Goal: Task Accomplishment & Management: Manage account settings

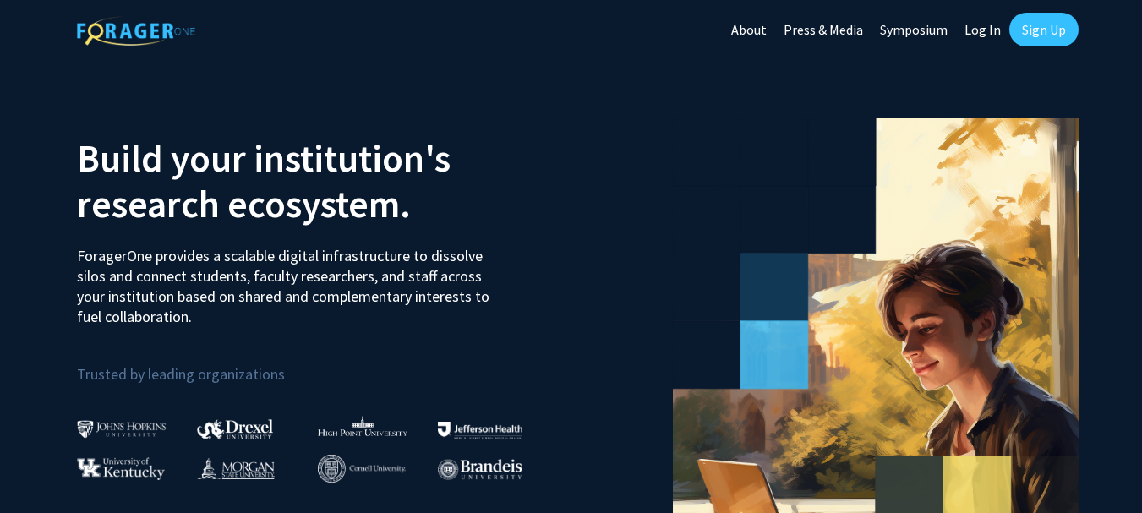
click at [976, 28] on link "Log In" at bounding box center [982, 29] width 53 height 59
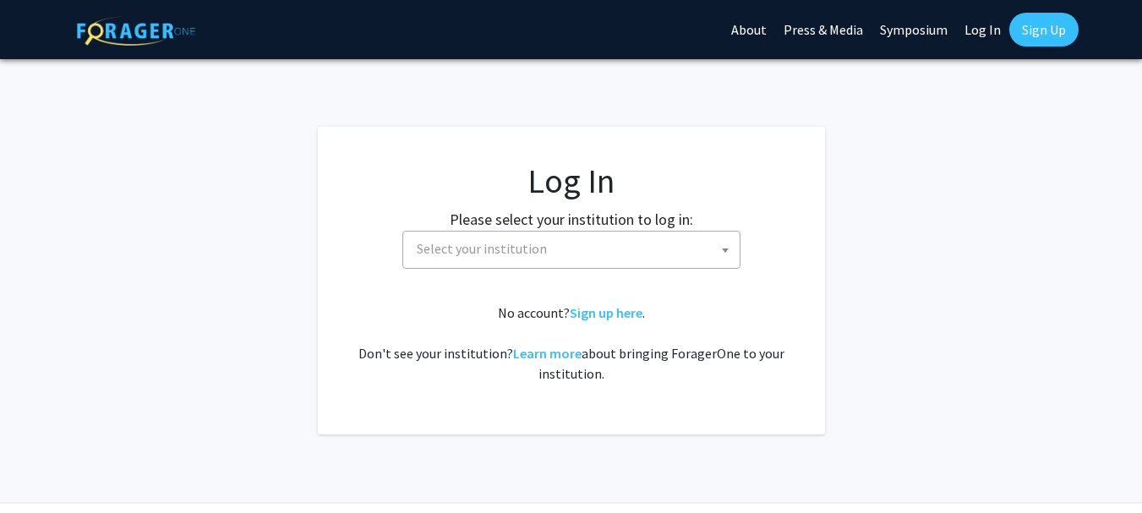
click at [574, 256] on span "Select your institution" at bounding box center [575, 249] width 330 height 35
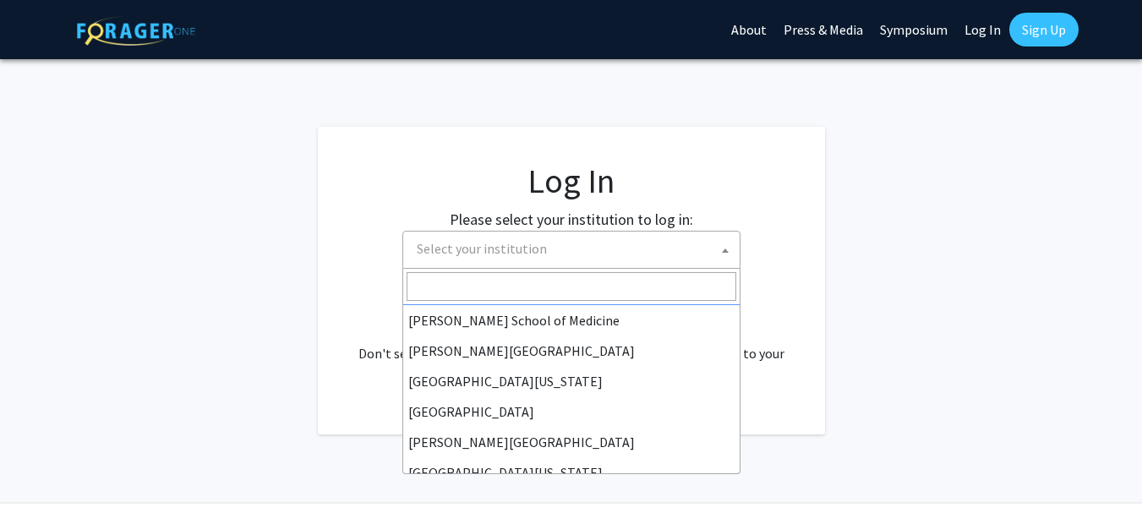
scroll to position [468, 0]
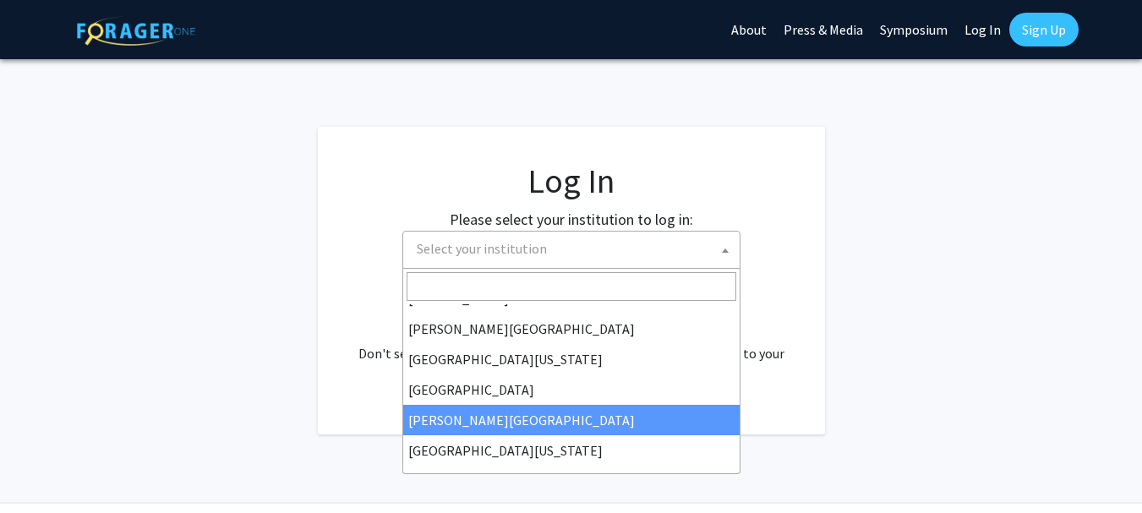
select select "24"
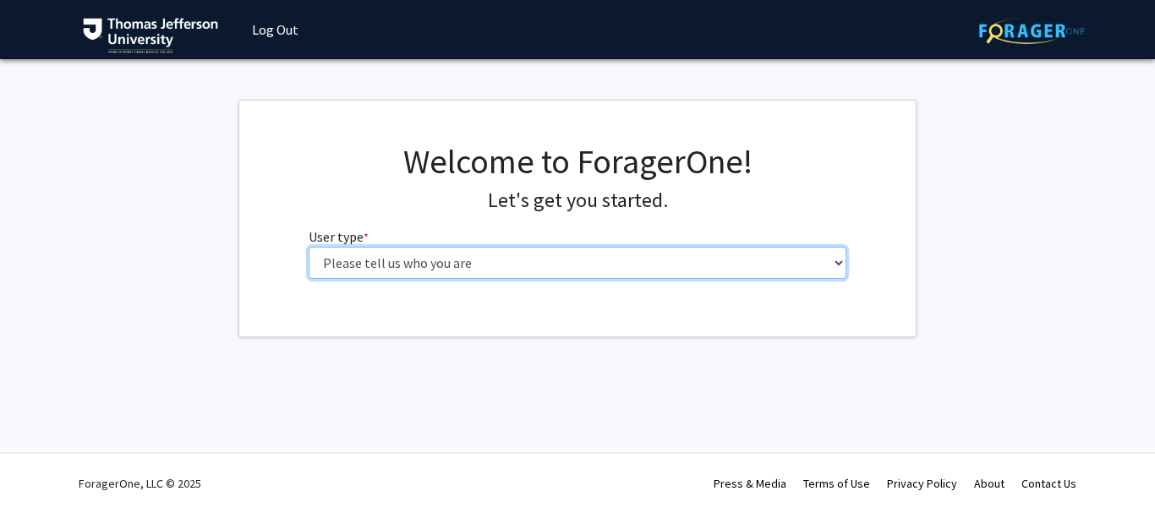
click at [616, 252] on select "Please tell us who you are Undergraduate Student Master's Student Doctoral Cand…" at bounding box center [578, 263] width 539 height 32
select select "3: doc"
click at [309, 247] on select "Please tell us who you are Undergraduate Student Master's Student Doctoral Cand…" at bounding box center [578, 263] width 539 height 32
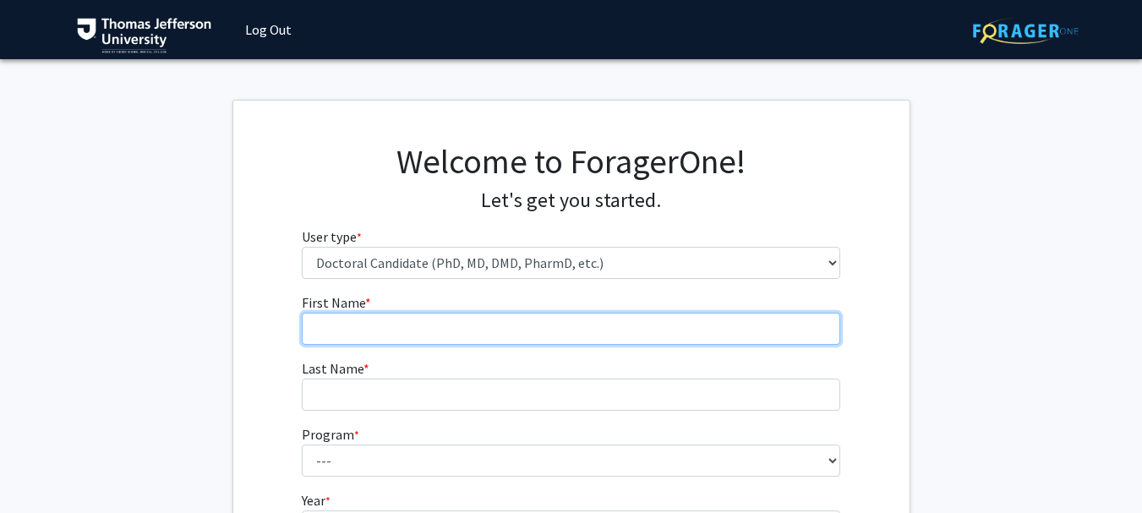
click at [439, 339] on input "First Name * required" at bounding box center [571, 329] width 539 height 32
type input "Connor"
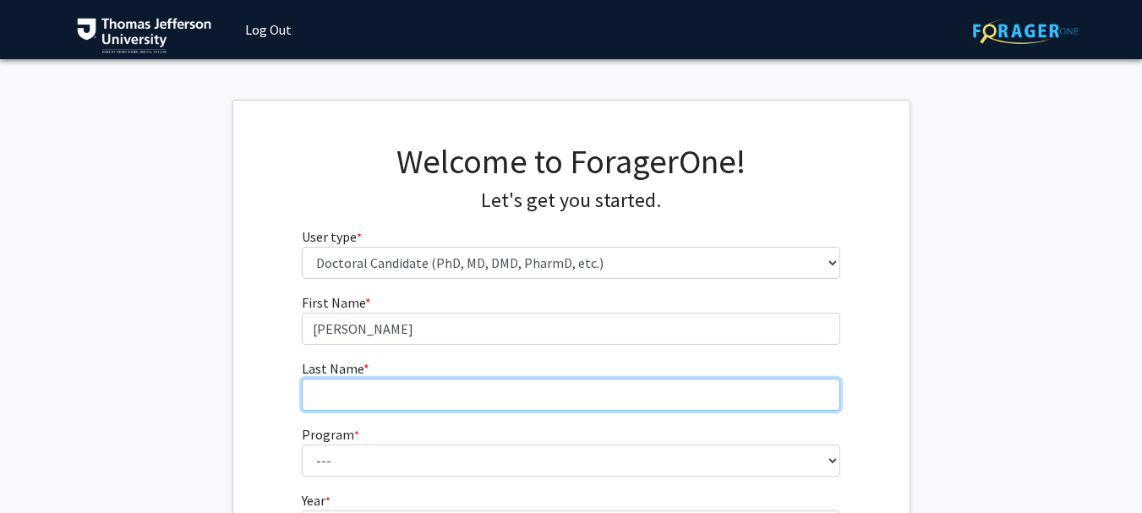
type input "Evangelisto"
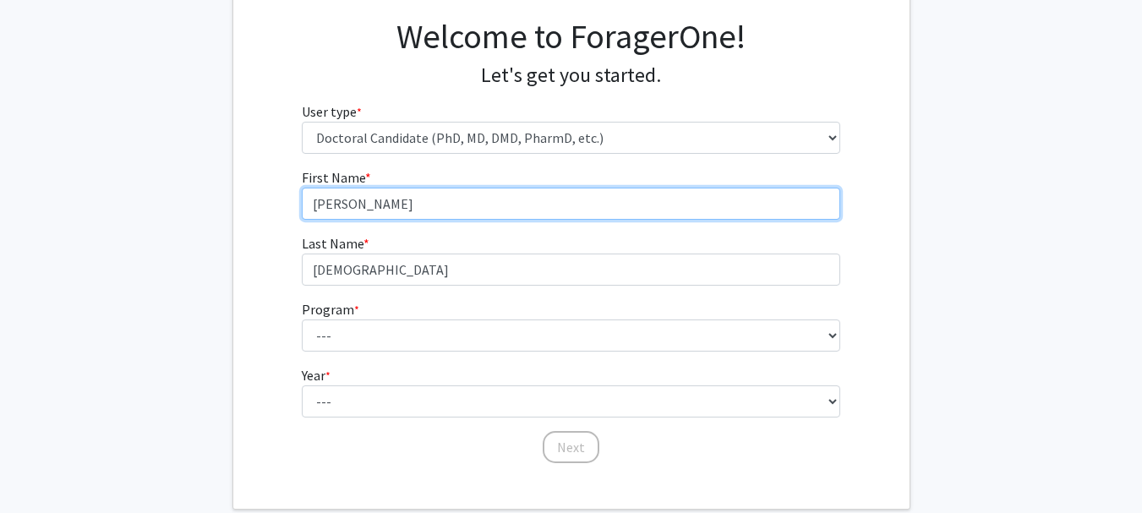
scroll to position [183, 0]
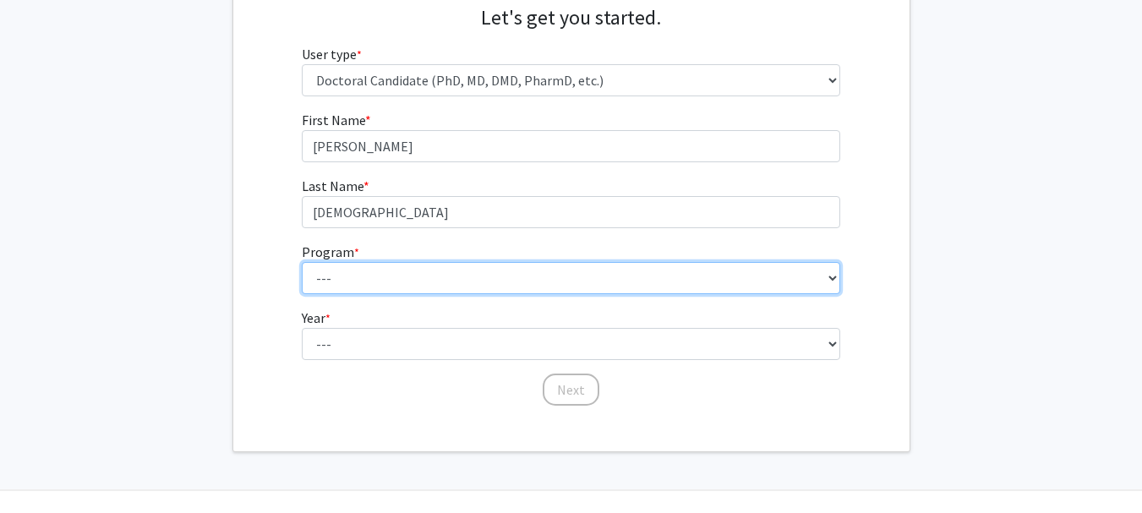
click at [371, 275] on select "--- Accelerated 3+3 BS in Health Sciences/Doctor of Occupational Therapy Accele…" at bounding box center [571, 278] width 539 height 32
select select "35: 815"
click at [302, 262] on select "--- Accelerated 3+3 BS in Health Sciences/Doctor of Occupational Therapy Accele…" at bounding box center [571, 278] width 539 height 32
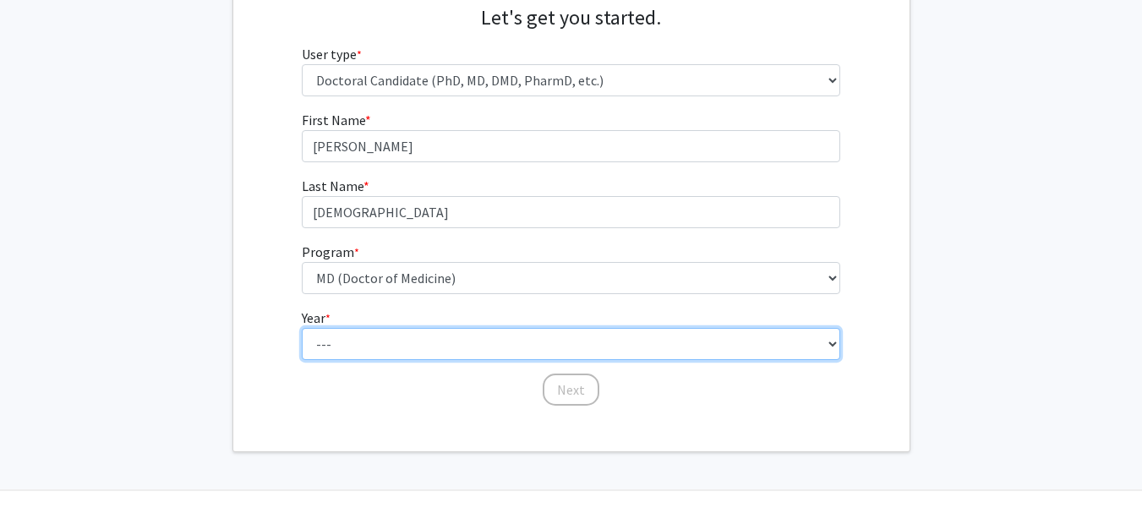
click at [423, 343] on select "--- First Year Second Year Third Year Fourth Year Fifth Year Sixth Year Seventh…" at bounding box center [571, 344] width 539 height 32
select select "1: first_year"
click at [302, 328] on select "--- First Year Second Year Third Year Fourth Year Fifth Year Sixth Year Seventh…" at bounding box center [571, 344] width 539 height 32
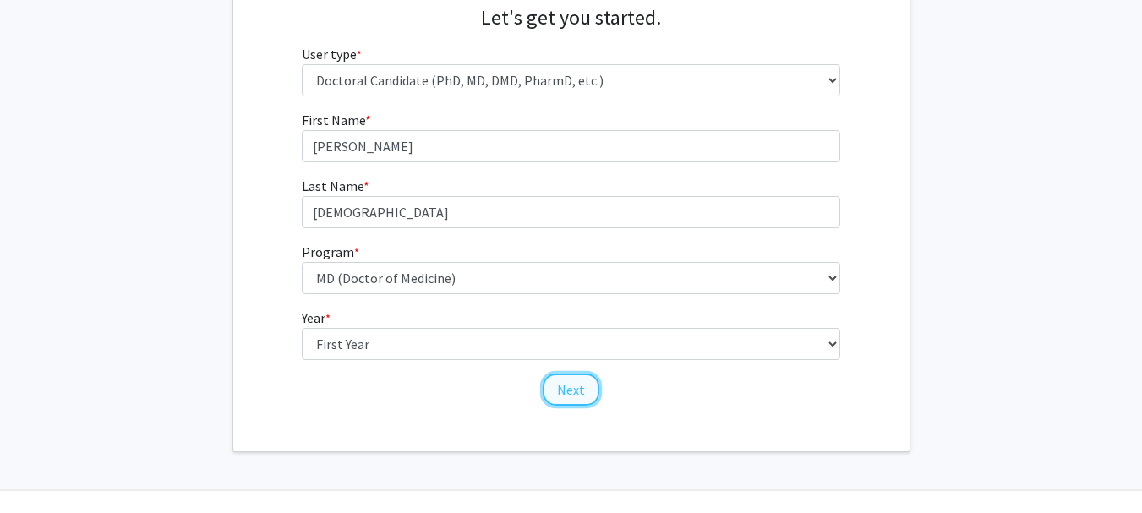
click at [567, 393] on button "Next" at bounding box center [571, 390] width 57 height 32
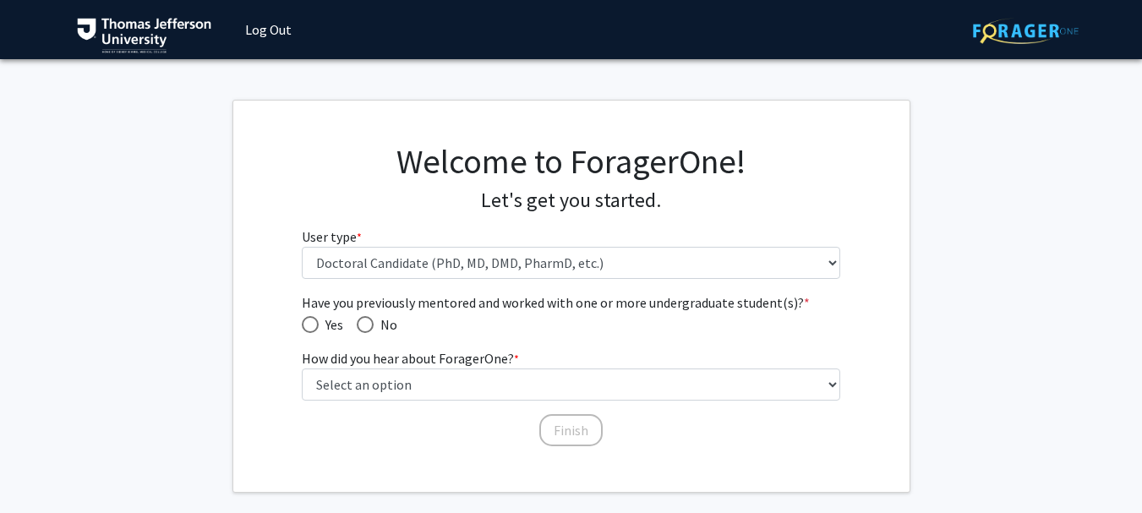
scroll to position [37, 0]
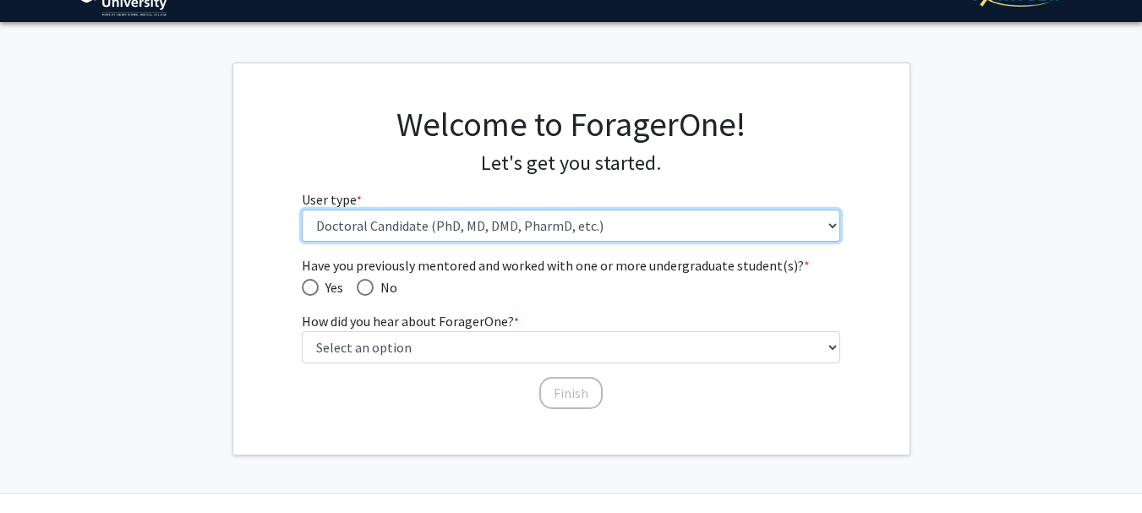
click at [457, 232] on select "Please tell us who you are Undergraduate Student Master's Student Doctoral Cand…" at bounding box center [571, 226] width 539 height 32
click at [302, 210] on select "Please tell us who you are Undergraduate Student Master's Student Doctoral Cand…" at bounding box center [571, 226] width 539 height 32
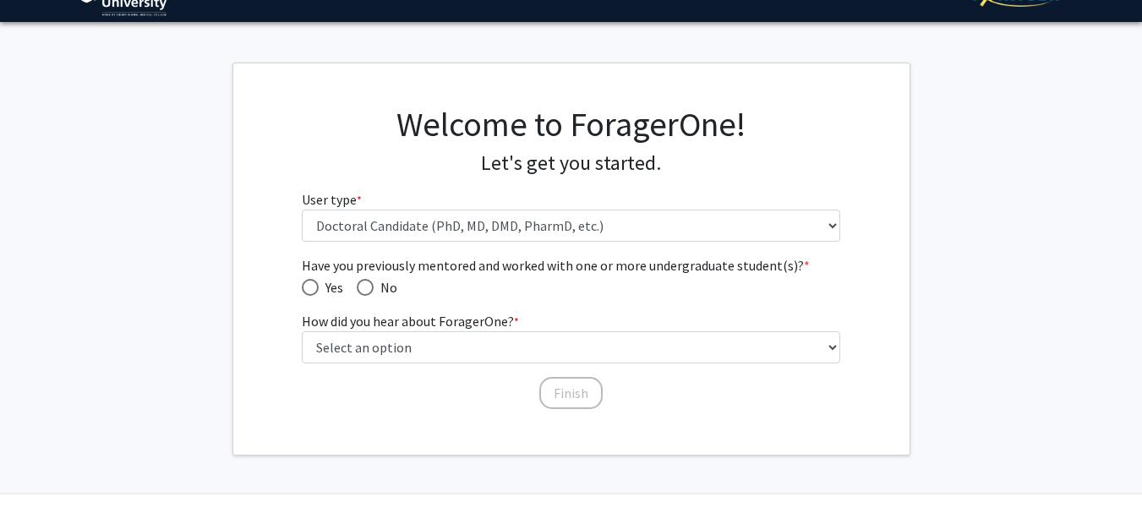
click at [367, 287] on span "Have you previously mentored and worked with one or more undergraduate student(…" at bounding box center [365, 287] width 17 height 17
click at [367, 287] on input "No" at bounding box center [365, 287] width 17 height 17
radio input "true"
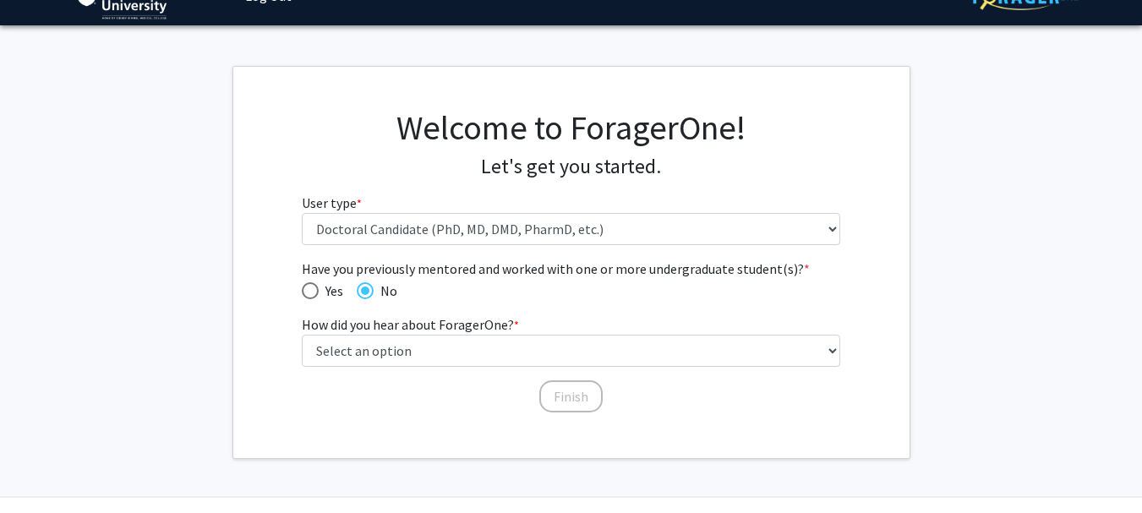
scroll to position [36, 0]
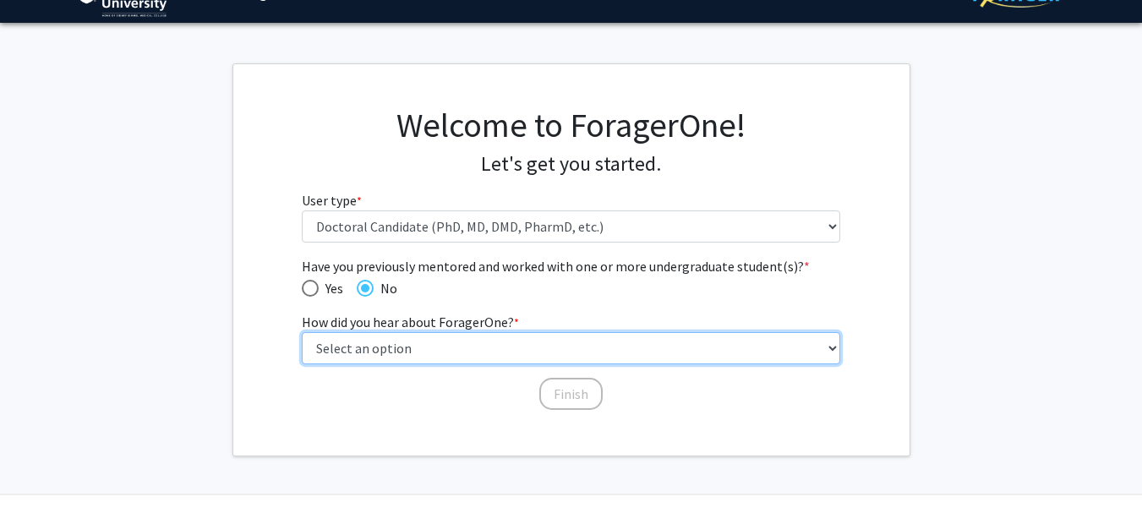
click at [434, 345] on select "Select an option Peer/student recommendation Faculty/staff recommendation Unive…" at bounding box center [571, 348] width 539 height 32
select select "3: university_website"
click at [302, 332] on select "Select an option Peer/student recommendation Faculty/staff recommendation Unive…" at bounding box center [571, 348] width 539 height 32
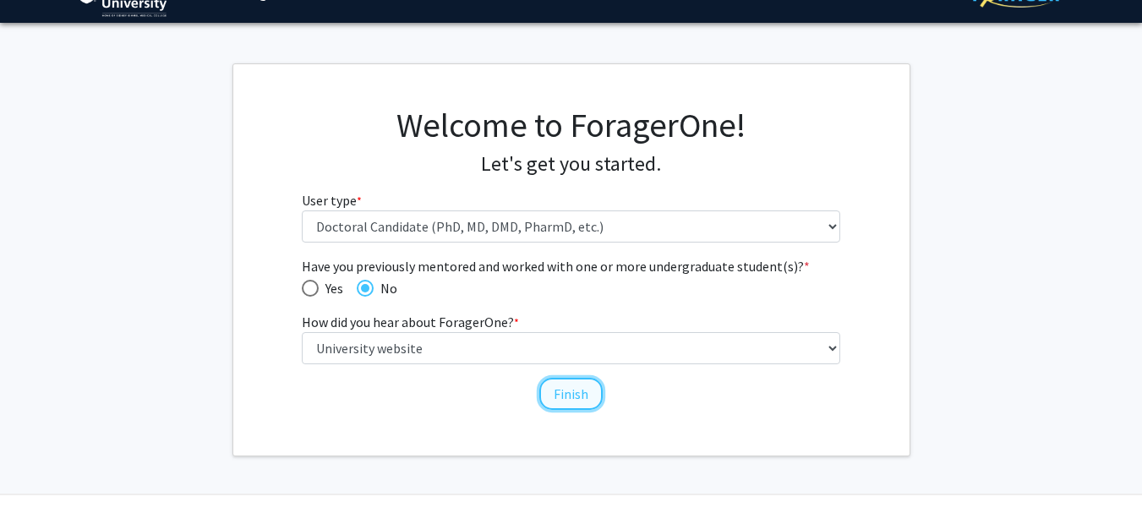
click at [587, 403] on button "Finish" at bounding box center [570, 394] width 63 height 32
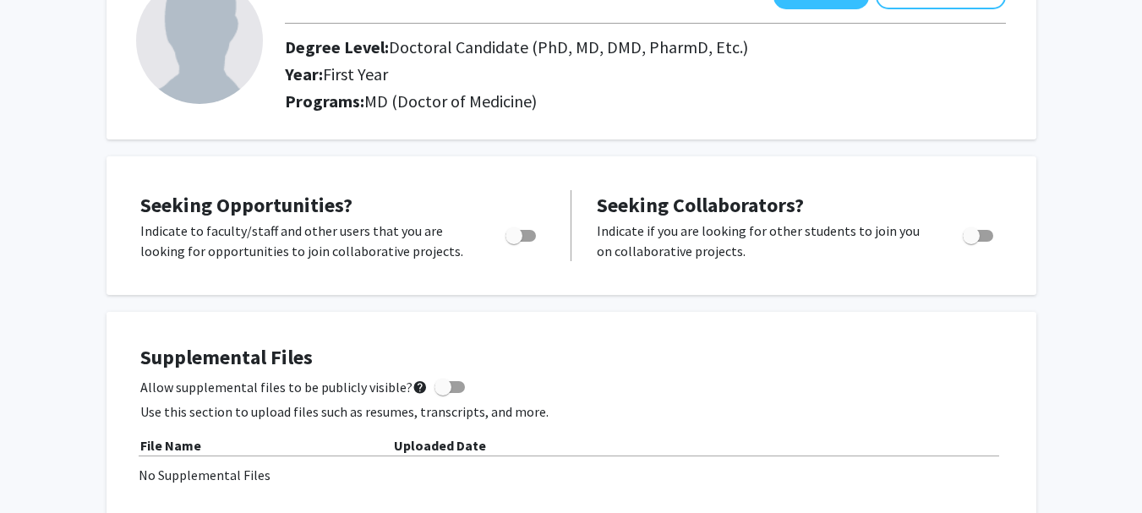
scroll to position [135, 0]
click at [517, 241] on span "Toggle" at bounding box center [514, 235] width 17 height 17
click at [514, 241] on input "Are you actively seeking opportunities?" at bounding box center [513, 241] width 1 height 1
checkbox input "true"
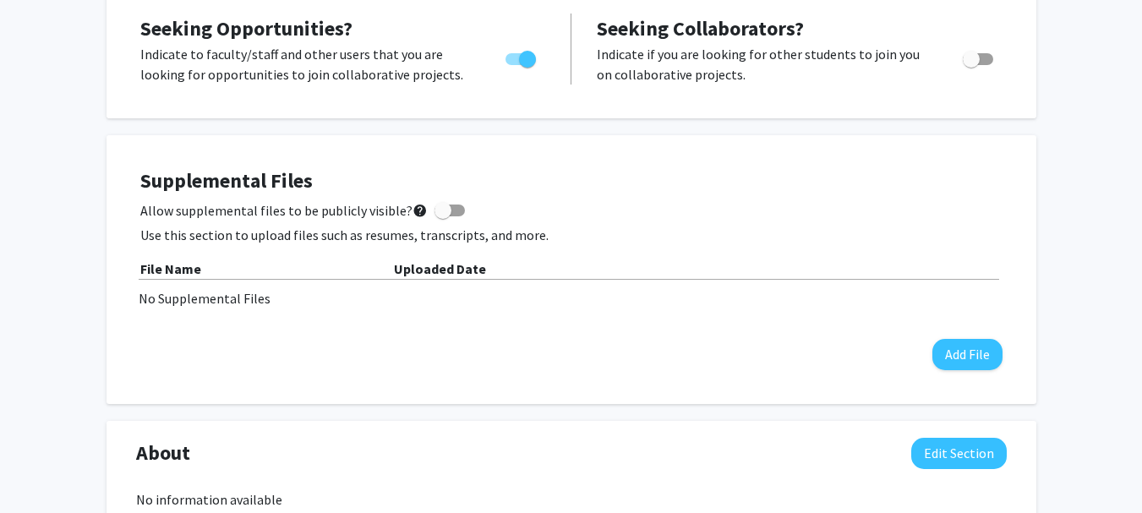
scroll to position [312, 0]
click at [986, 55] on span "Toggle" at bounding box center [978, 58] width 30 height 12
click at [971, 64] on input "Would you like to receive other student requests to work with you?" at bounding box center [971, 64] width 1 height 1
checkbox input "true"
click at [439, 210] on span at bounding box center [443, 209] width 17 height 17
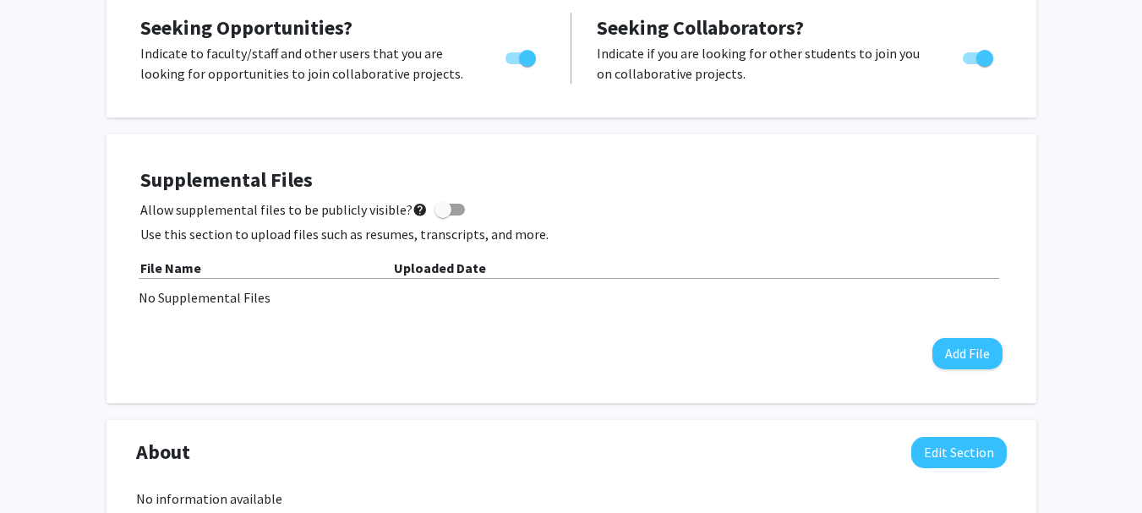
click at [442, 216] on input "Allow supplemental files to be publicly visible? help" at bounding box center [442, 216] width 1 height 1
checkbox input "true"
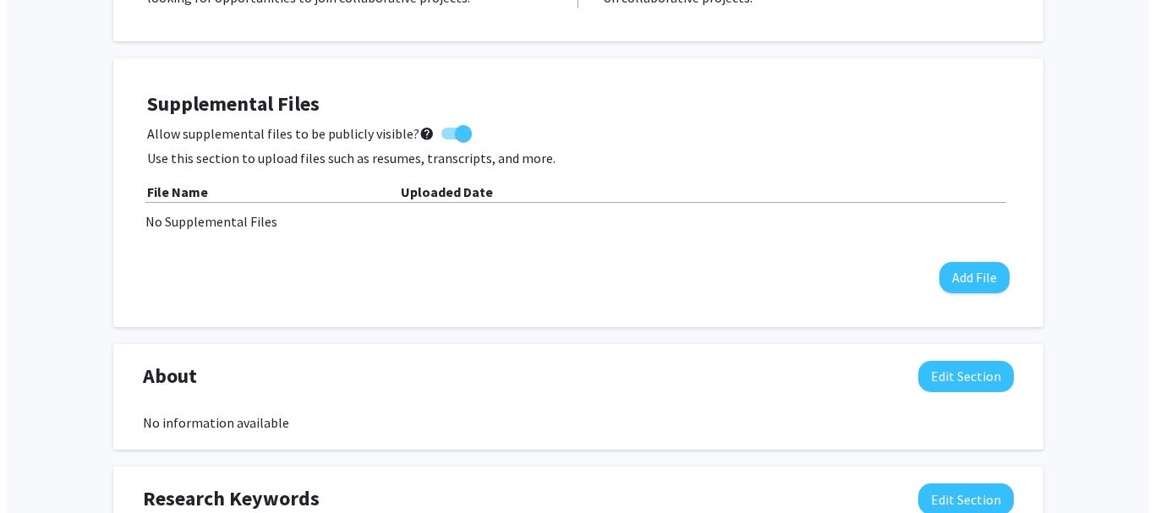
scroll to position [389, 0]
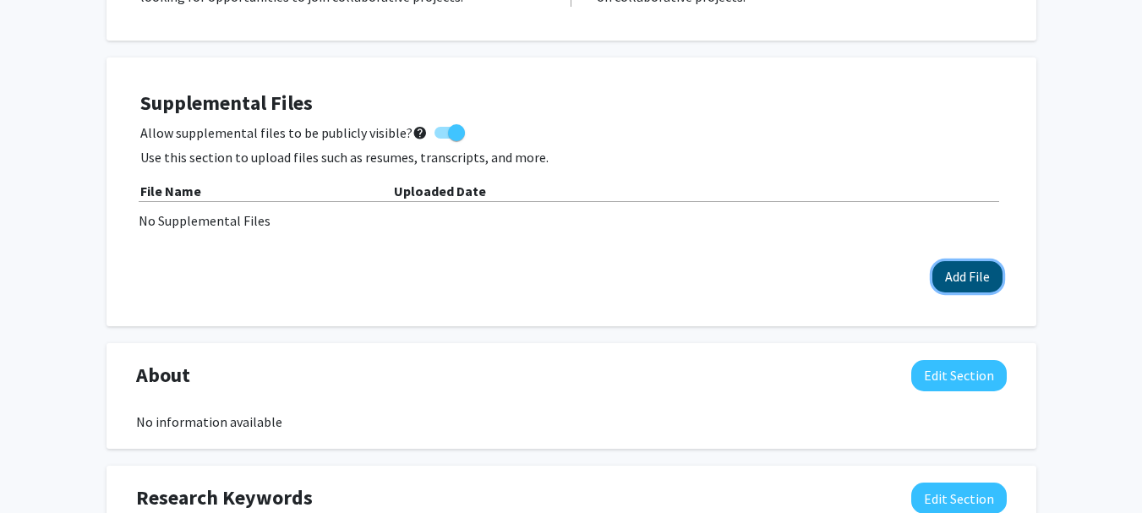
click at [965, 282] on button "Add File" at bounding box center [968, 276] width 70 height 31
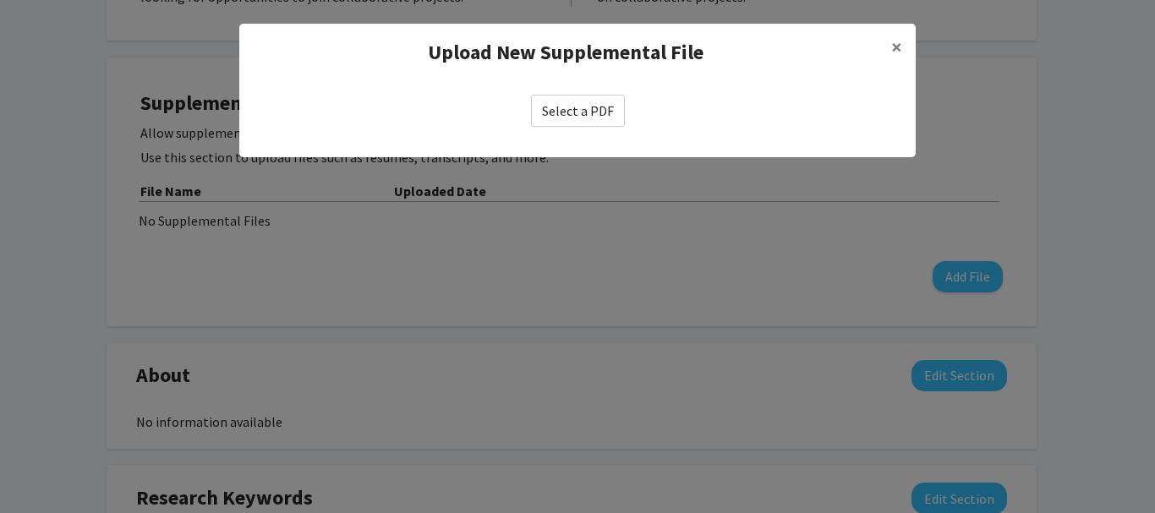
click at [586, 112] on label "Select a PDF" at bounding box center [578, 111] width 94 height 32
click at [0, 0] on input "Select a PDF" at bounding box center [0, 0] width 0 height 0
click at [900, 52] on span "×" at bounding box center [896, 47] width 11 height 26
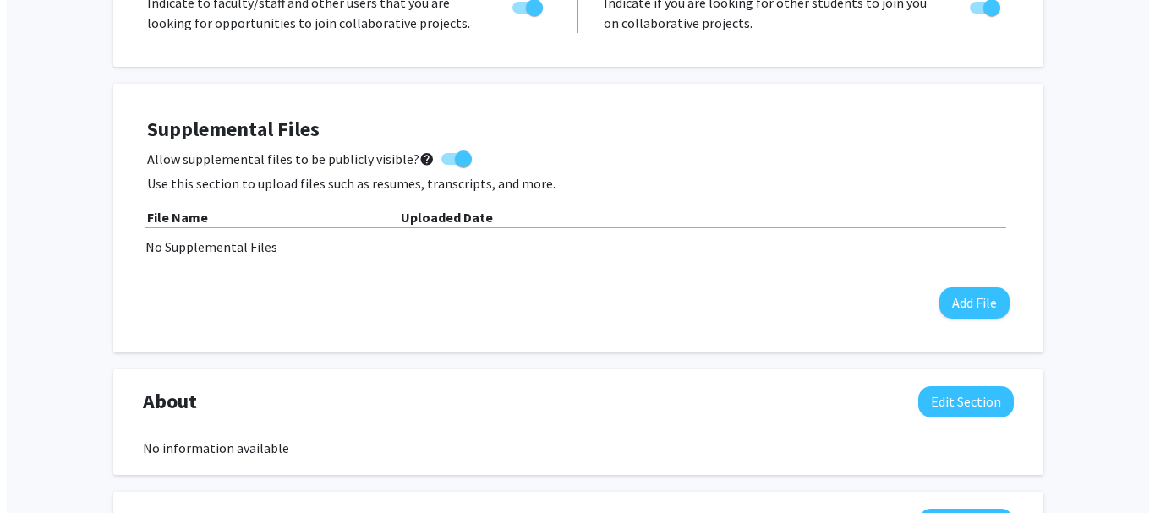
scroll to position [364, 0]
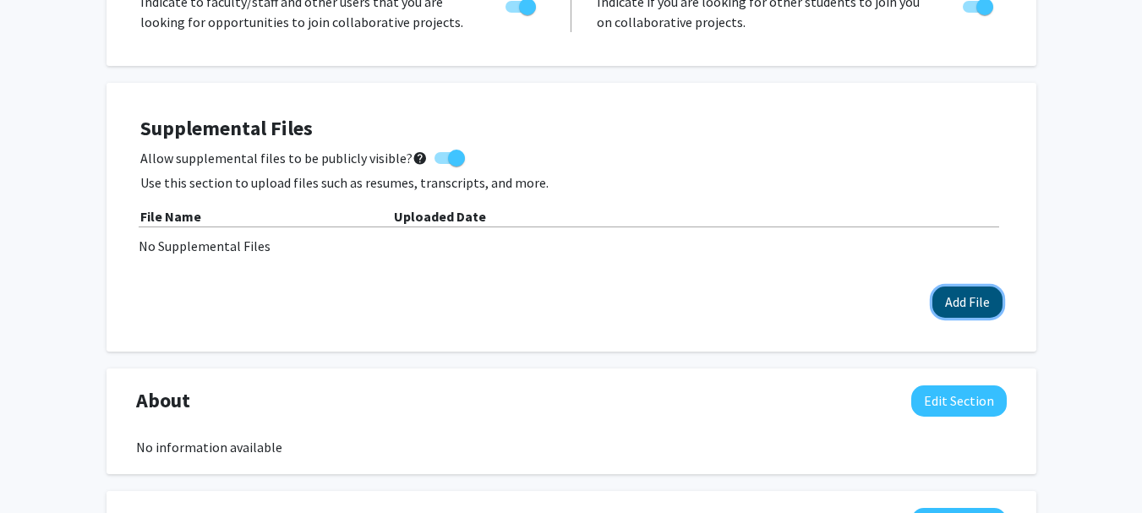
click at [964, 309] on button "Add File" at bounding box center [968, 302] width 70 height 31
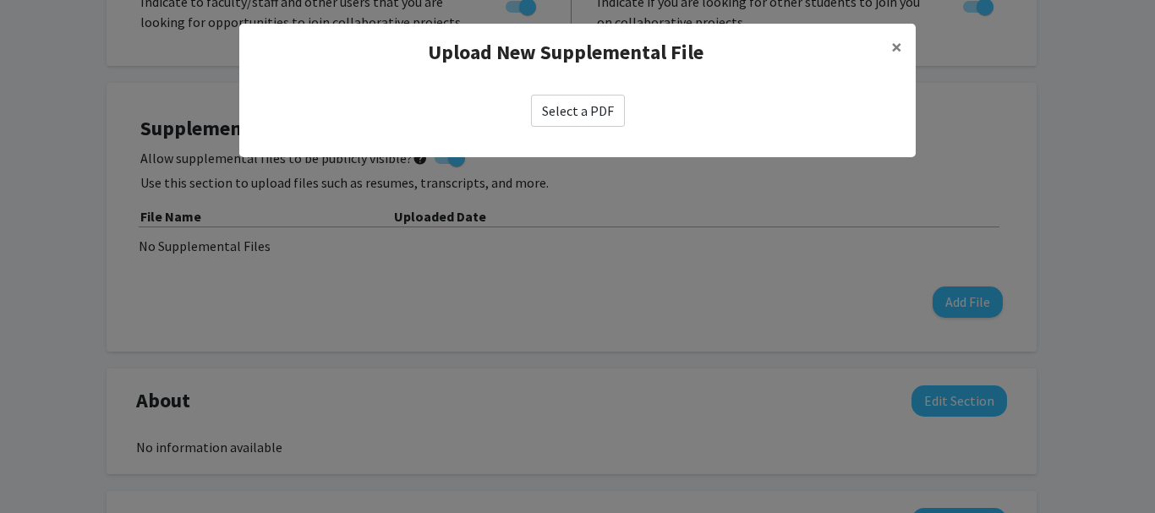
click at [591, 100] on label "Select a PDF" at bounding box center [578, 111] width 94 height 32
click at [0, 0] on input "Select a PDF" at bounding box center [0, 0] width 0 height 0
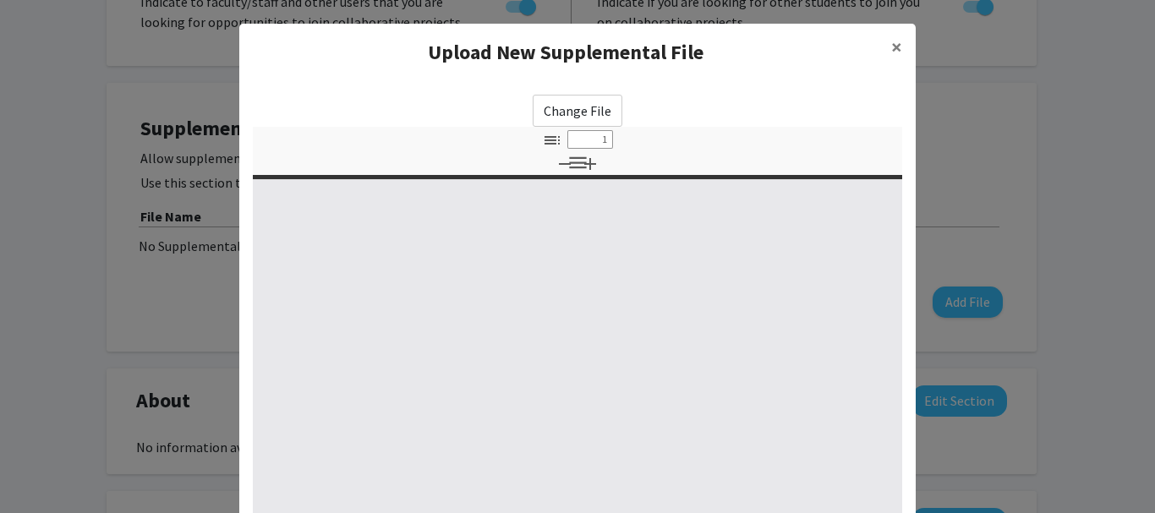
select select "custom"
type input "0"
select select "custom"
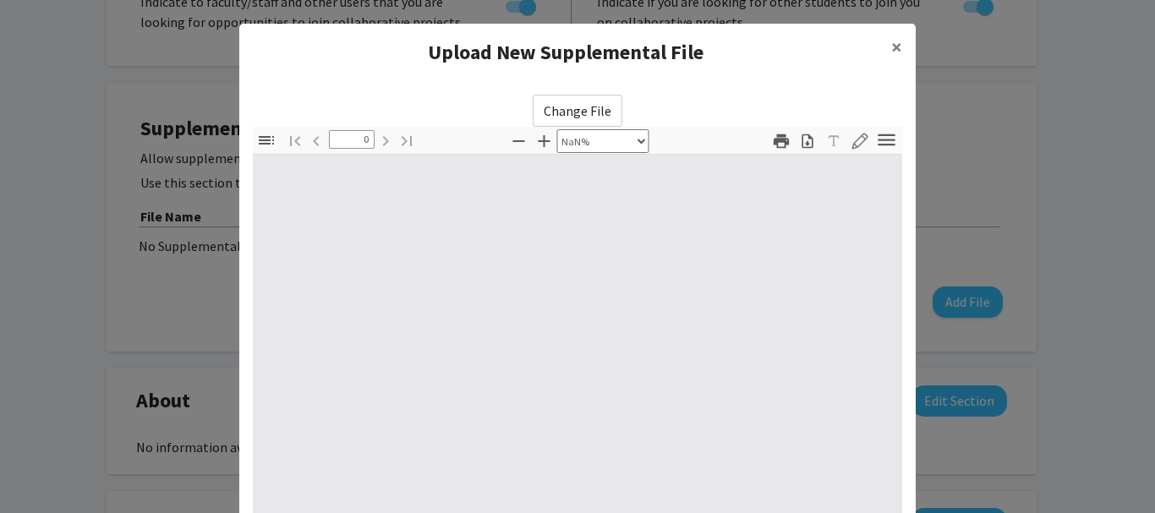
type input "1"
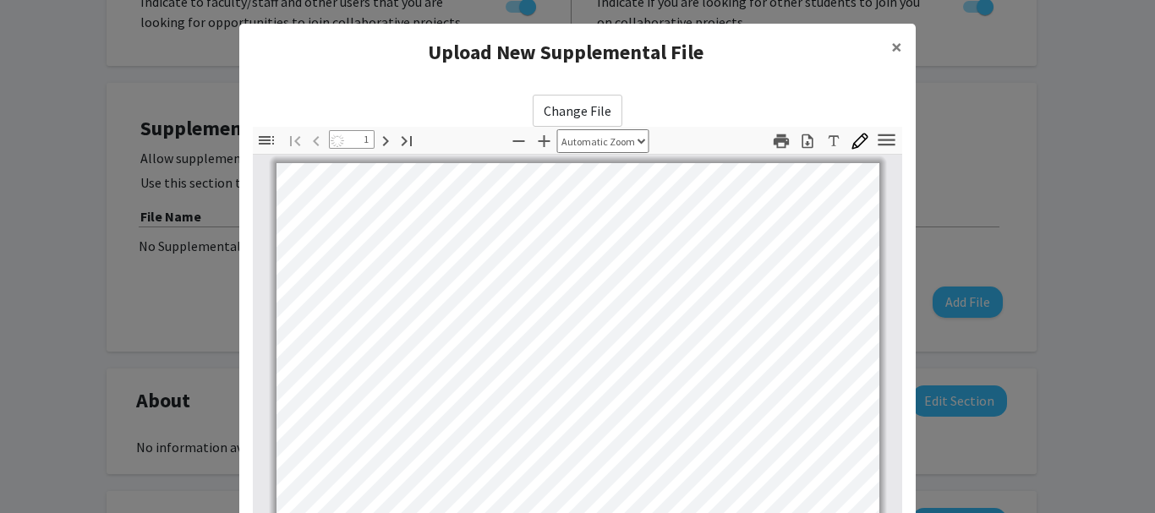
select select "auto"
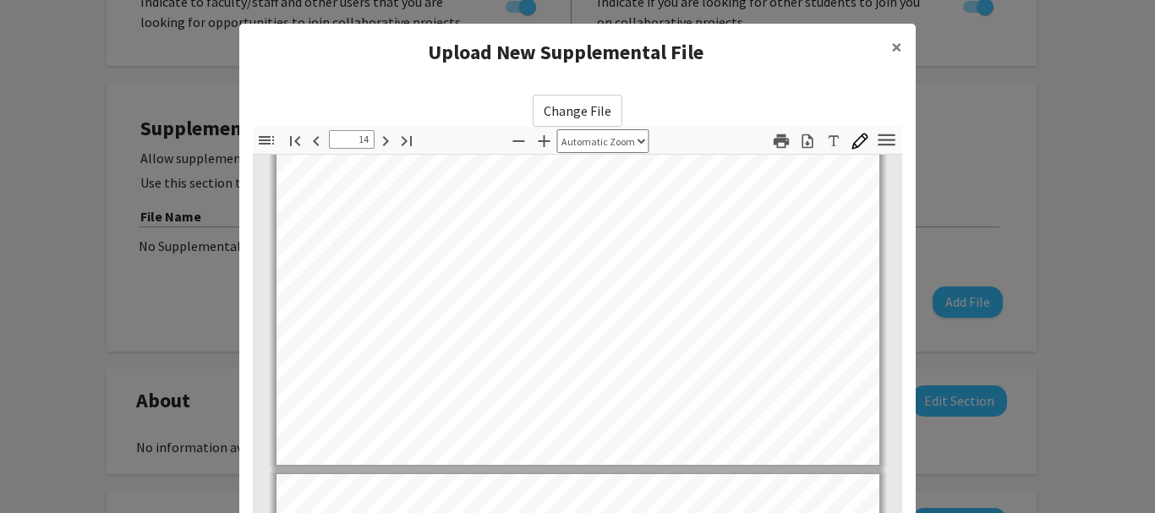
type input "15"
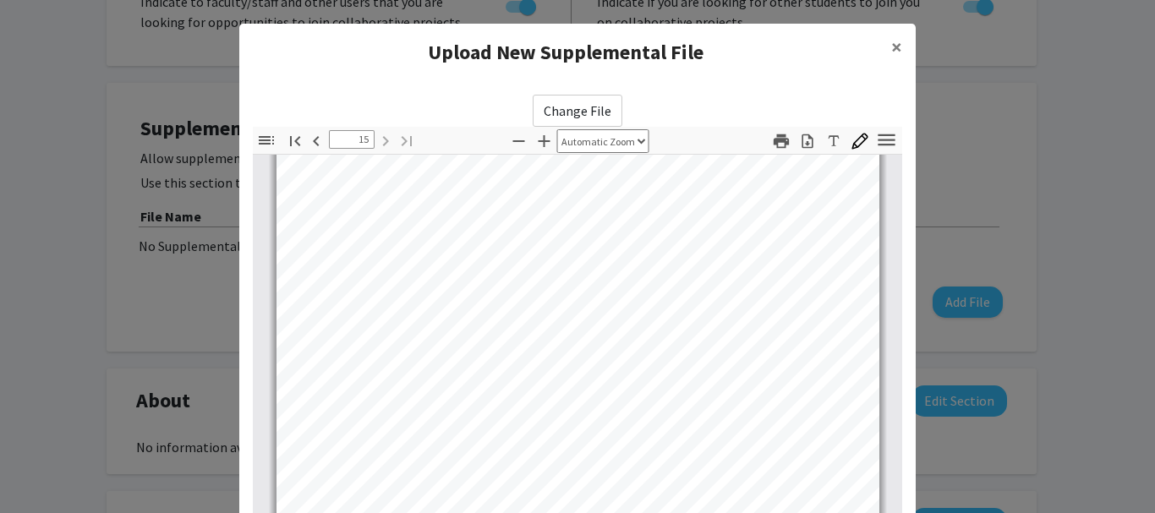
scroll to position [287, 0]
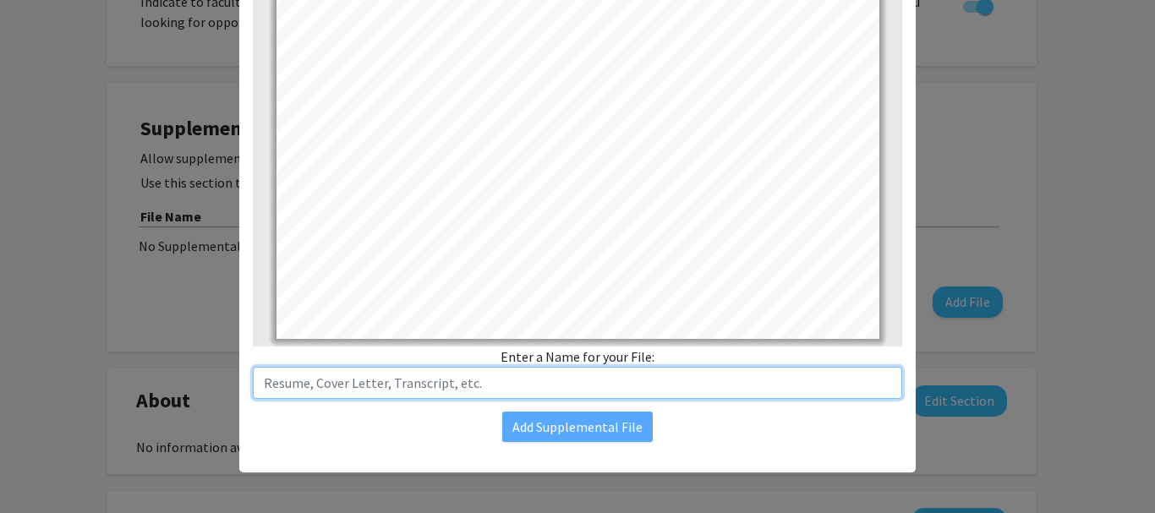
click at [431, 382] on input "text" at bounding box center [577, 383] width 649 height 32
paste input "[MEDICAL_DATA] Staining for DCX and GFAP in Axolotl Spinal Cord Reveals Migrati…"
type input "[MEDICAL_DATA] Staining for DCX and GFAP in Axolotl Spinal Cord Reveals Migrati…"
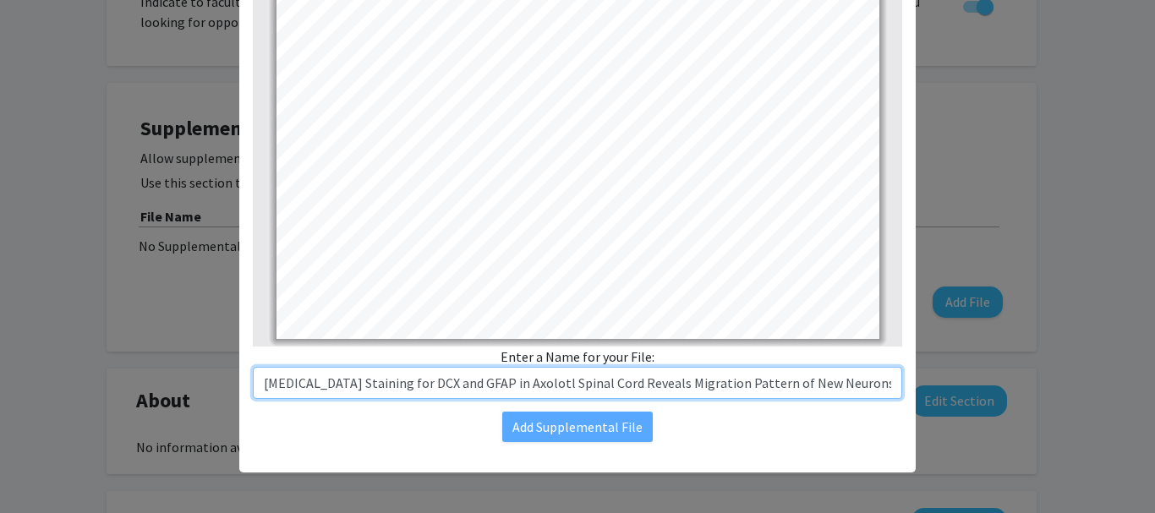
scroll to position [0, 266]
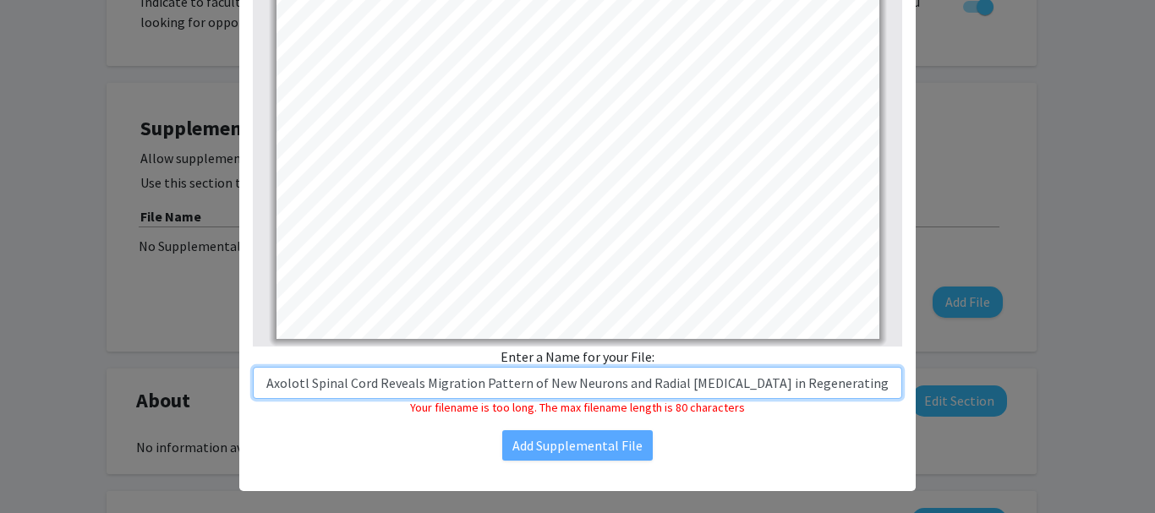
click at [638, 381] on input "[MEDICAL_DATA] Staining for DCX and GFAP in Axolotl Spinal Cord Reveals Migrati…" at bounding box center [577, 383] width 649 height 32
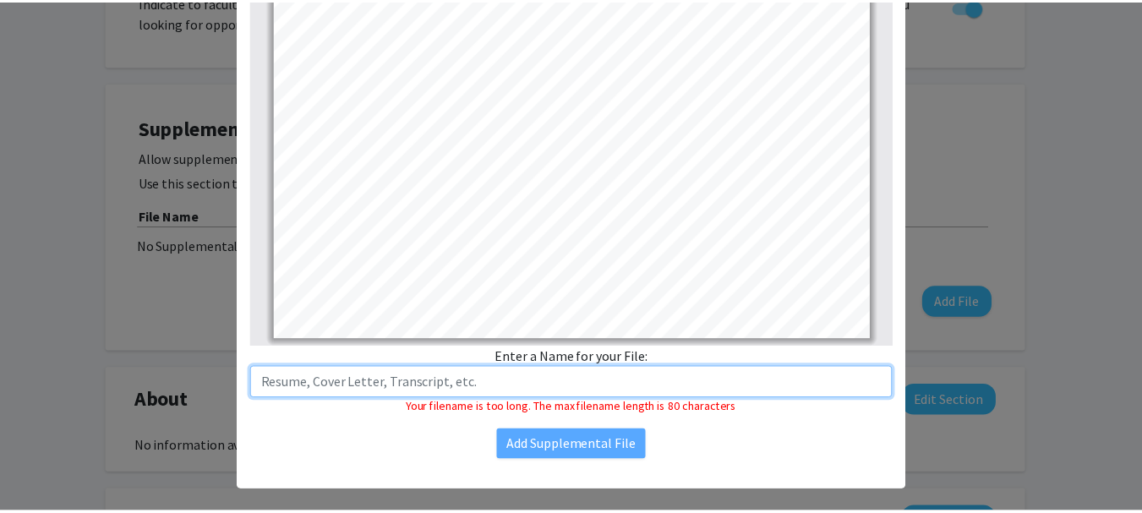
scroll to position [0, 0]
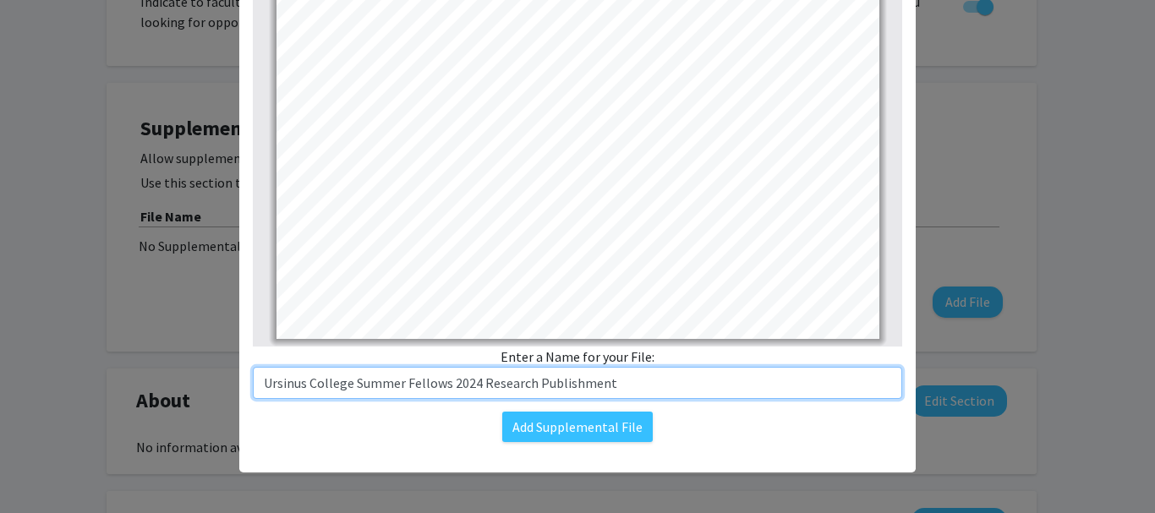
click at [474, 381] on input "Ursinus College Summer Fellows 2024 Research Publishment" at bounding box center [577, 383] width 649 height 32
click at [561, 386] on input "Ursinus College Summer Fellows 2024 Research Publishment" at bounding box center [577, 383] width 649 height 32
click at [610, 383] on input "Ursinus College Summer Fellows 2024 Research Publishment" at bounding box center [577, 383] width 649 height 32
click at [475, 382] on input "Ursinus College Summer Fellows 2024 Research Paper" at bounding box center [577, 383] width 649 height 32
type input "Ursinus College Summer Fellows 2024 Research Paper"
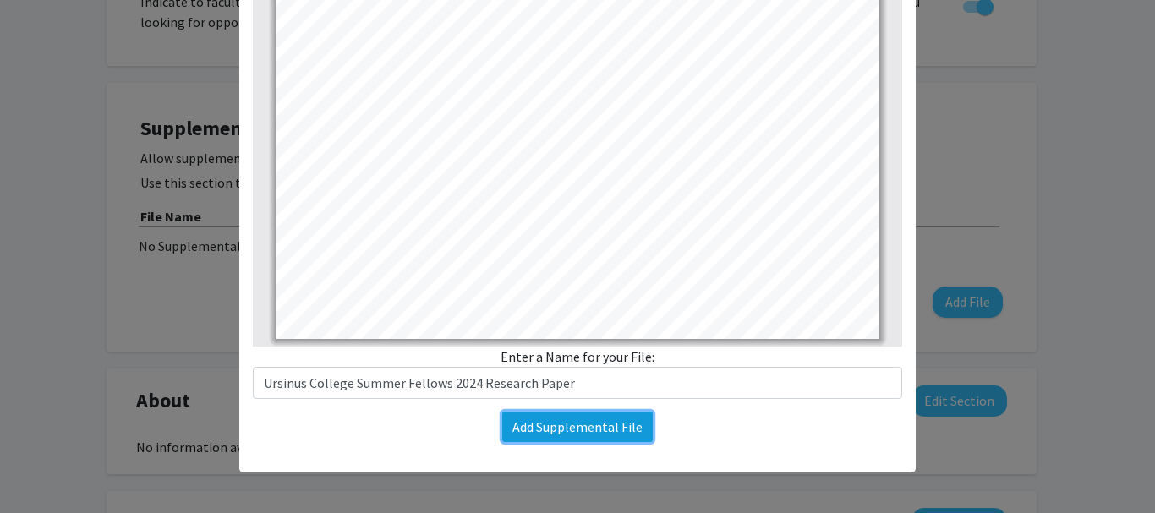
click at [566, 430] on button "Add Supplemental File" at bounding box center [577, 427] width 150 height 30
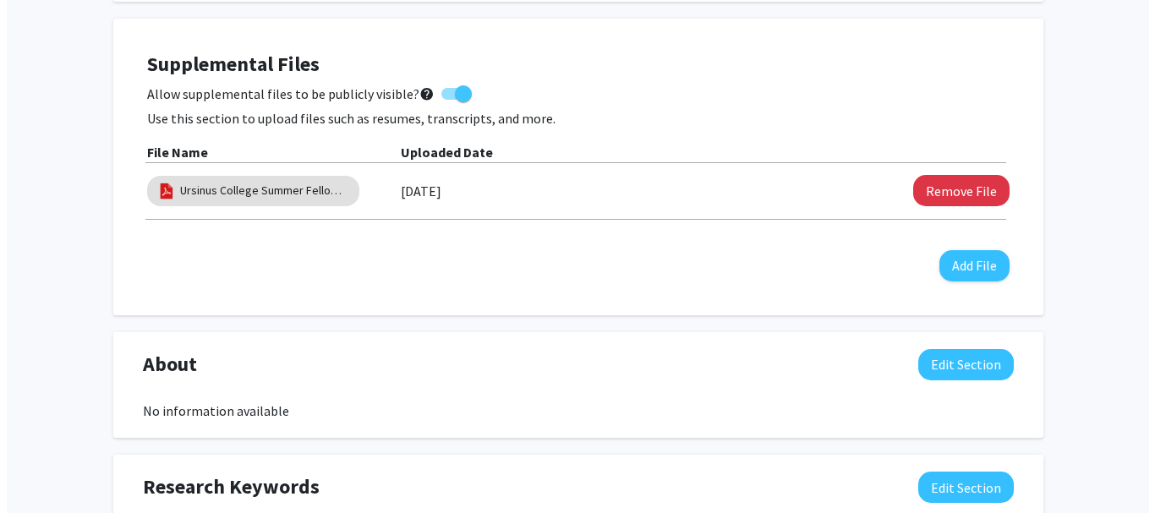
scroll to position [429, 0]
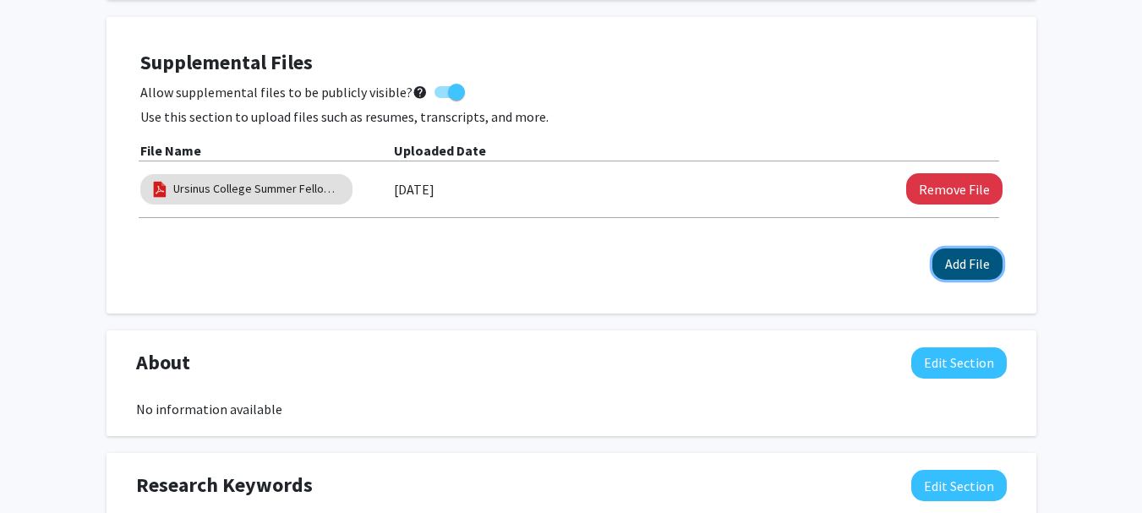
click at [966, 259] on button "Add File" at bounding box center [968, 264] width 70 height 31
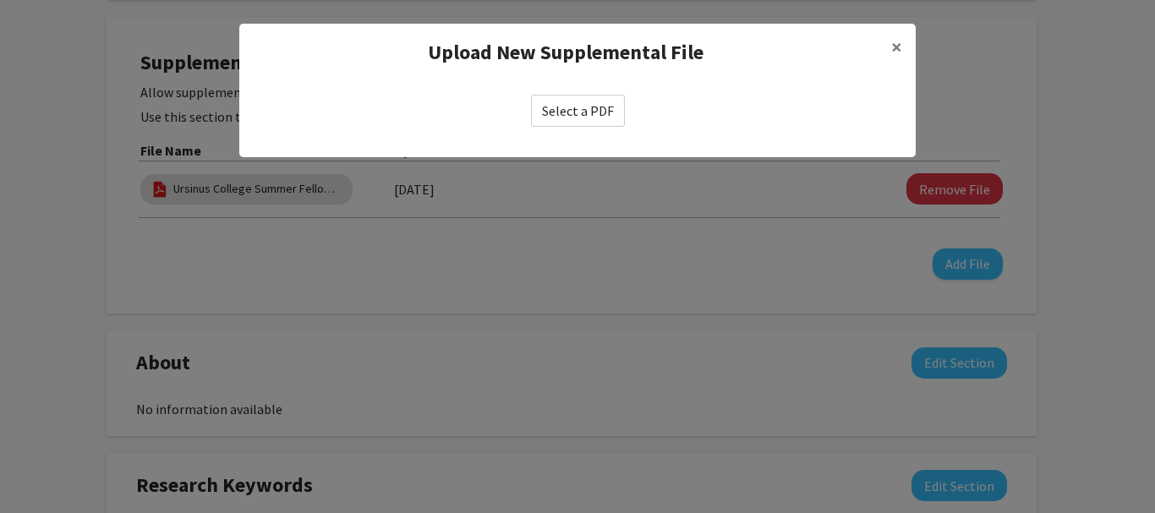
click at [547, 128] on div "Select a PDF" at bounding box center [577, 110] width 676 height 59
click at [562, 114] on label "Select a PDF" at bounding box center [578, 111] width 94 height 32
click at [0, 0] on input "Select a PDF" at bounding box center [0, 0] width 0 height 0
select select "custom"
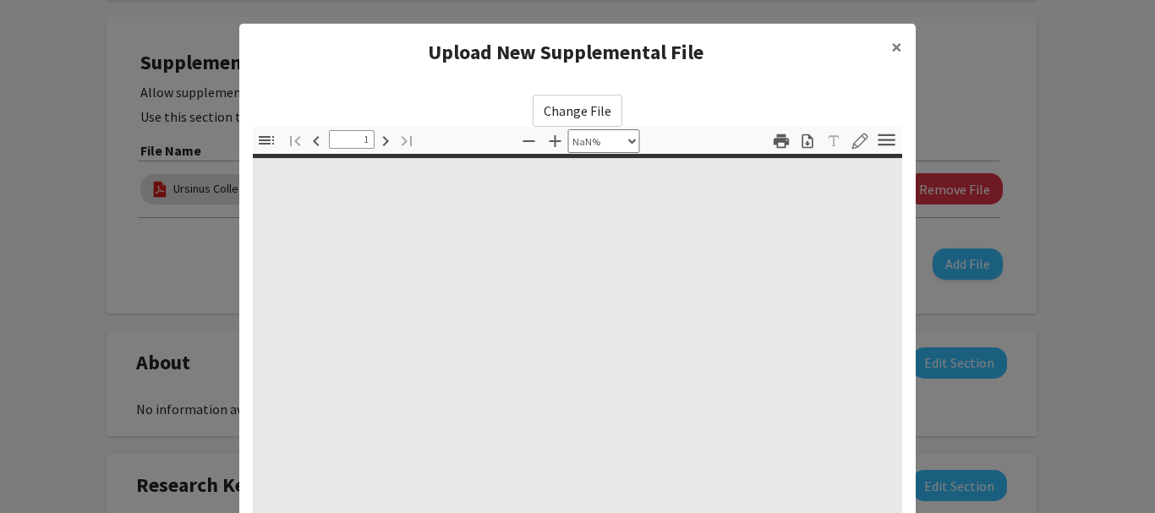
type input "0"
select select "custom"
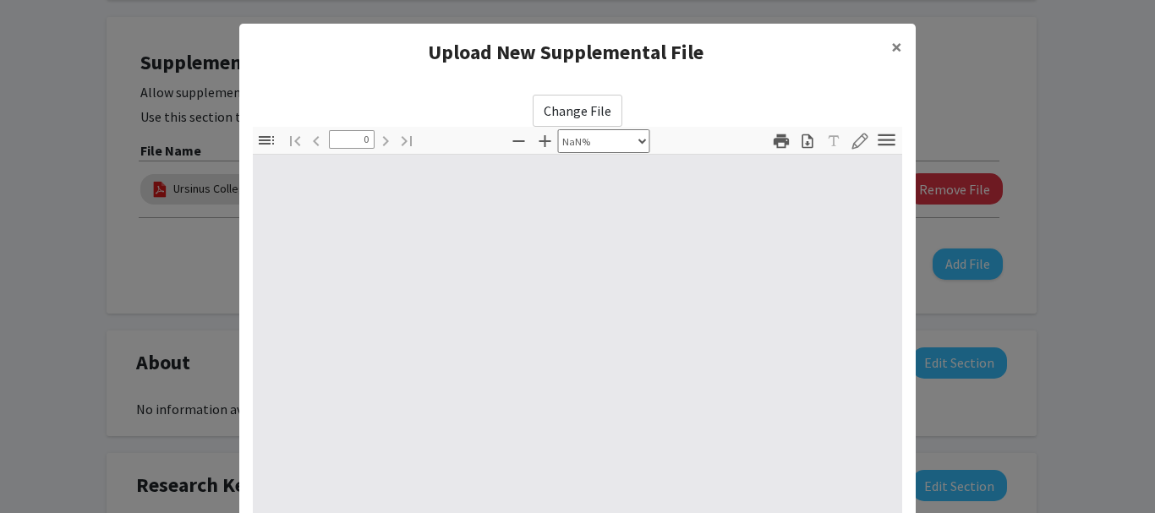
type input "1"
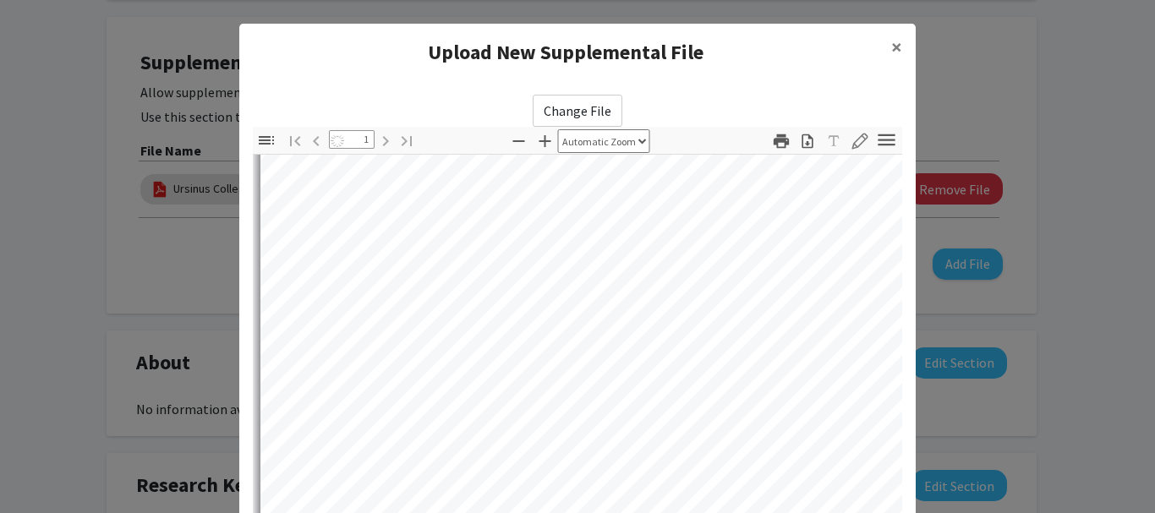
select select "auto"
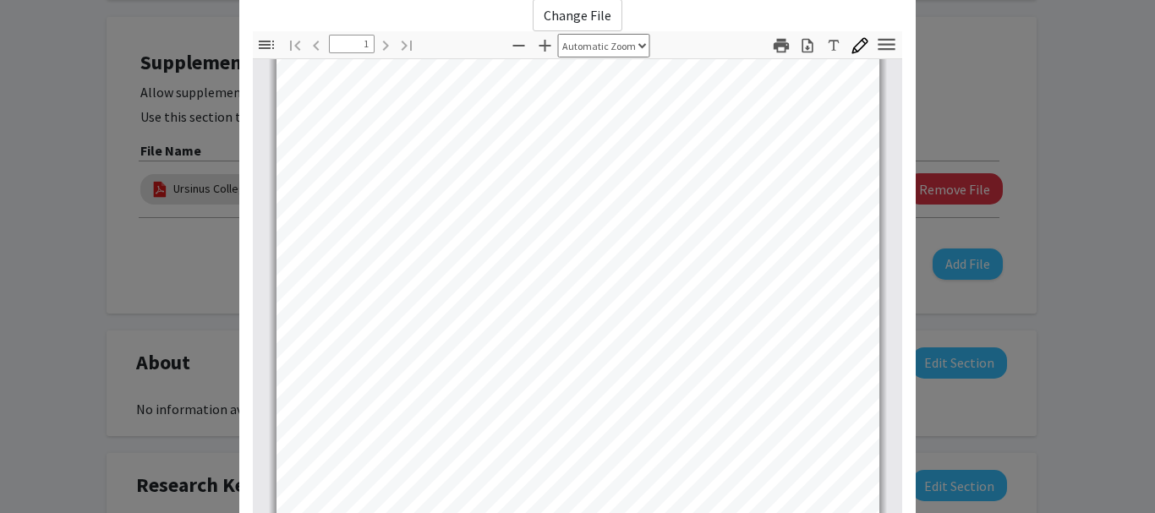
scroll to position [287, 0]
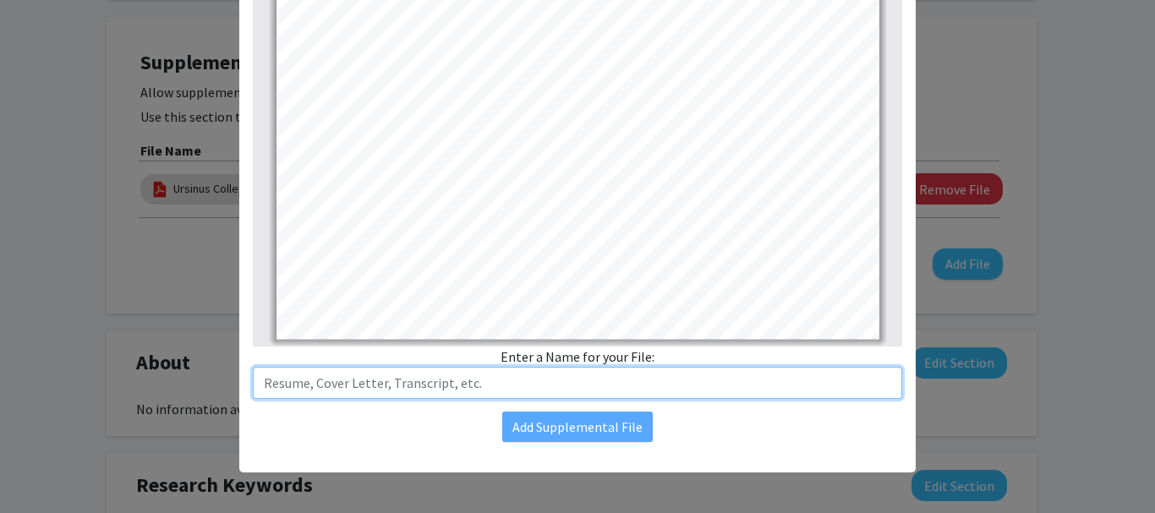
click at [387, 386] on input "text" at bounding box center [577, 383] width 649 height 32
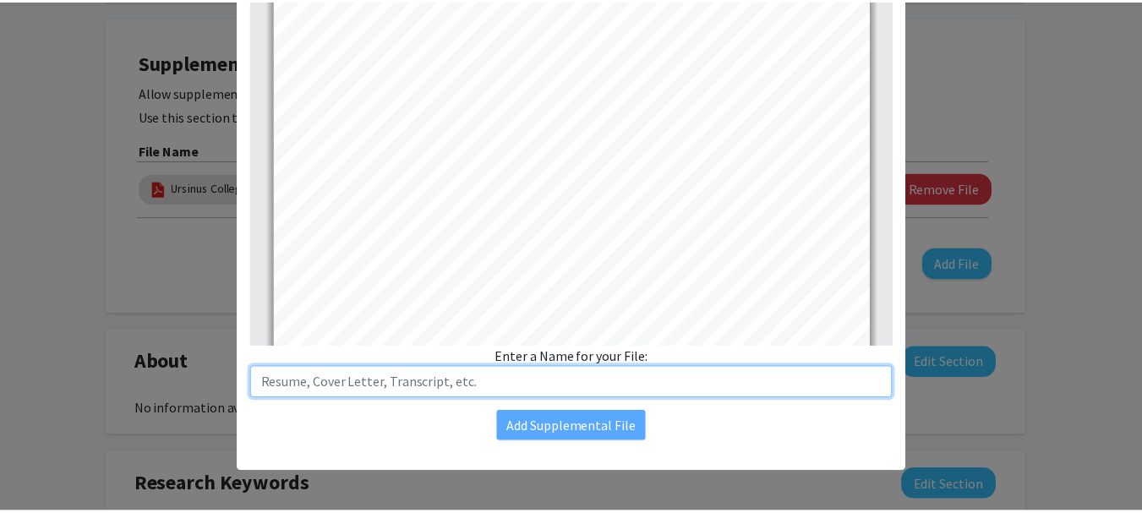
scroll to position [366, 0]
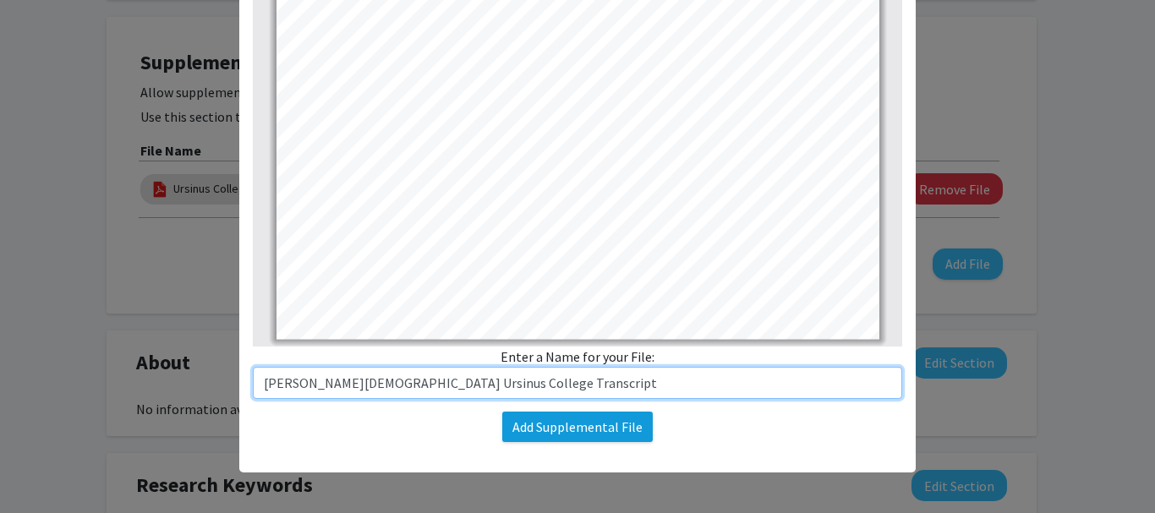
type input "[PERSON_NAME][DEMOGRAPHIC_DATA] Ursinus College Transcript"
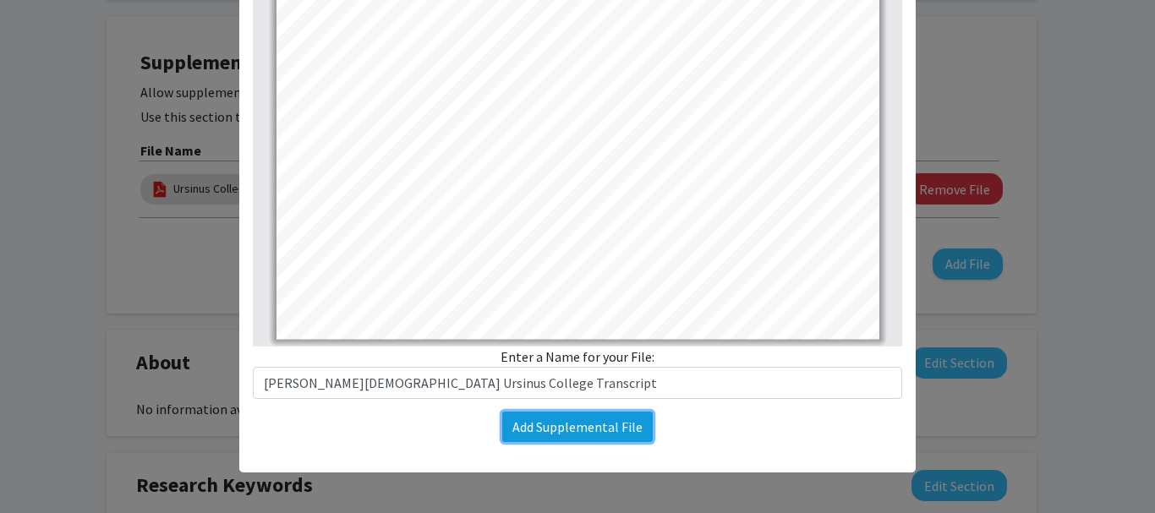
click at [546, 424] on button "Add Supplemental File" at bounding box center [577, 427] width 150 height 30
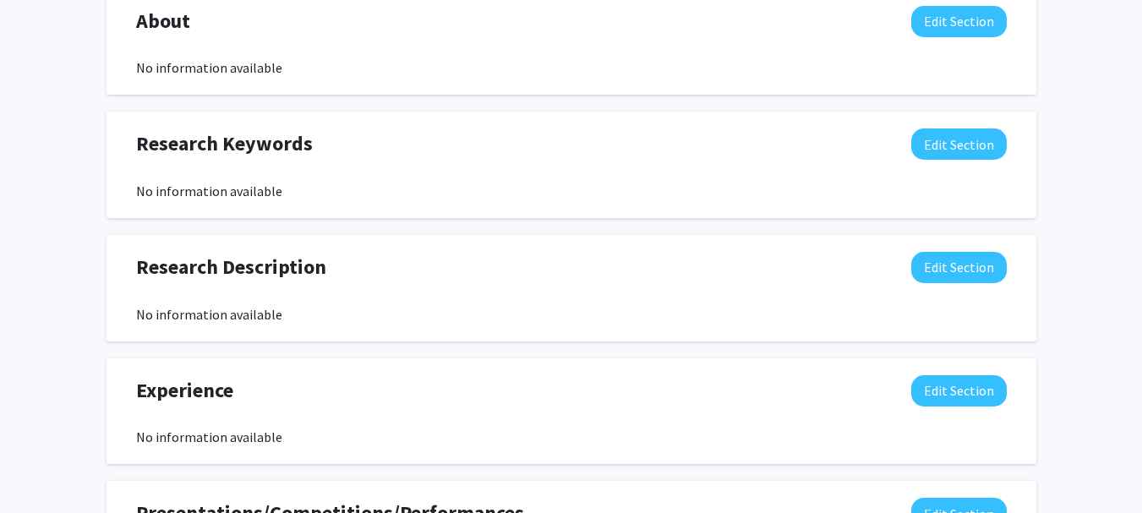
scroll to position [0, 0]
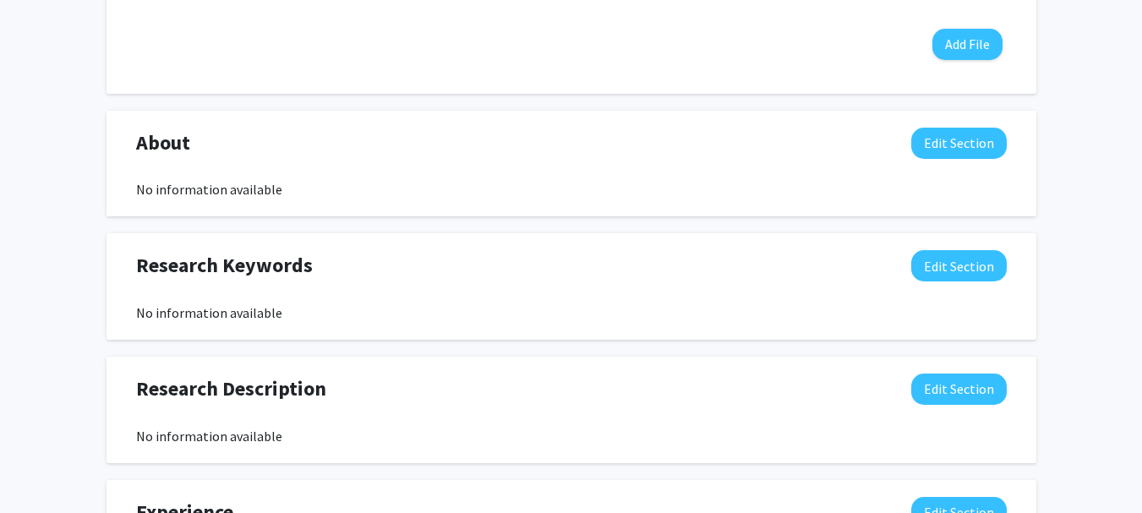
scroll to position [707, 0]
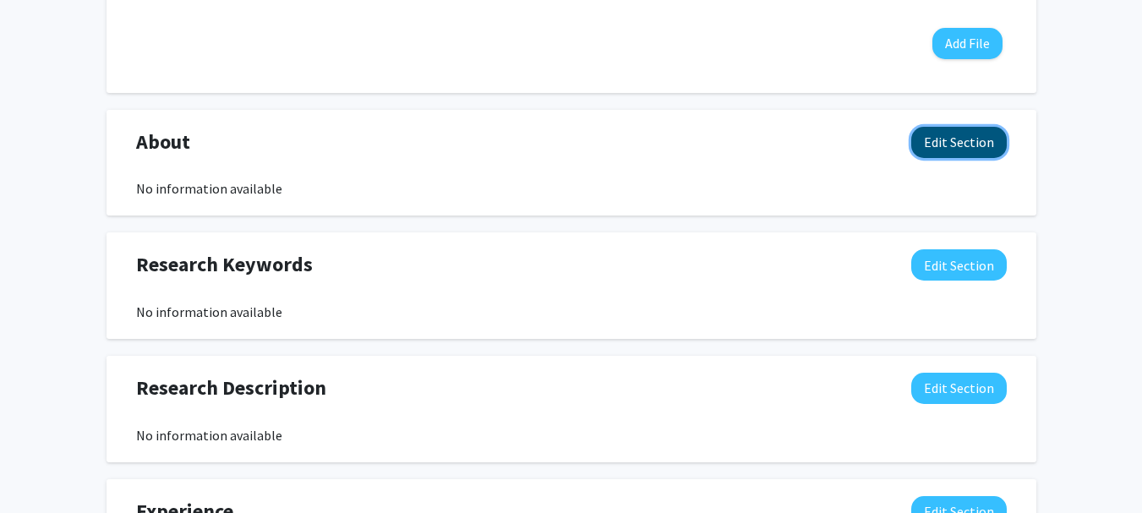
click at [974, 145] on button "Edit Section" at bounding box center [959, 142] width 96 height 31
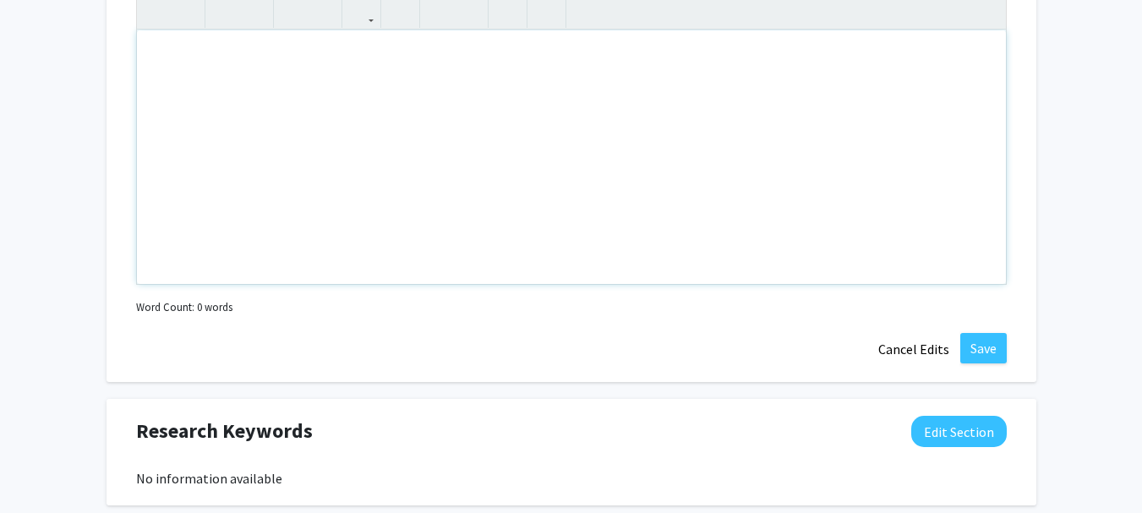
scroll to position [910, 0]
click at [926, 358] on button "Cancel Edits" at bounding box center [913, 348] width 93 height 32
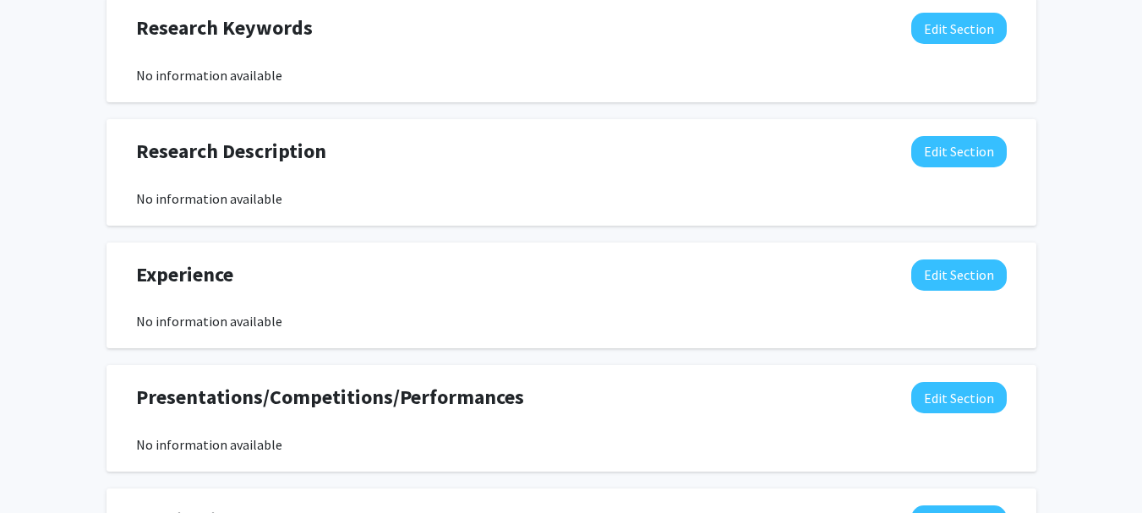
scroll to position [1036, 0]
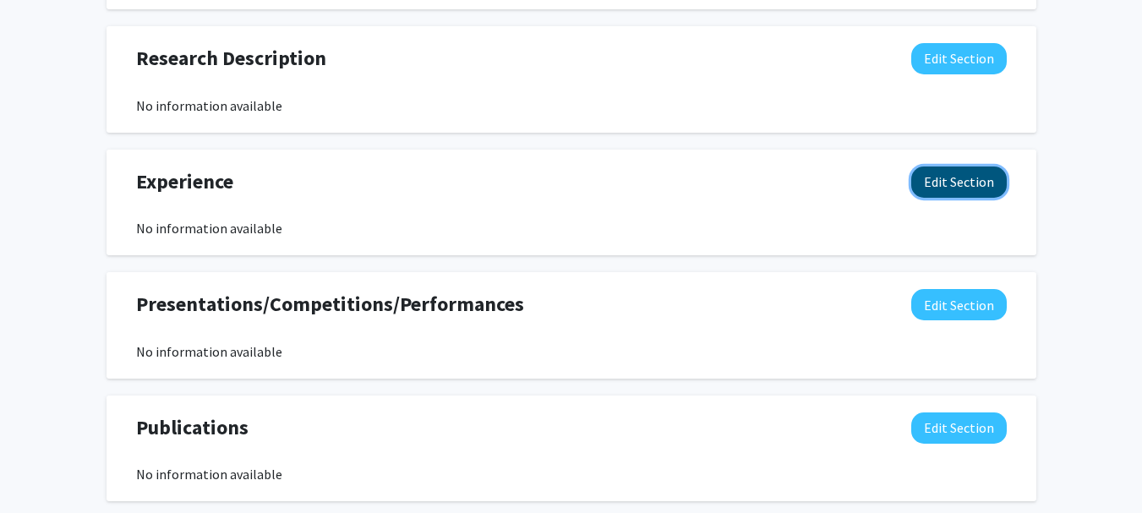
click at [960, 190] on button "Edit Section" at bounding box center [959, 182] width 96 height 31
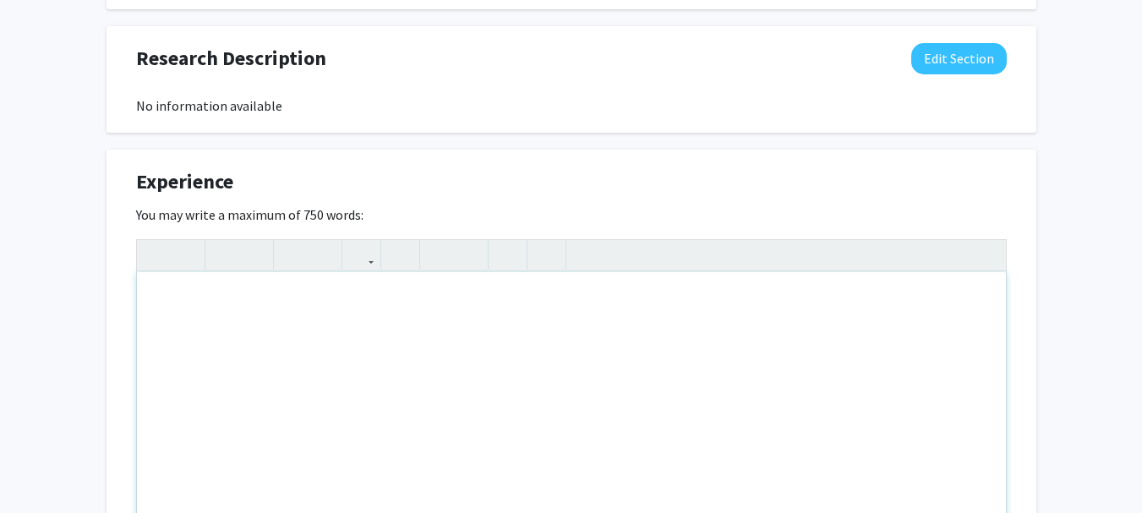
click at [653, 345] on div "Note to users with screen readers: Please deactivate our accessibility plugin f…" at bounding box center [571, 399] width 869 height 254
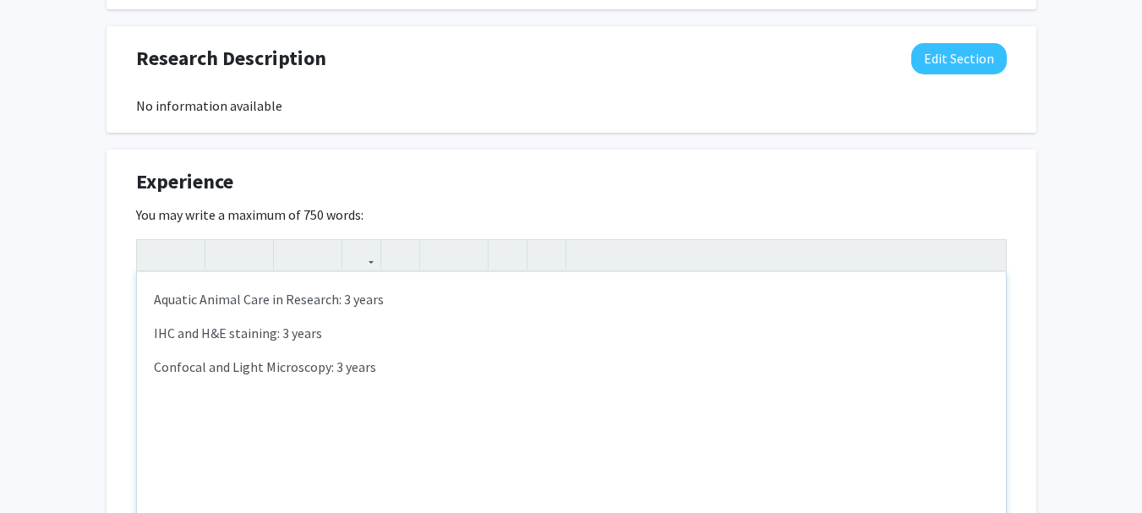
click at [404, 306] on p "Aquatic Animal Care in Research: 3 years" at bounding box center [571, 299] width 835 height 20
click at [364, 332] on p "IHC and H&E staining: 3 years" at bounding box center [571, 333] width 835 height 20
click at [418, 363] on p "Confocal and Light Microscopy: 3 years" at bounding box center [571, 367] width 835 height 20
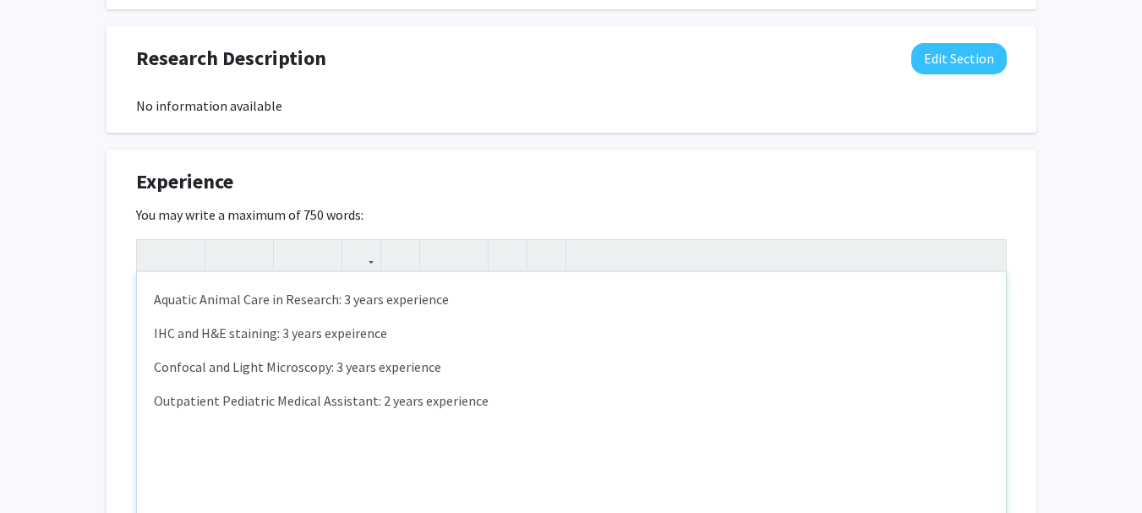
click at [341, 334] on p "IHC and H&E staining: 3 years expeirence" at bounding box center [571, 333] width 835 height 20
click at [391, 334] on p "IHC and H&E staining: 3 years expeirence" at bounding box center [571, 333] width 835 height 20
click at [494, 302] on p "Aquatic Animal Care in Research: 3 years experience" at bounding box center [571, 299] width 835 height 20
drag, startPoint x: 517, startPoint y: 299, endPoint x: 448, endPoint y: 296, distance: 68.6
click at [448, 296] on p "Aquatic Animal Care in Research: 3 years experience ([DATE]-[DATE])" at bounding box center [571, 299] width 835 height 20
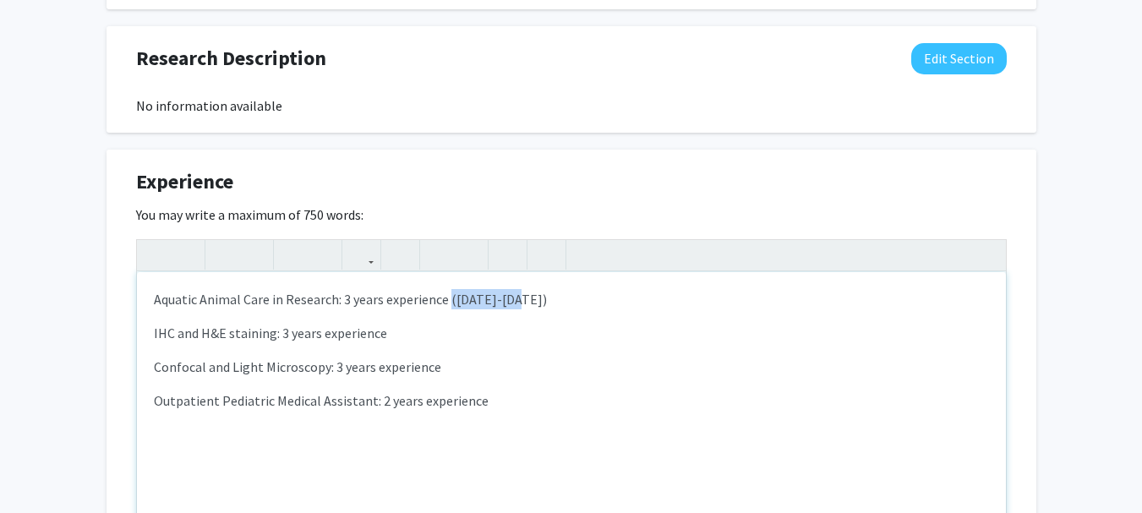
copy p "([DATE]-[DATE])"
click at [412, 330] on p "IHC and H&E staining: 3 years experience" at bounding box center [571, 333] width 835 height 20
click at [487, 369] on p "Confocal and Light Microscopy: 3 years experience" at bounding box center [571, 367] width 835 height 20
click at [522, 397] on p "Outpatient Pediatric Medical Assistant: 2 years experience" at bounding box center [571, 401] width 835 height 20
click at [515, 400] on p "Outpatient Pediatric Medical Assistant: 2 years experience ([DATE]-[DATE])" at bounding box center [571, 401] width 835 height 20
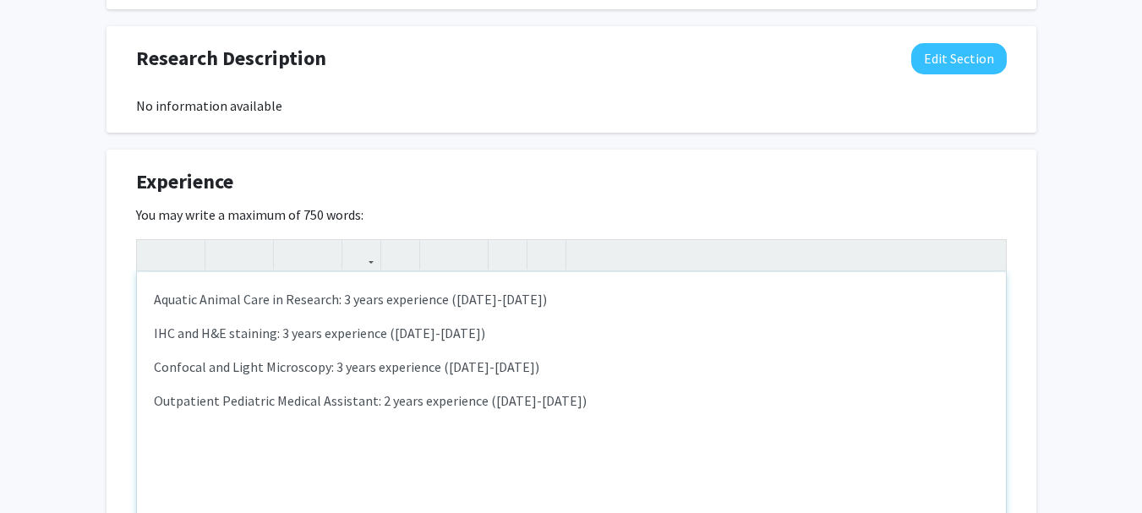
click at [569, 400] on p "Outpatient Pediatric Medical Assistant: 2 years experience ([DATE]-[DATE])" at bounding box center [571, 401] width 835 height 20
type textarea "<p>Aquatic Animal Care in Research: 3 years experience ([DATE]-[DATE])</p><p>IH…"
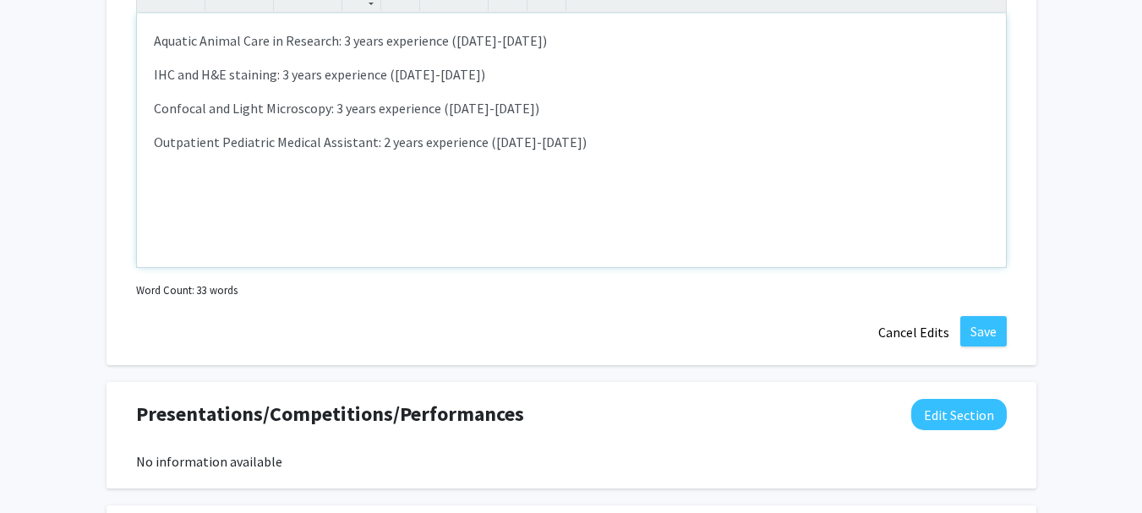
scroll to position [1296, 0]
click at [975, 331] on button "Save" at bounding box center [983, 330] width 46 height 30
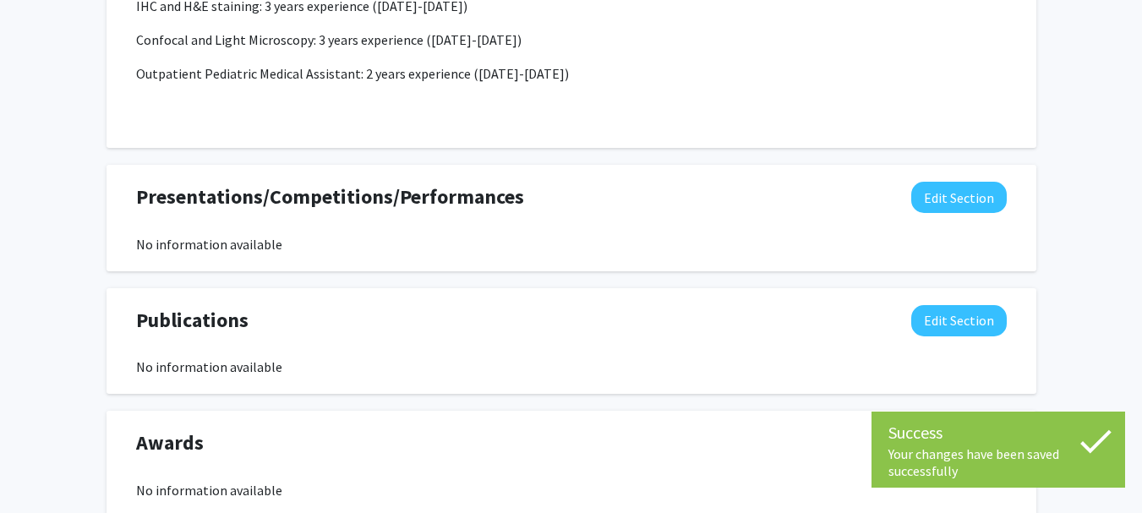
scroll to position [1292, 0]
click at [949, 199] on button "Edit Section" at bounding box center [959, 198] width 96 height 31
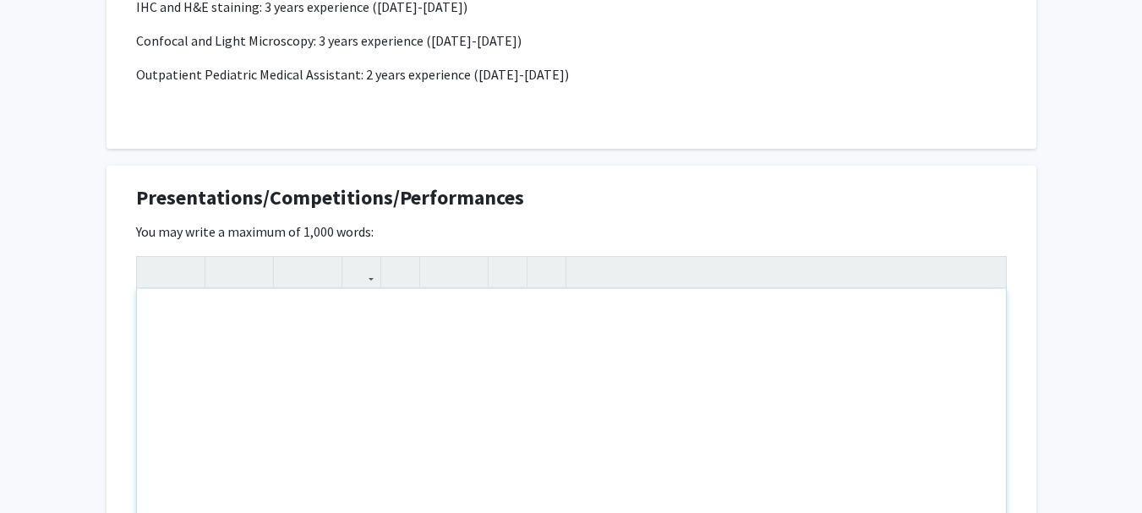
click at [327, 336] on div "Note to users with screen readers: Please deactivate our accessibility plugin f…" at bounding box center [571, 416] width 869 height 254
paste div "Note to users with screen readers: Please deactivate our accessibility plugin f…"
type textarea "<p>The 2025 [GEOGRAPHIC_DATA] Brain and Behavior Conference was recently held a…"
click at [177, 315] on p "The 2025 [GEOGRAPHIC_DATA] Brain and Behavior Conference was recently held at t…" at bounding box center [571, 316] width 835 height 20
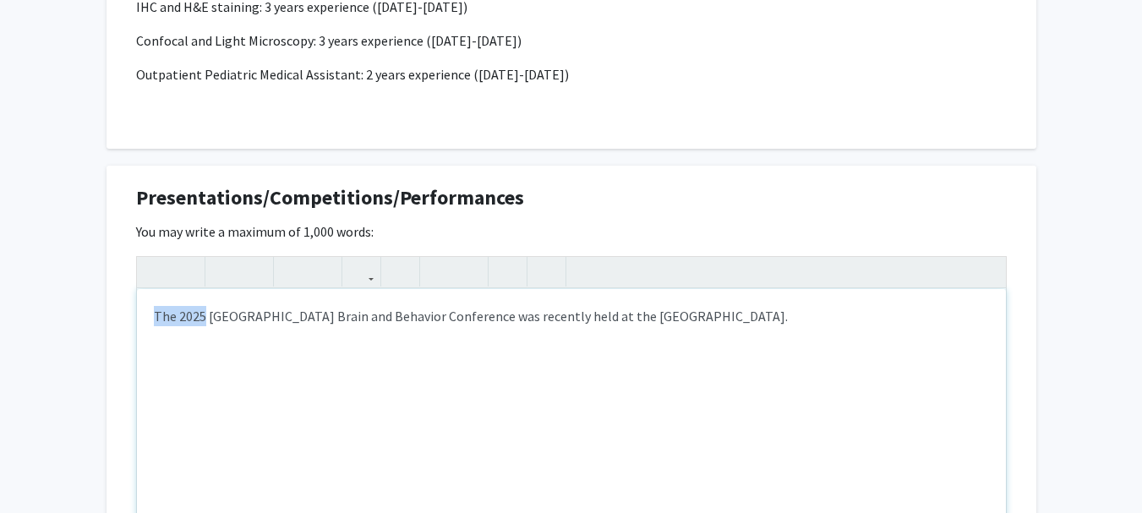
drag, startPoint x: 205, startPoint y: 315, endPoint x: 155, endPoint y: 315, distance: 50.7
click at [155, 315] on p "The 2025 [GEOGRAPHIC_DATA] Brain and Behavior Conference was recently held at t…" at bounding box center [571, 316] width 835 height 20
drag, startPoint x: 462, startPoint y: 317, endPoint x: 734, endPoint y: 316, distance: 272.2
click at [734, 316] on p "University of Scranton Brain and Behavior Conference was recently held at the […" at bounding box center [571, 316] width 835 height 20
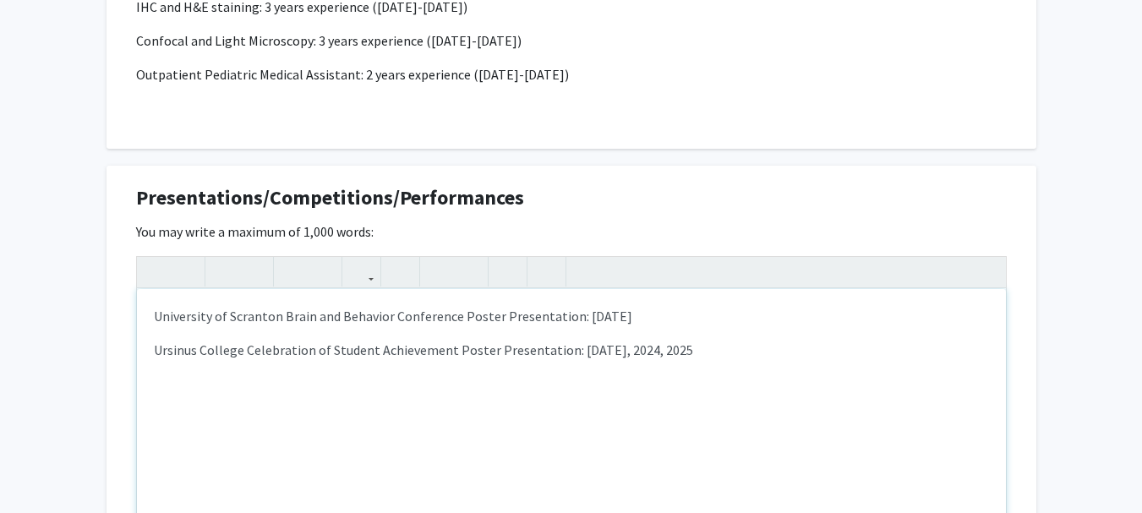
click at [161, 317] on p "University of Scranton Brain and Behavior Conference Poster Presentation: [DATE]" at bounding box center [571, 316] width 835 height 20
click at [168, 407] on div "University of Scranton Brain and Behavior Conference Poster Presentation: [DATE…" at bounding box center [571, 416] width 869 height 254
click at [163, 375] on p "Note to users with screen readers: Please deactivate our accessibility plugin f…" at bounding box center [571, 384] width 835 height 20
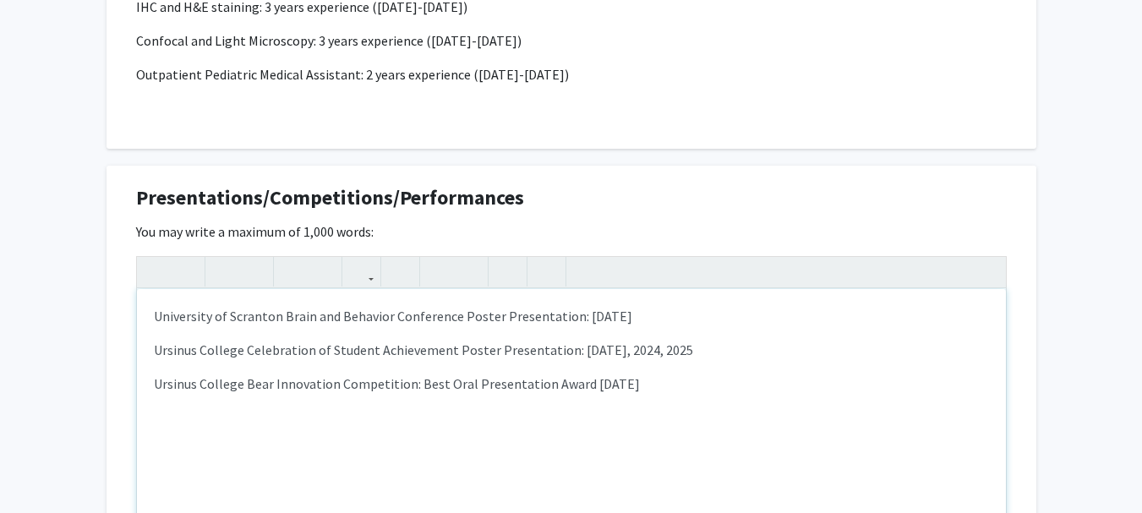
type textarea "<p>University of Scranton Brain and Behavior Conference Poster Presentation: [D…"
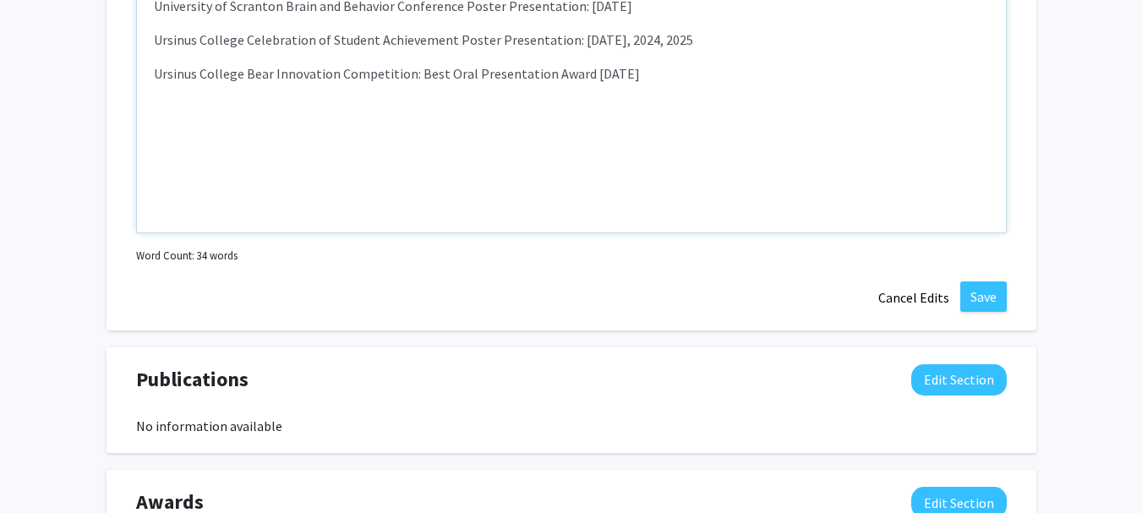
scroll to position [1605, 0]
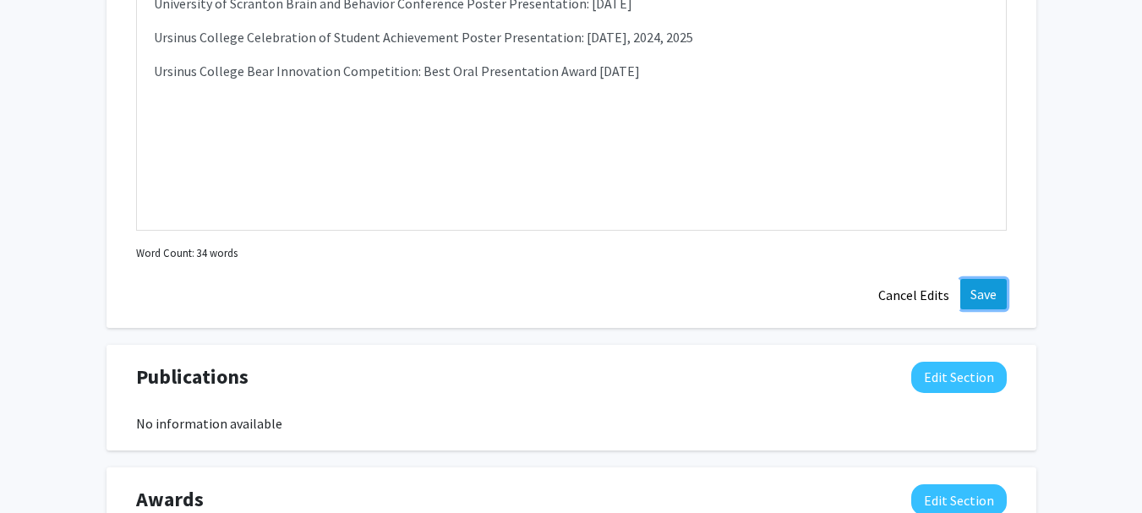
click at [993, 290] on button "Save" at bounding box center [983, 294] width 46 height 30
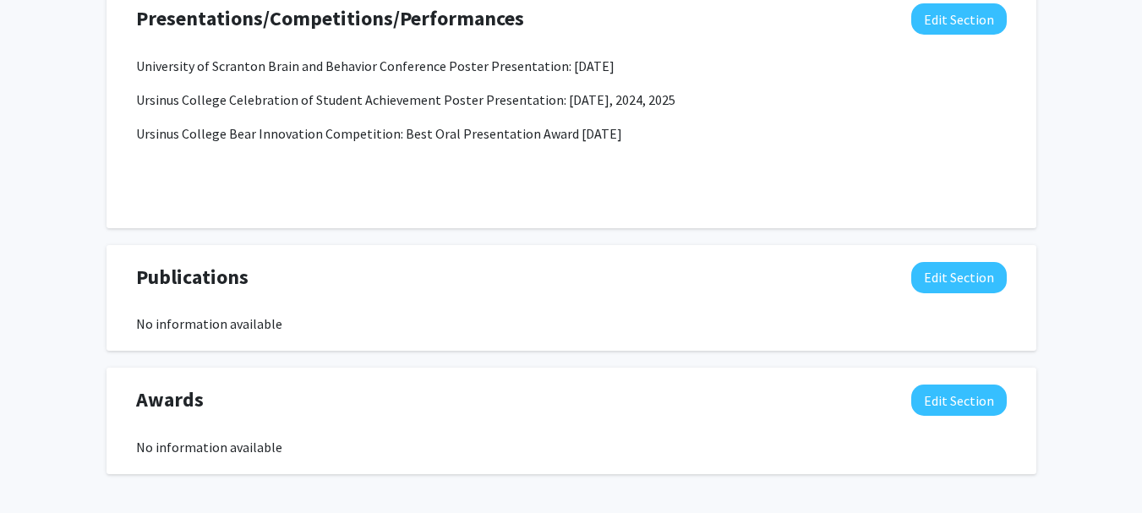
scroll to position [1470, 0]
click at [937, 280] on button "Edit Section" at bounding box center [959, 278] width 96 height 31
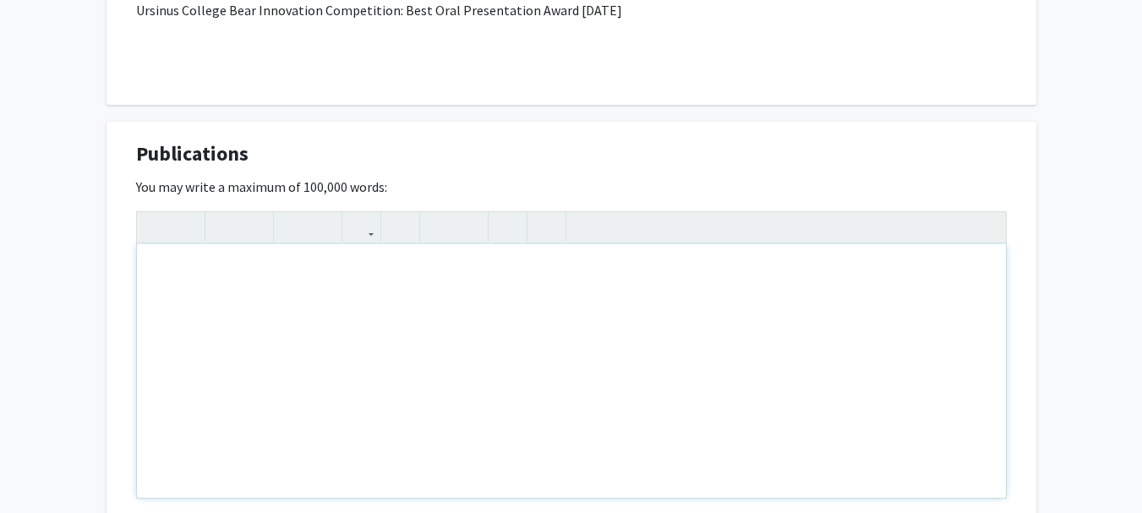
scroll to position [1595, 0]
click at [331, 289] on div "Note to users with screen readers: Please deactivate our accessibility plugin f…" at bounding box center [571, 370] width 869 height 254
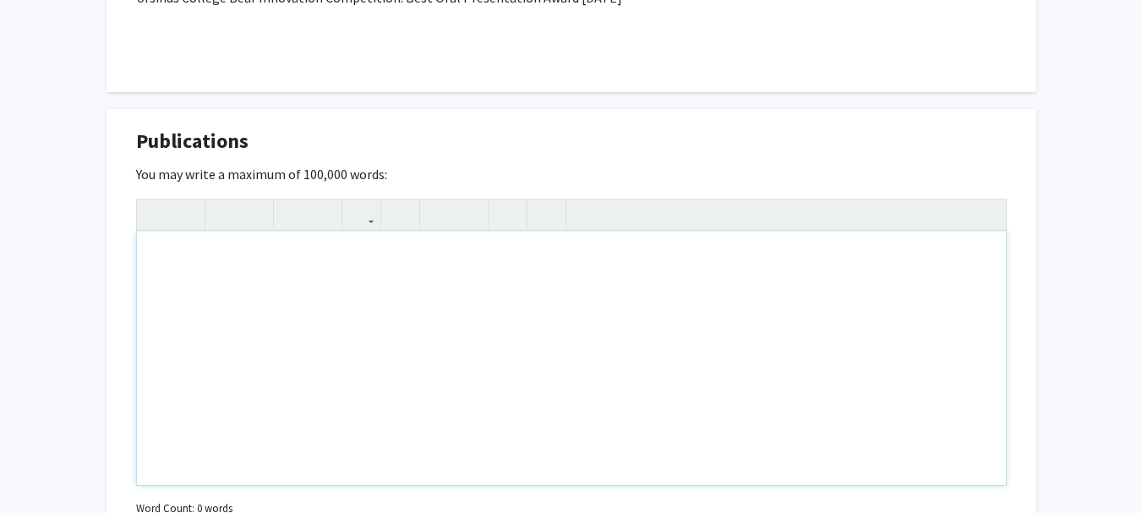
scroll to position [1613, 0]
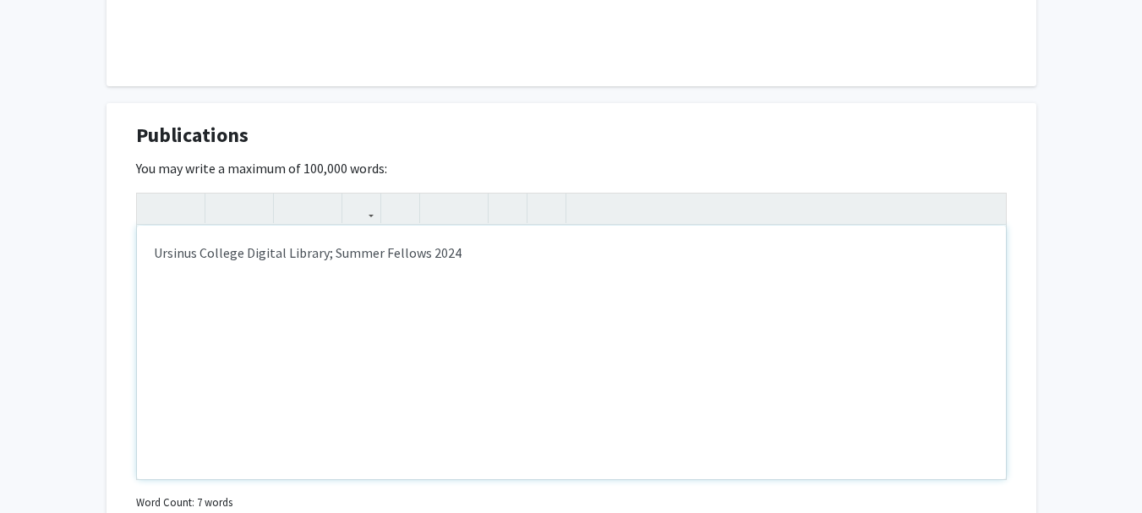
click at [325, 256] on div "Ursinus College Digital Library; Summer Fellows 2024" at bounding box center [571, 353] width 869 height 254
click at [471, 253] on div "Ursinus College Digital Library: Summer Fellows 2024" at bounding box center [571, 353] width 869 height 254
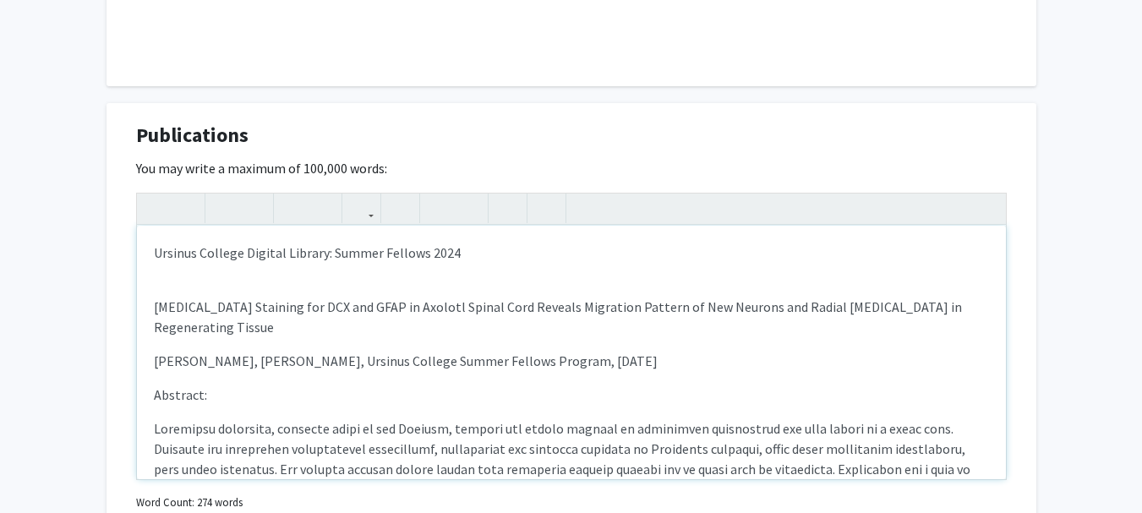
type textarea "<p>Ursinus College Digital Library: Summer Fellows 2024</p><br><p>[MEDICAL_DATA…"
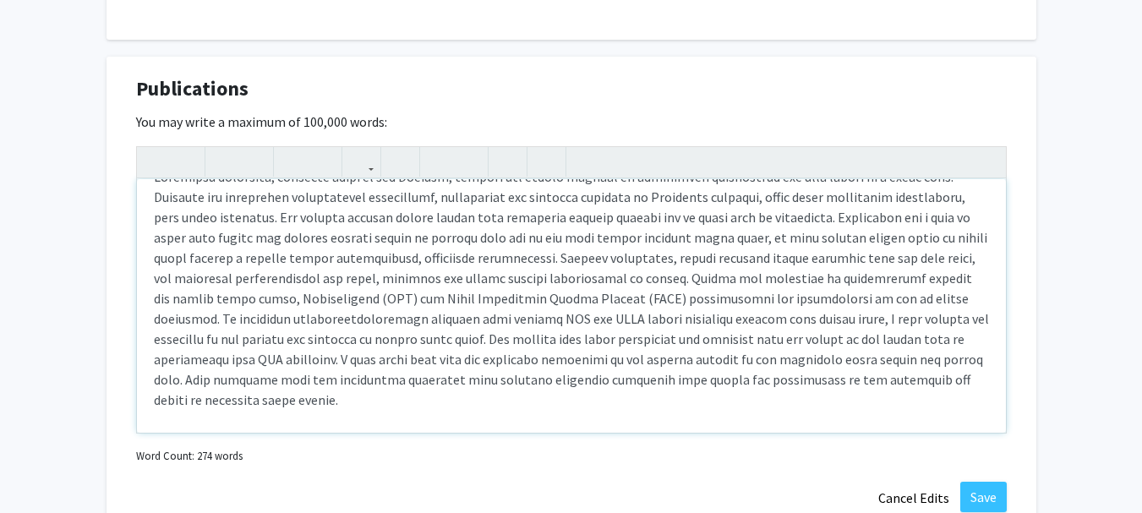
scroll to position [222, 0]
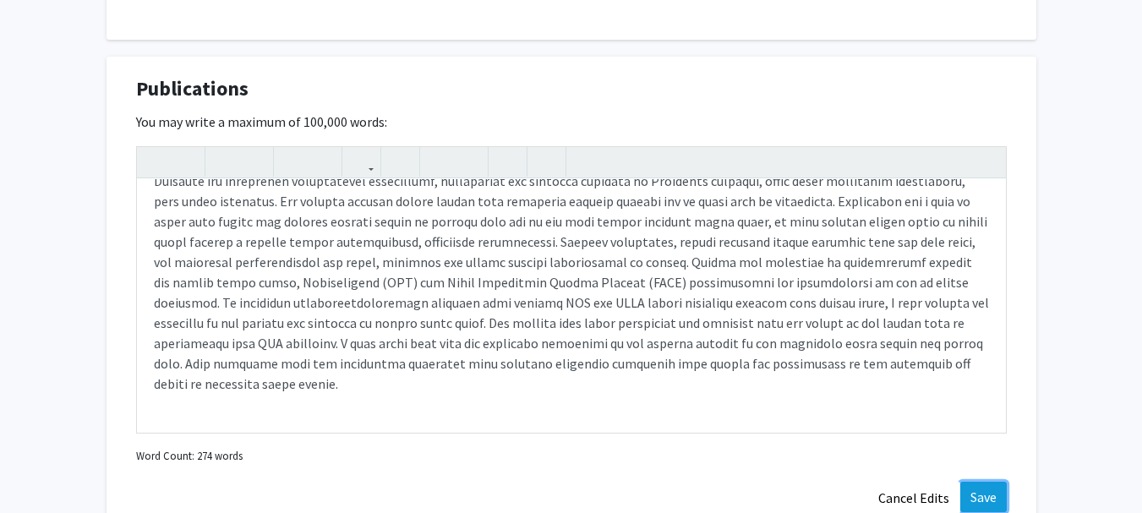
click at [976, 486] on button "Save" at bounding box center [983, 497] width 46 height 30
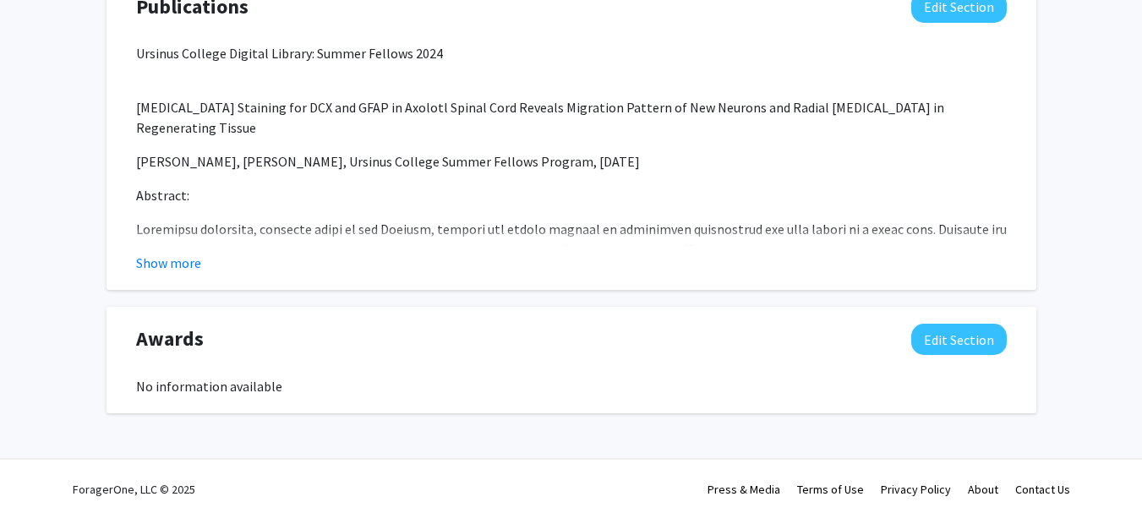
scroll to position [1747, 0]
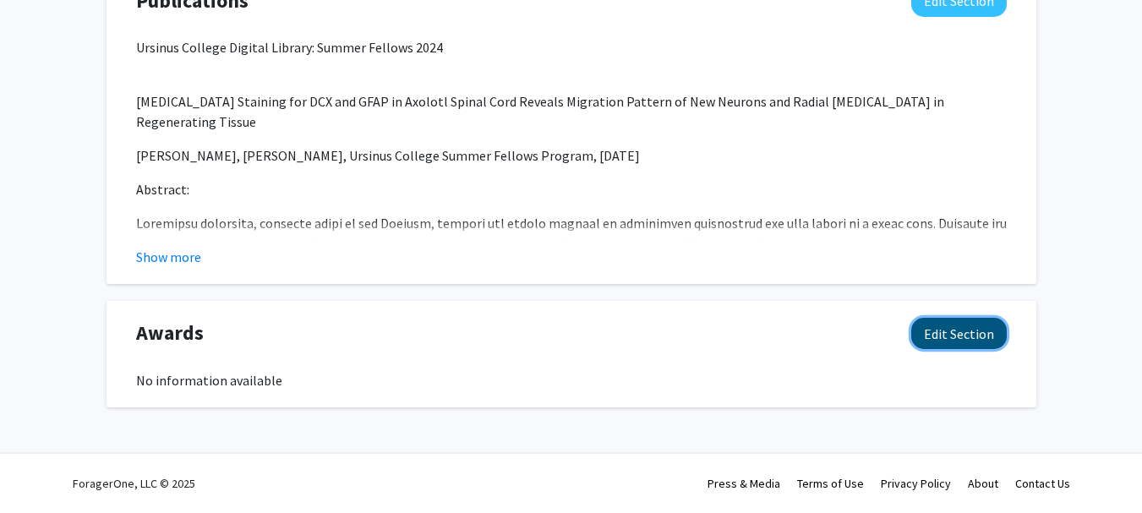
click at [933, 335] on button "Edit Section" at bounding box center [959, 333] width 96 height 31
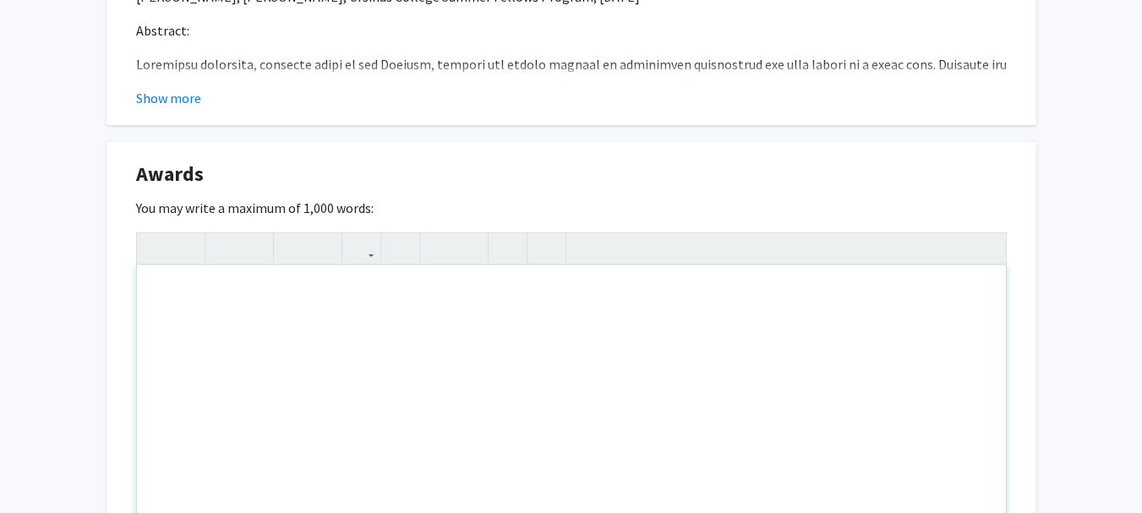
scroll to position [1908, 0]
click at [324, 341] on div "Note to users with screen readers: Please deactivate our accessibility plugin f…" at bounding box center [571, 391] width 869 height 254
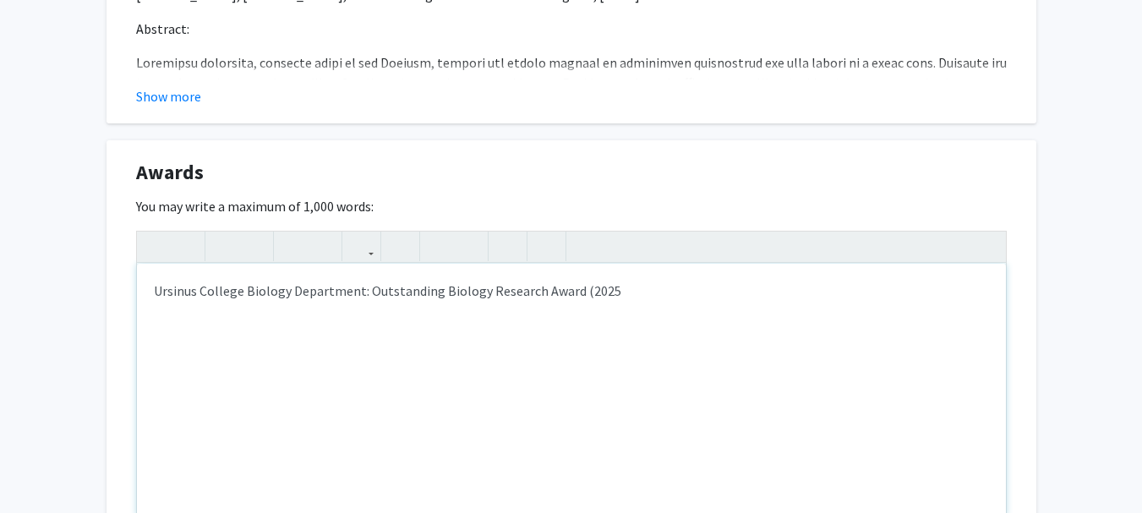
type textarea "Ursinus College Biology Department: Outstanding Biology Research Award (2025)"
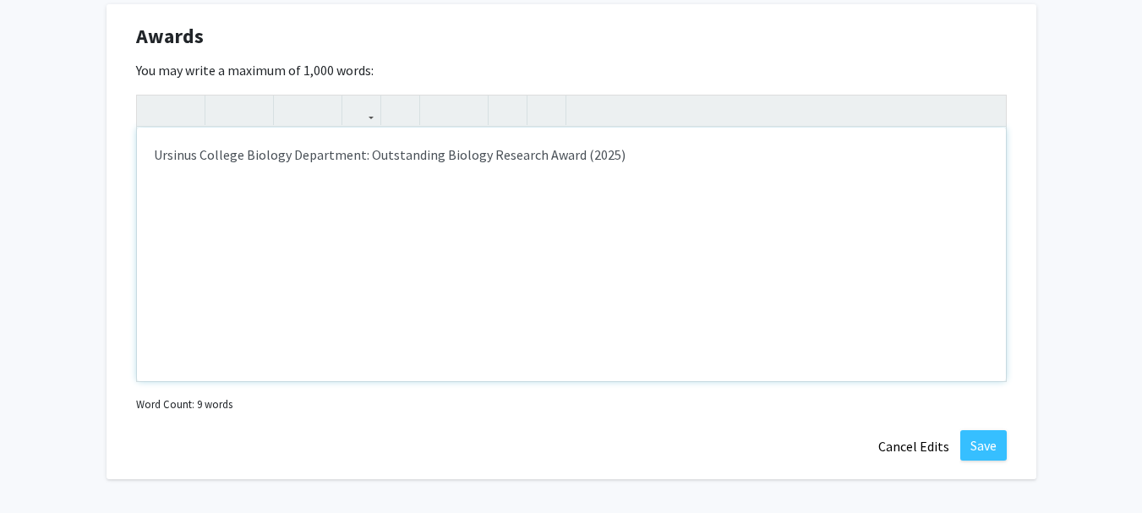
scroll to position [2045, 0]
click at [997, 443] on button "Save" at bounding box center [983, 444] width 46 height 30
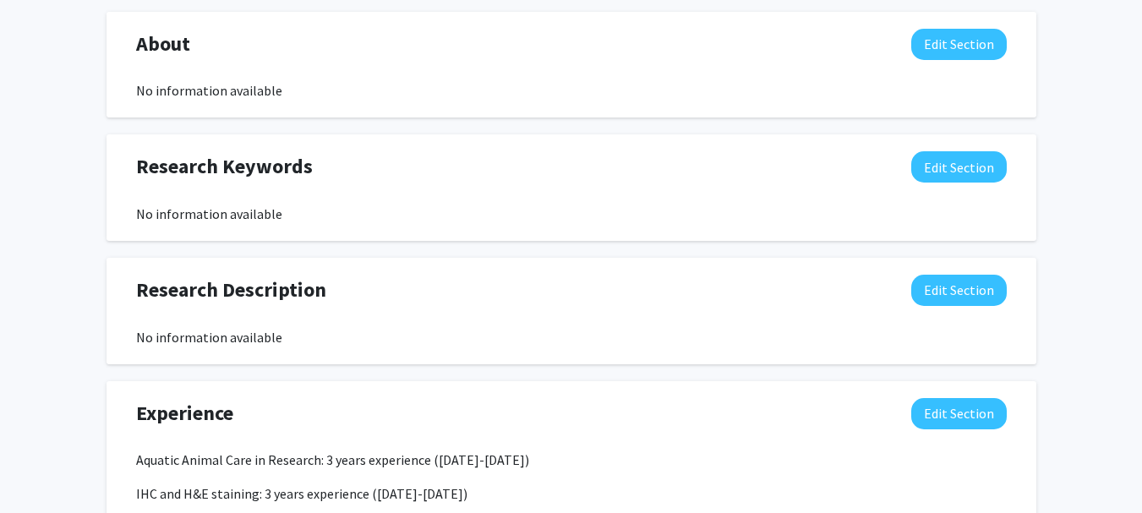
scroll to position [816, 0]
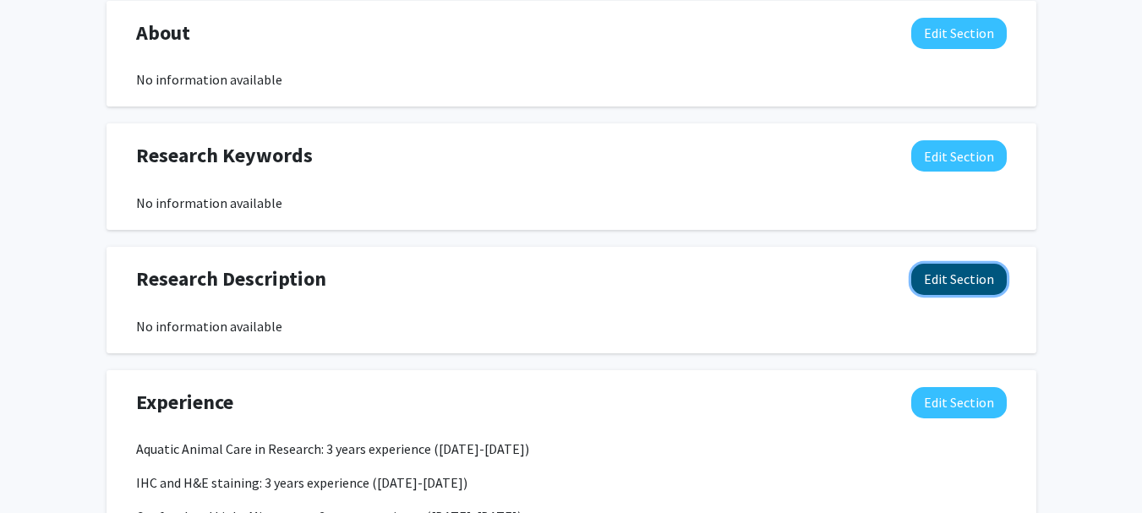
click at [939, 280] on button "Edit Section" at bounding box center [959, 279] width 96 height 31
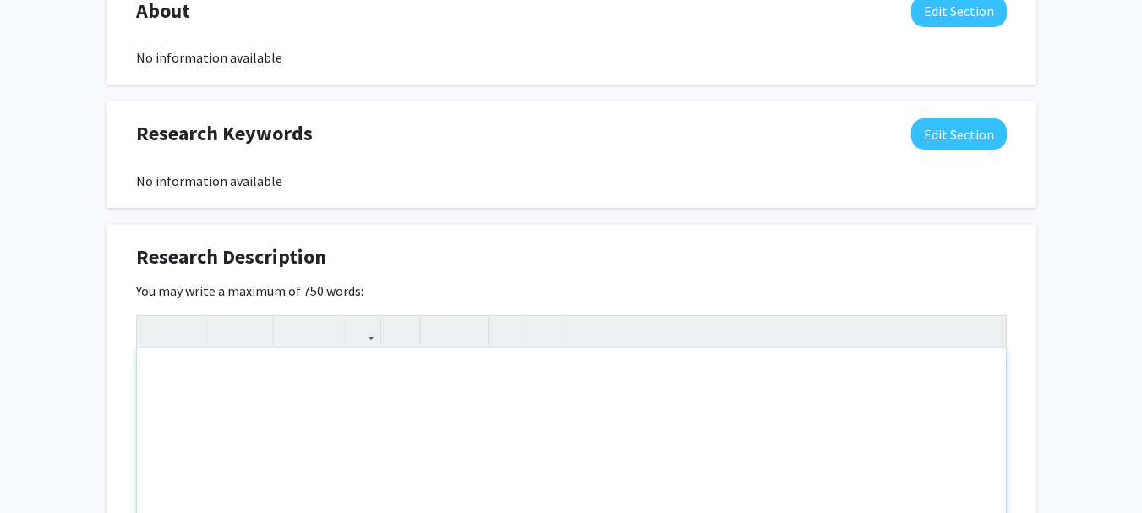
scroll to position [868, 0]
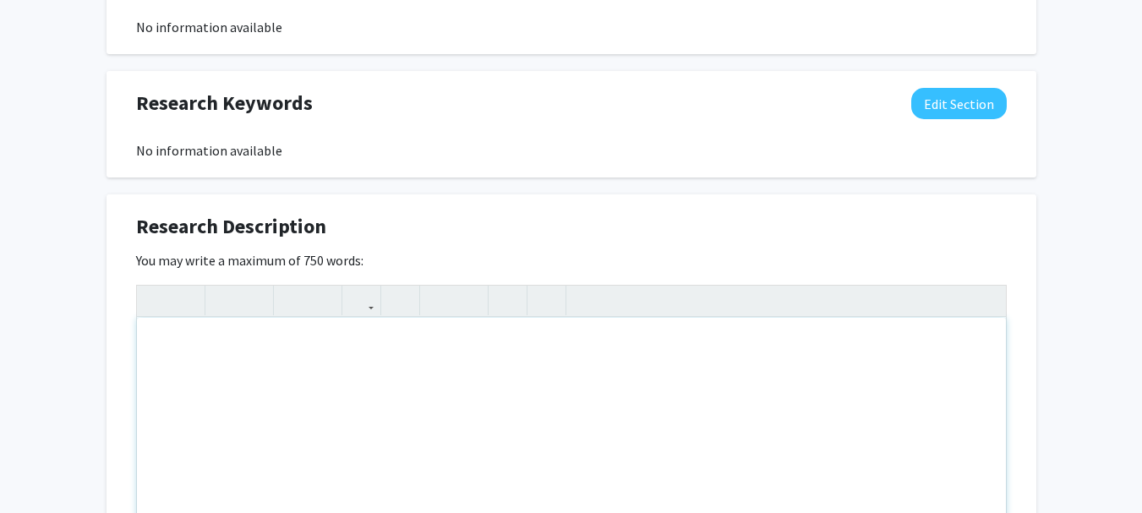
click at [349, 364] on div "Note to users with screen readers: Please deactivate our accessibility plugin f…" at bounding box center [571, 445] width 869 height 254
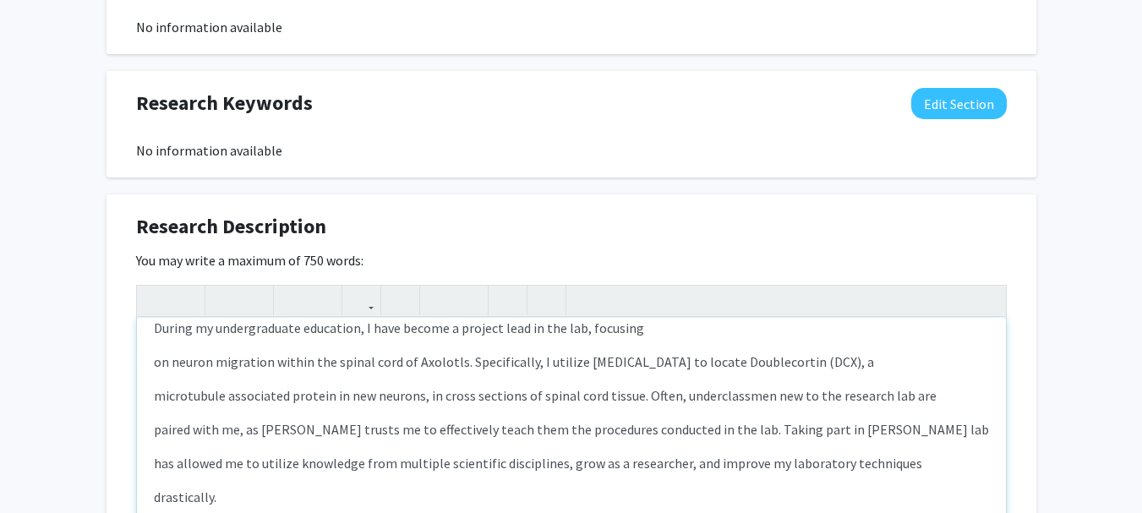
scroll to position [0, 0]
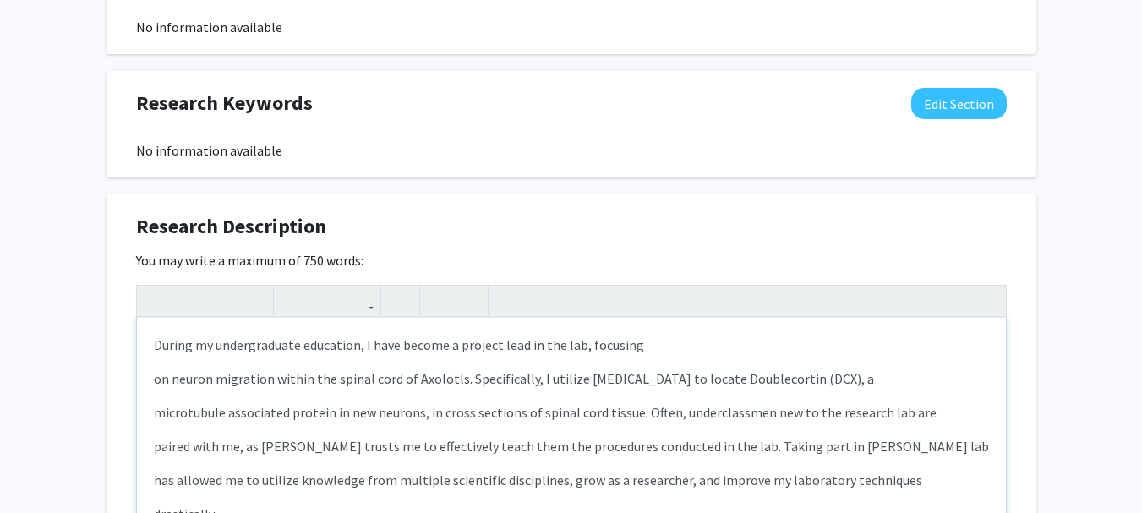
click at [397, 346] on p "During my undergraduate education, I have become a project lead in the lab, foc…" at bounding box center [571, 345] width 835 height 20
click at [437, 346] on p "During my undergraduate education, I was become a project lead in the lab, focu…" at bounding box center [571, 345] width 835 height 20
click at [484, 345] on p "During my undergraduate education, I was a project lead in the lab, focusing" at bounding box center [571, 345] width 835 height 20
click at [506, 342] on p "During my undergraduate education, I was a project lead in the lab, focusing" at bounding box center [571, 345] width 835 height 20
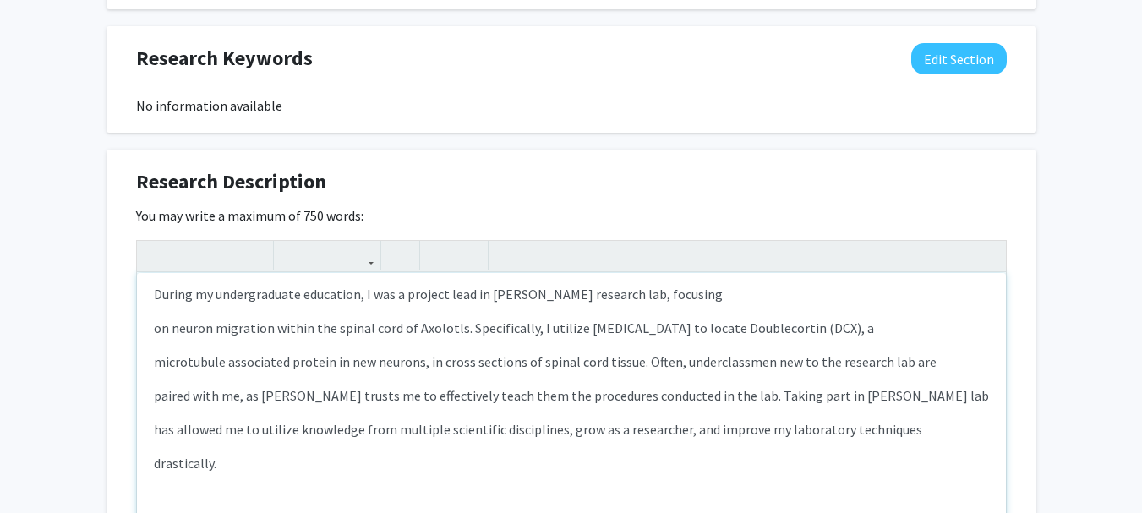
scroll to position [5, 0]
click at [575, 330] on p "on neuron migration within the spinal cord of Axolotls. Specifically, I utilize…" at bounding box center [571, 329] width 835 height 20
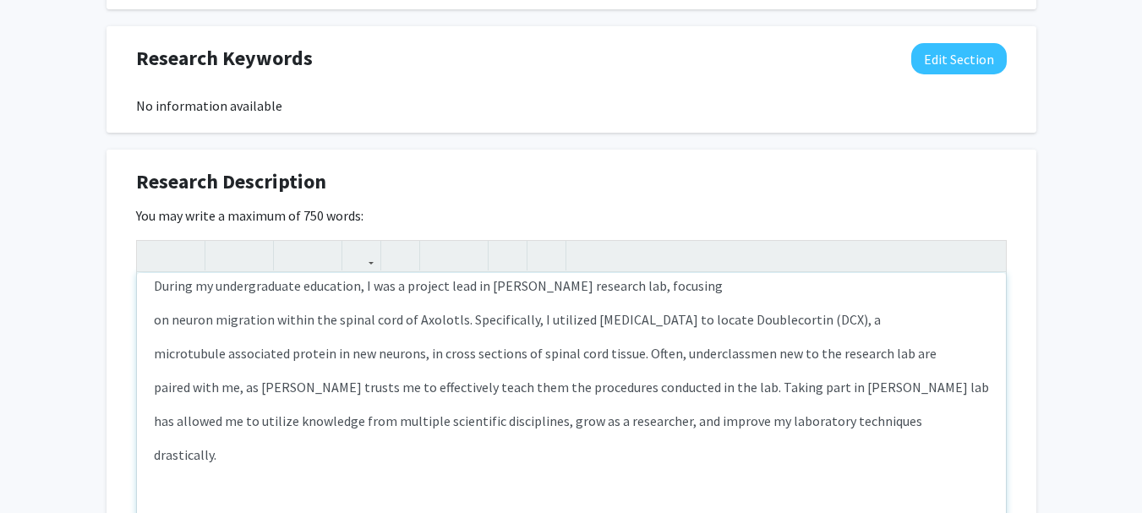
scroll to position [15, 0]
click at [916, 351] on p "microtubule associated protein in new neurons, in cross sections of spinal cord…" at bounding box center [571, 352] width 835 height 20
click at [357, 385] on p "paired with me, as [PERSON_NAME] trusts me to effectively teach them the proced…" at bounding box center [571, 386] width 835 height 20
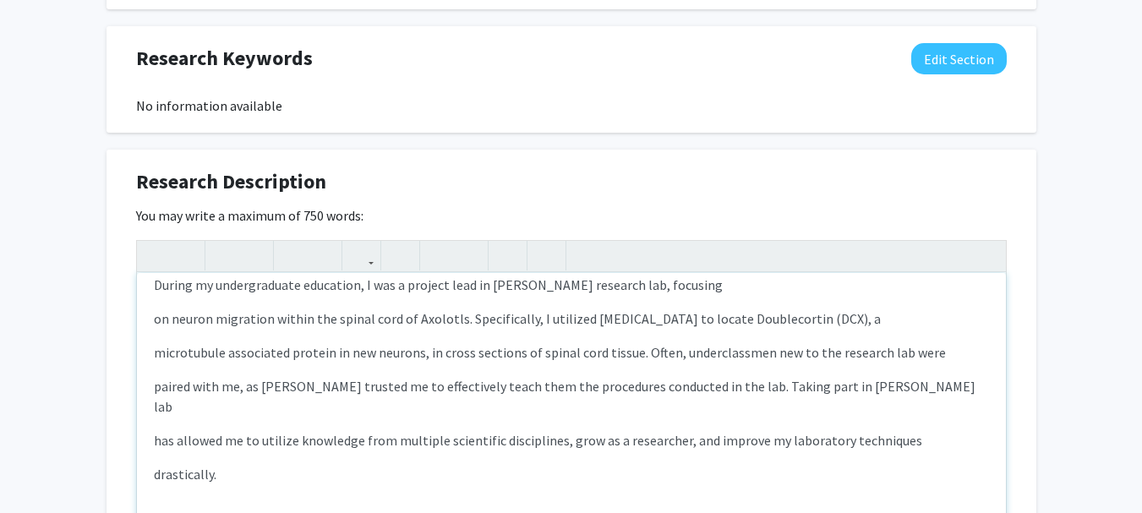
click at [176, 430] on p "has allowed me to utilize knowledge from multiple scientific disciplines, grow …" at bounding box center [571, 440] width 835 height 20
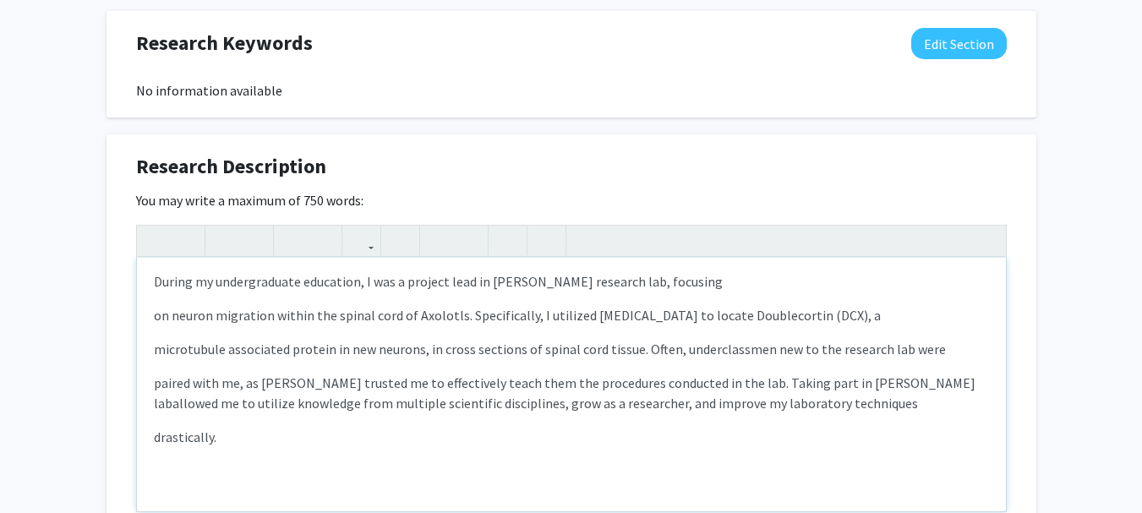
scroll to position [0, 0]
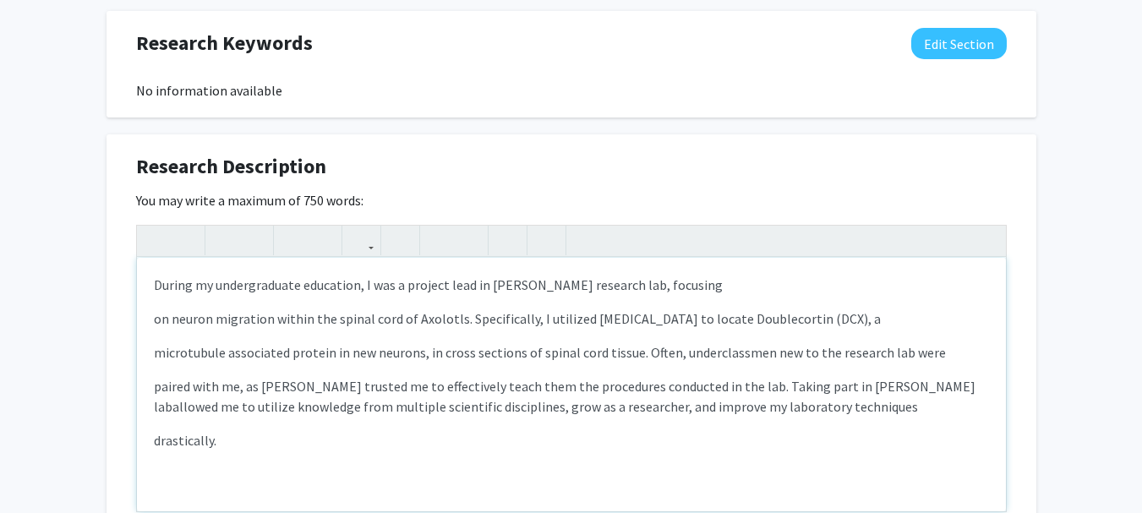
click at [159, 388] on p "paired with me, as [PERSON_NAME] trusted me to effectively teach them the proce…" at bounding box center [571, 396] width 835 height 41
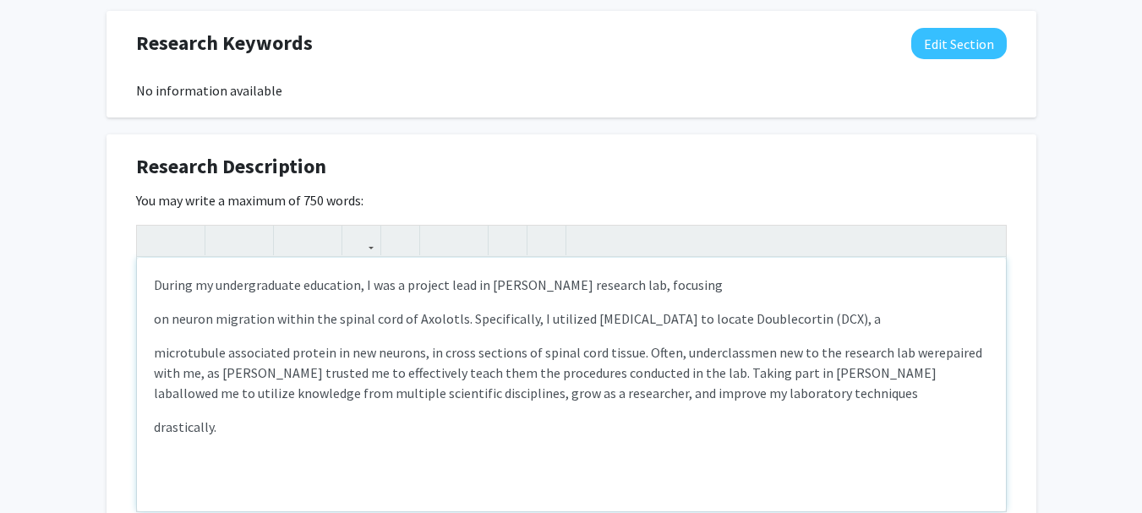
click at [159, 354] on p "microtubule associated protein in new neurons, in cross sections of spinal cord…" at bounding box center [571, 372] width 835 height 61
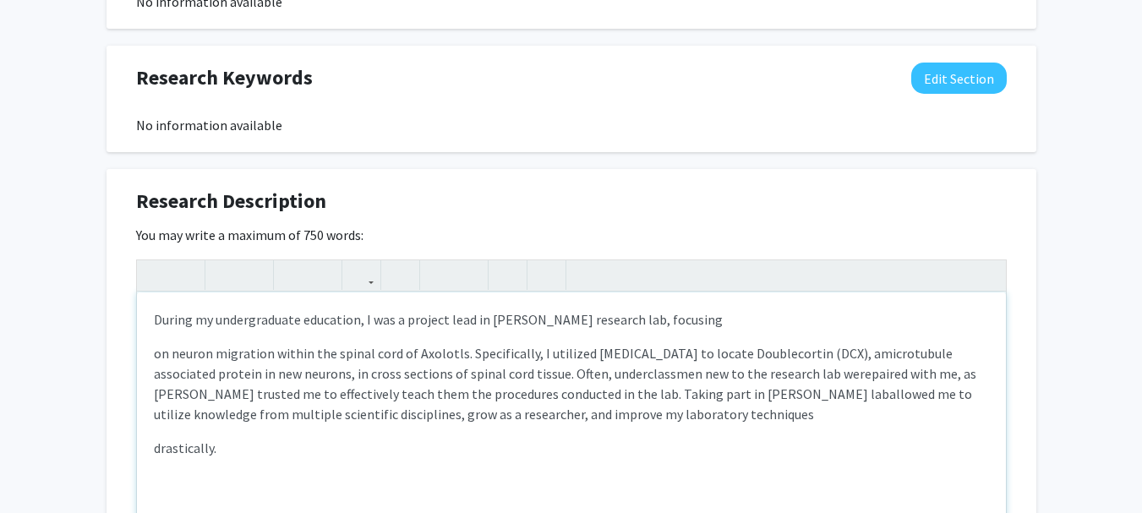
scroll to position [889, 0]
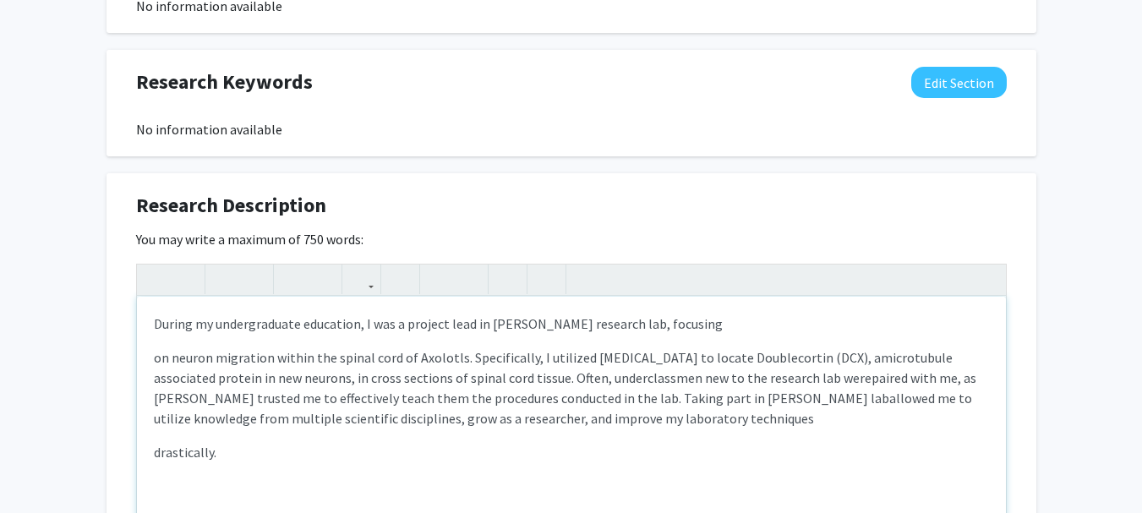
click at [155, 358] on p "on neuron migration within the spinal cord of Axolotls. Specifically, I utilize…" at bounding box center [571, 387] width 835 height 81
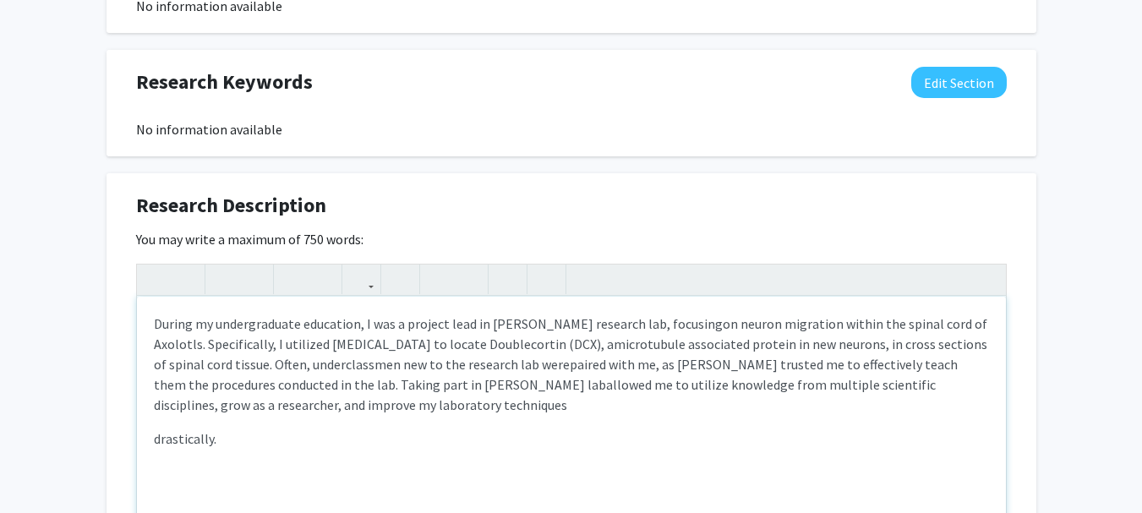
click at [159, 441] on p "drastically." at bounding box center [571, 439] width 835 height 20
type textarea "<p>During my undergraduate education, I was a project lead in [PERSON_NAME] res…"
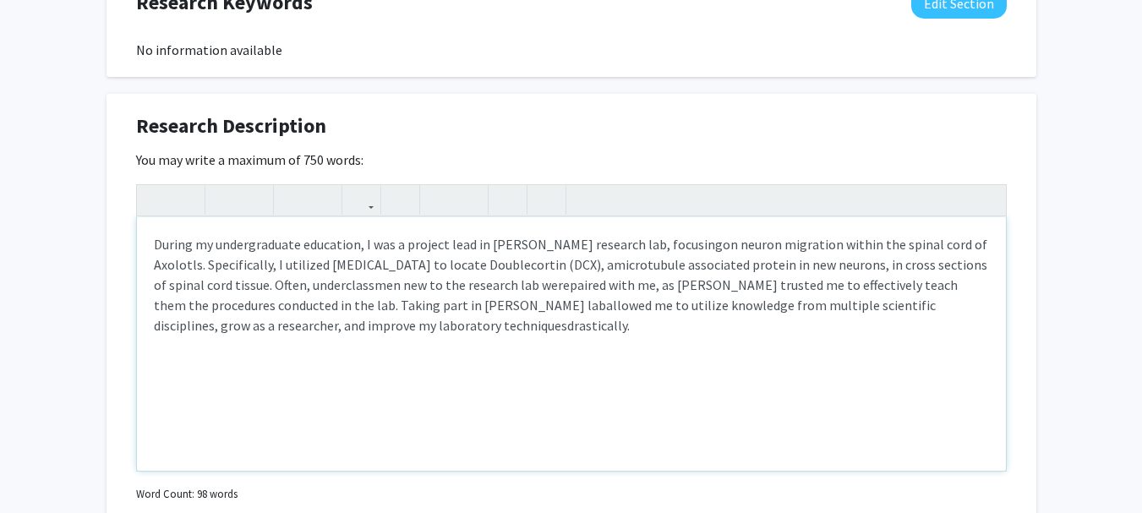
scroll to position [970, 0]
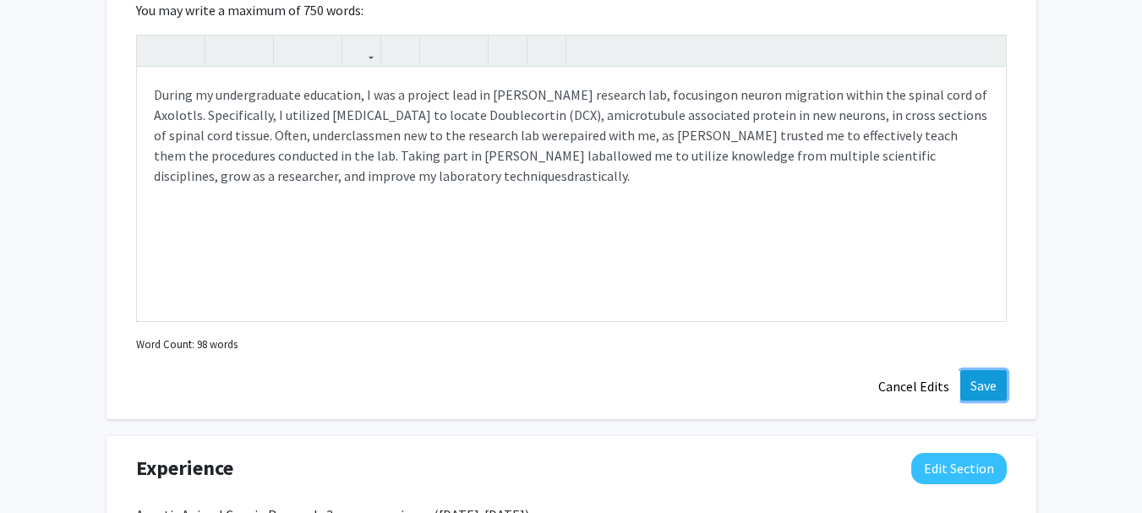
click at [988, 385] on button "Save" at bounding box center [983, 385] width 46 height 30
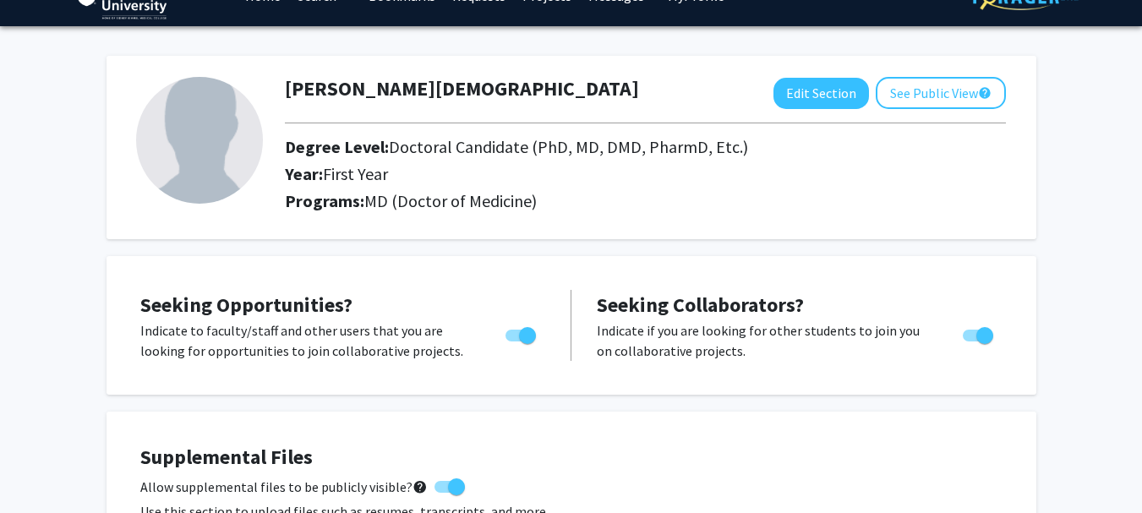
scroll to position [0, 0]
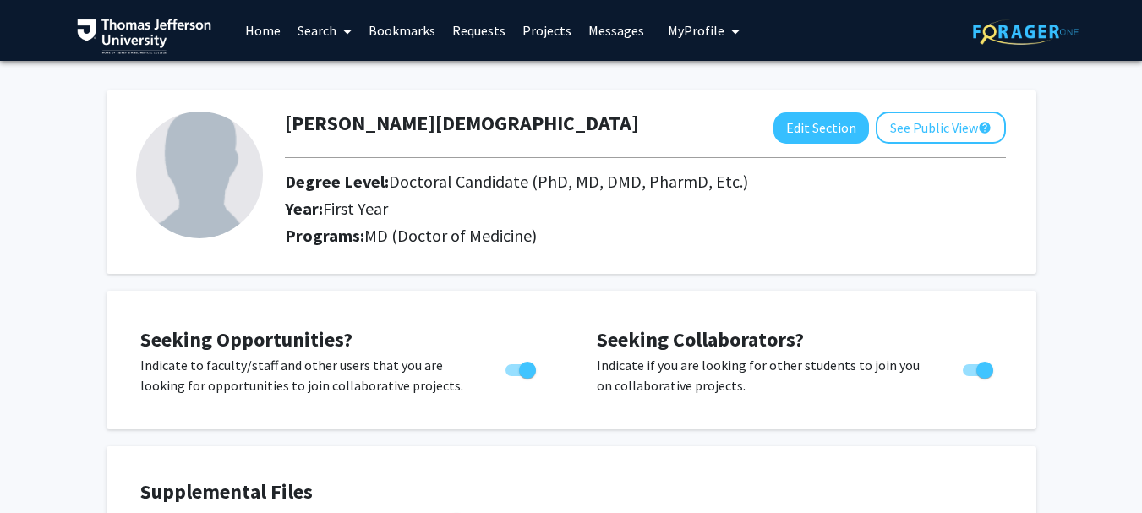
click at [215, 195] on img at bounding box center [199, 175] width 127 height 127
click at [260, 26] on link "Home" at bounding box center [263, 30] width 52 height 59
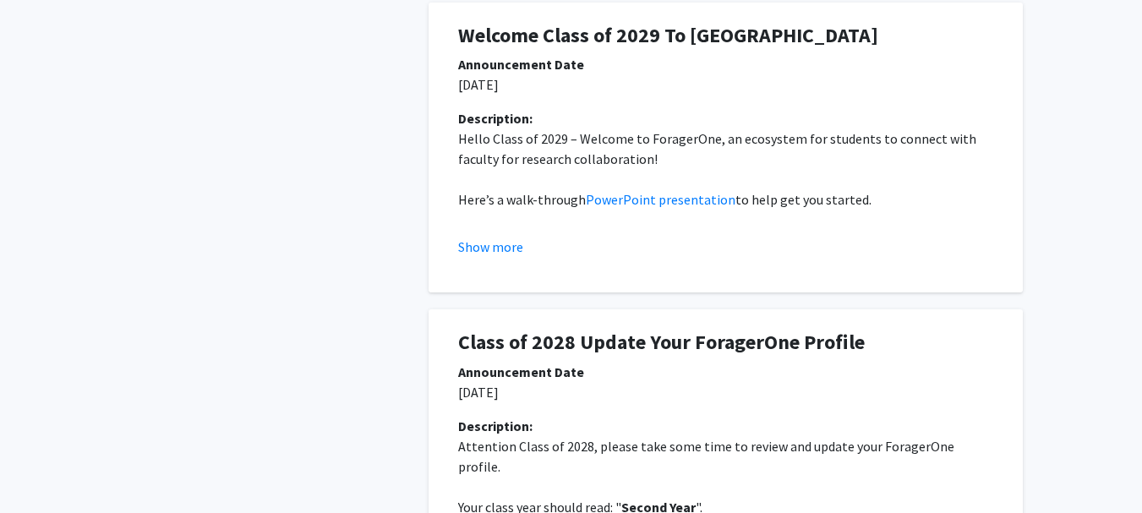
scroll to position [389, 0]
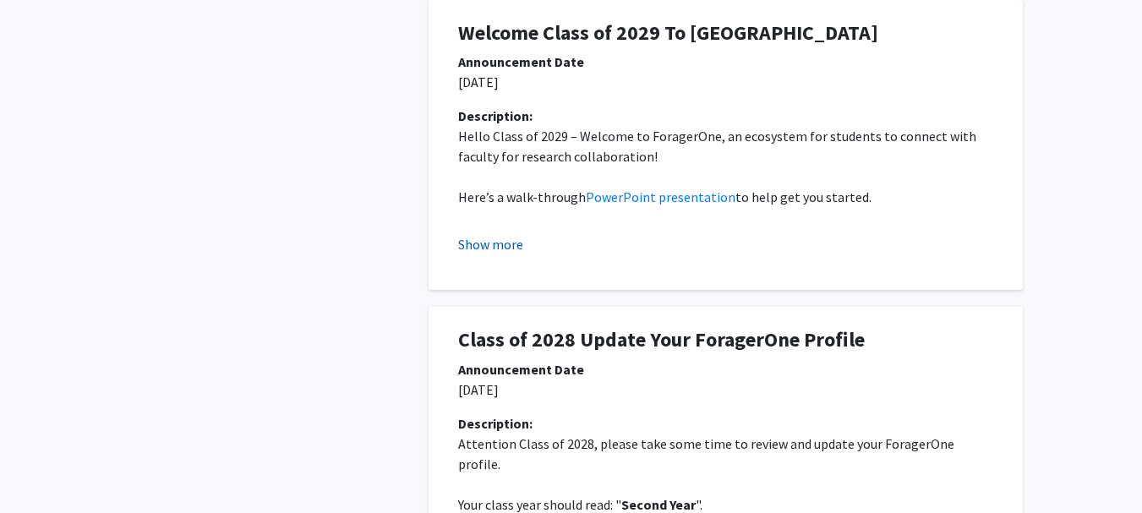
click at [484, 251] on button "Show more" at bounding box center [490, 244] width 65 height 20
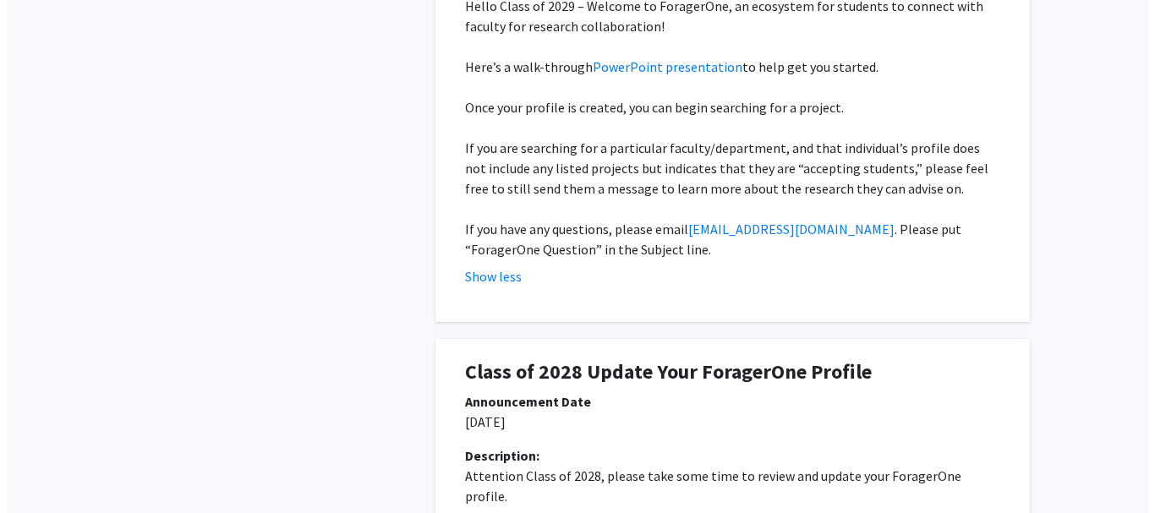
scroll to position [0, 0]
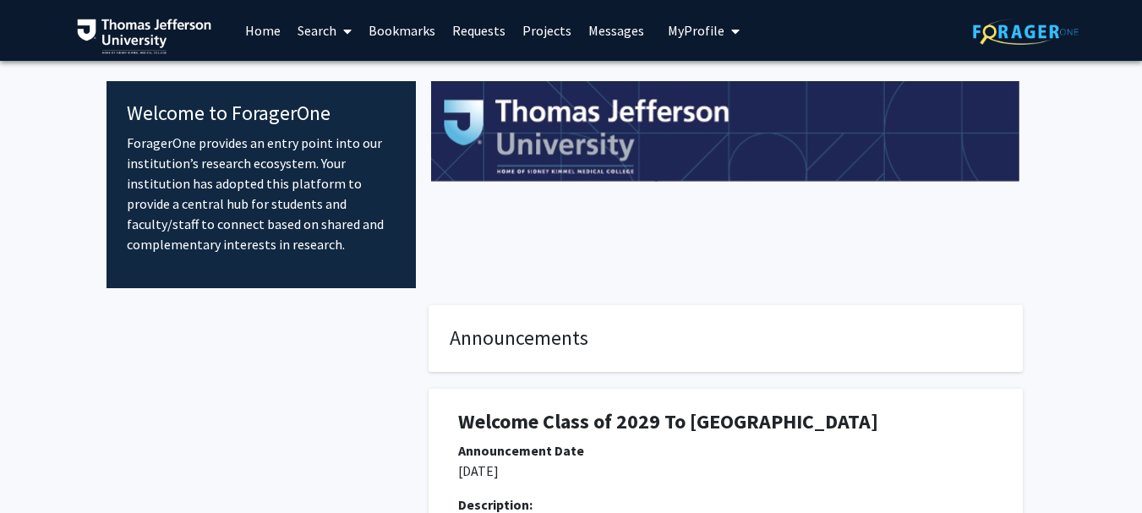
click at [312, 30] on link "Search" at bounding box center [324, 30] width 71 height 59
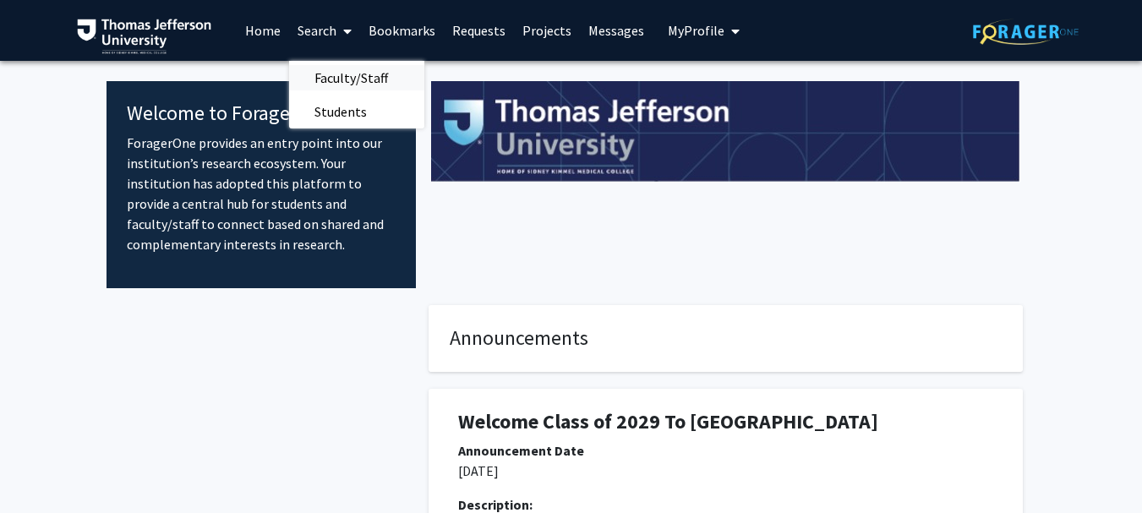
click at [356, 66] on span "Faculty/Staff" at bounding box center [351, 78] width 124 height 34
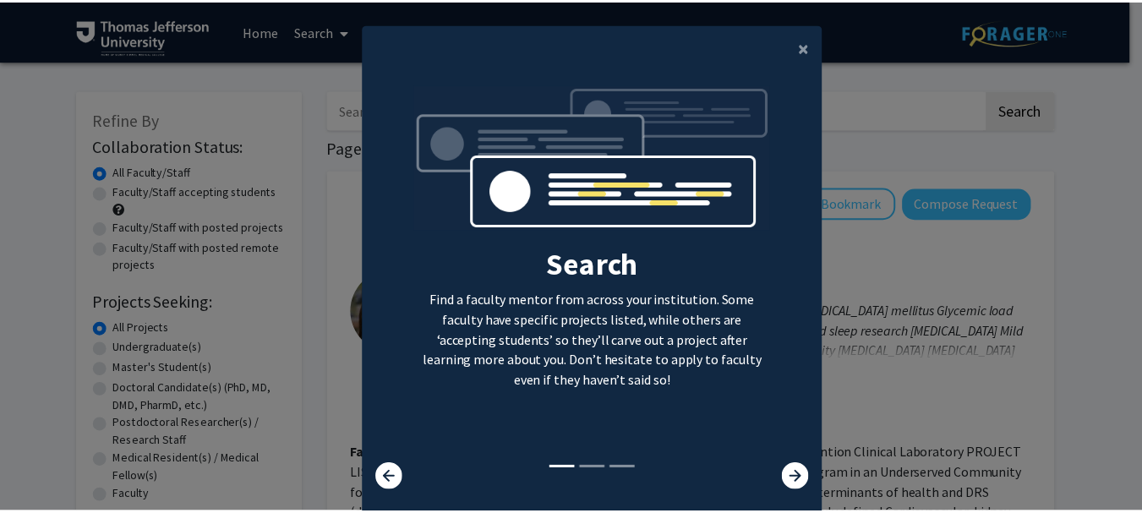
scroll to position [24, 0]
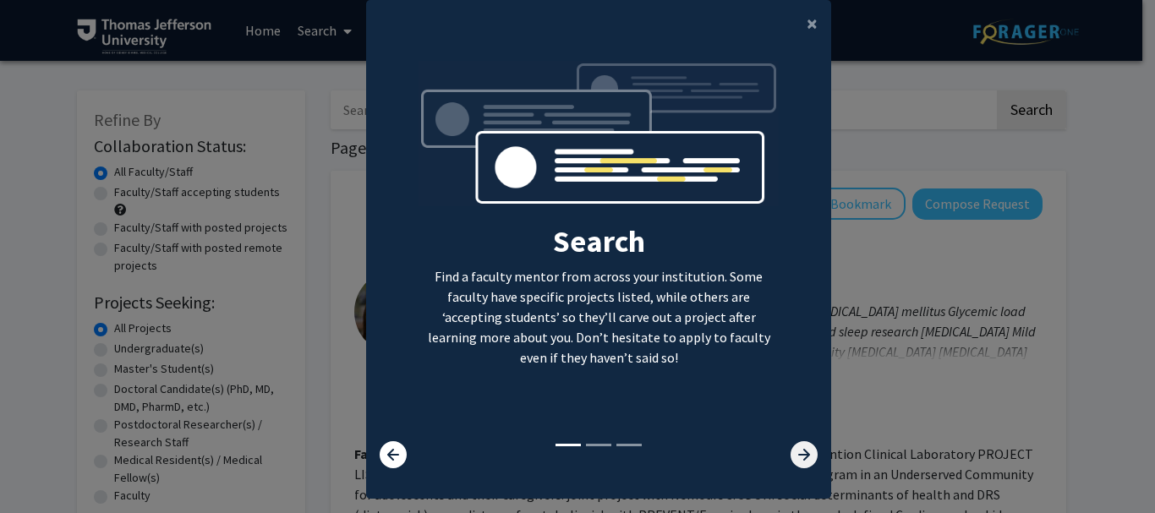
click at [807, 455] on icon at bounding box center [803, 454] width 27 height 27
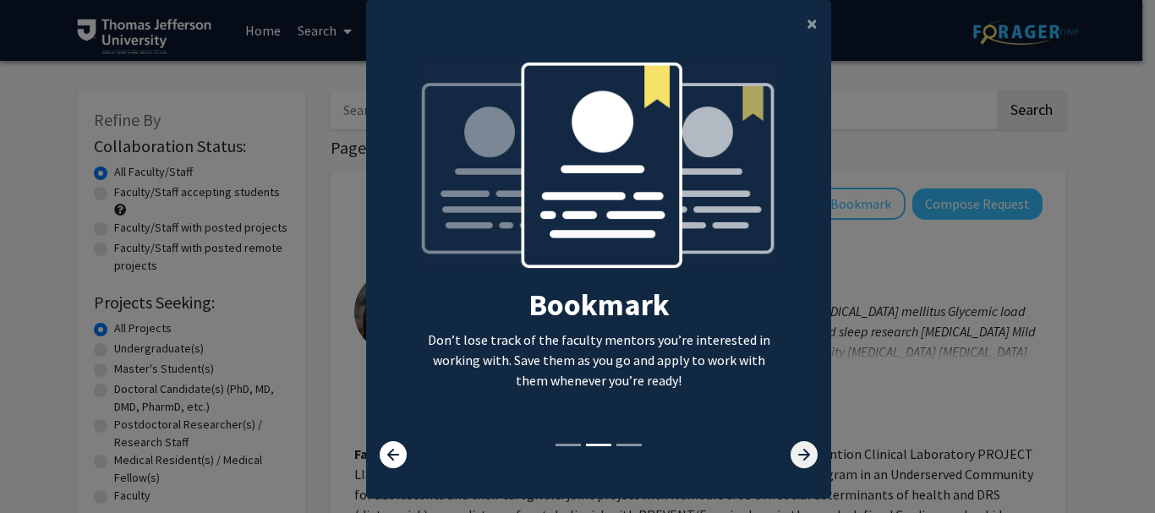
click at [807, 455] on icon at bounding box center [803, 454] width 27 height 27
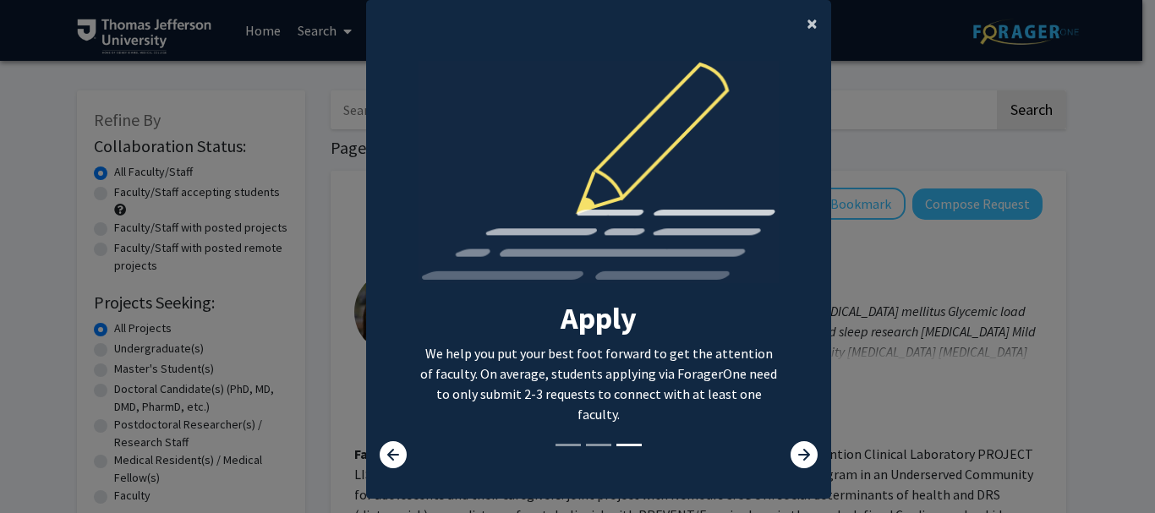
click at [807, 26] on span "×" at bounding box center [812, 23] width 11 height 26
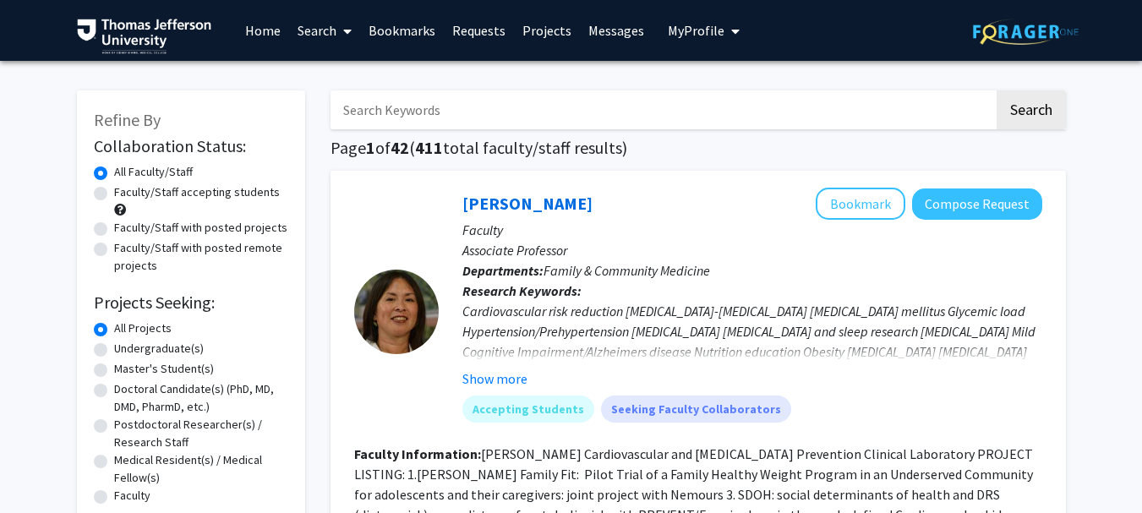
click at [483, 98] on input "Search Keywords" at bounding box center [663, 109] width 664 height 39
click at [997, 90] on button "Search" at bounding box center [1031, 109] width 69 height 39
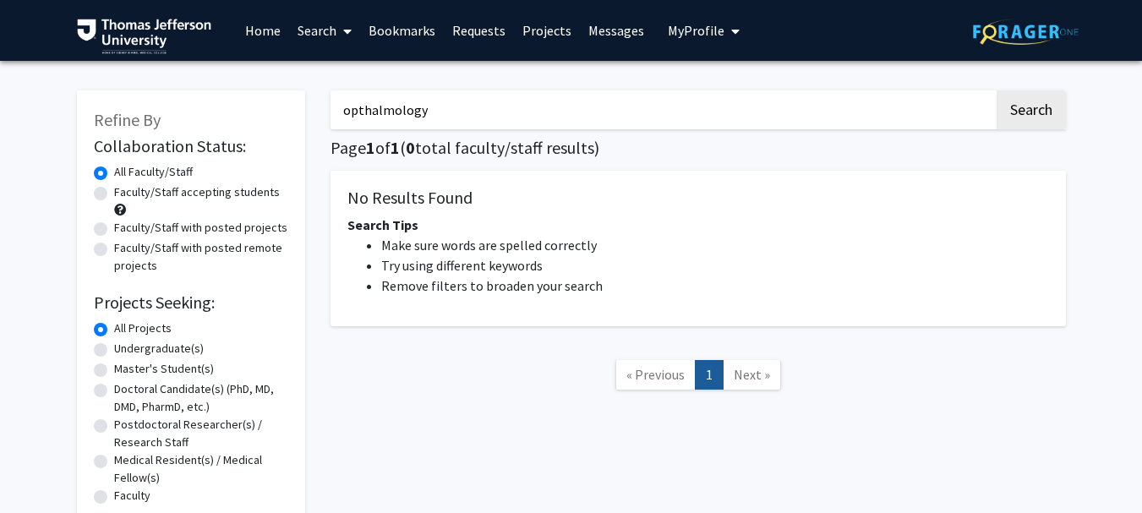
click at [468, 110] on input "opthalmology" at bounding box center [663, 109] width 664 height 39
click at [1018, 111] on button "Search" at bounding box center [1031, 109] width 69 height 39
click at [1008, 118] on button "Search" at bounding box center [1031, 109] width 69 height 39
click at [472, 116] on input "opthalmology" at bounding box center [663, 109] width 664 height 39
type input "o"
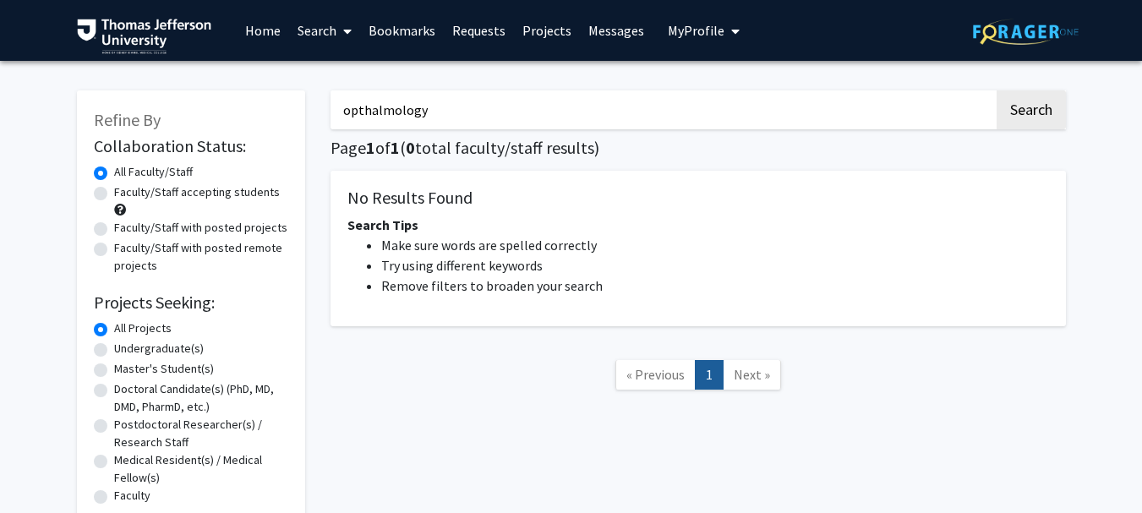
click at [997, 90] on button "Search" at bounding box center [1031, 109] width 69 height 39
click at [1037, 101] on button "Search" at bounding box center [1031, 109] width 69 height 39
click at [462, 112] on input "opthalmology" at bounding box center [663, 109] width 664 height 39
type input "o"
click at [997, 90] on button "Search" at bounding box center [1031, 109] width 69 height 39
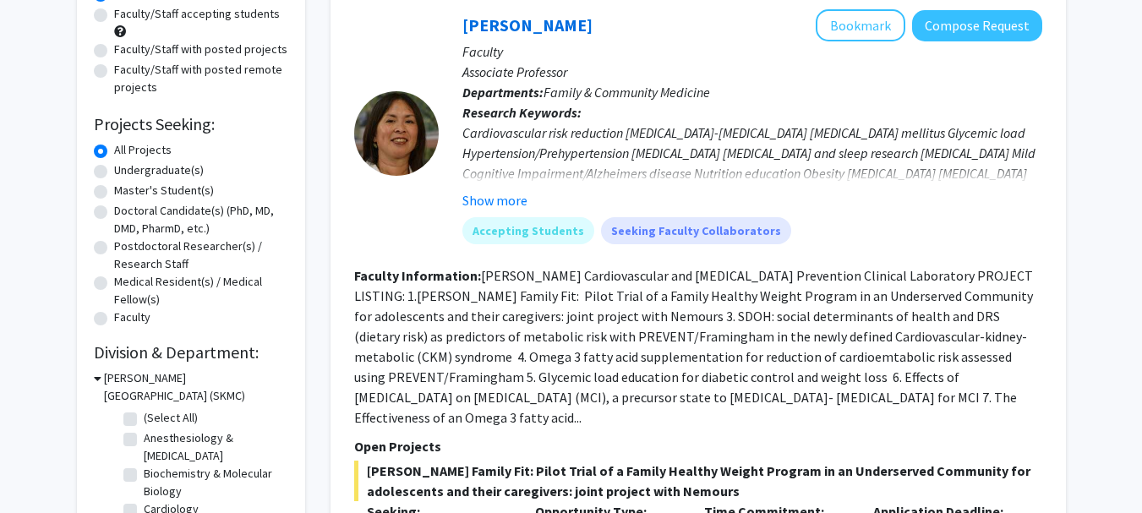
scroll to position [179, 0]
click at [114, 211] on label "Doctoral Candidate(s) (PhD, MD, DMD, PharmD, etc.)" at bounding box center [201, 219] width 174 height 36
click at [114, 211] on input "Doctoral Candidate(s) (PhD, MD, DMD, PharmD, etc.)" at bounding box center [119, 206] width 11 height 11
radio input "true"
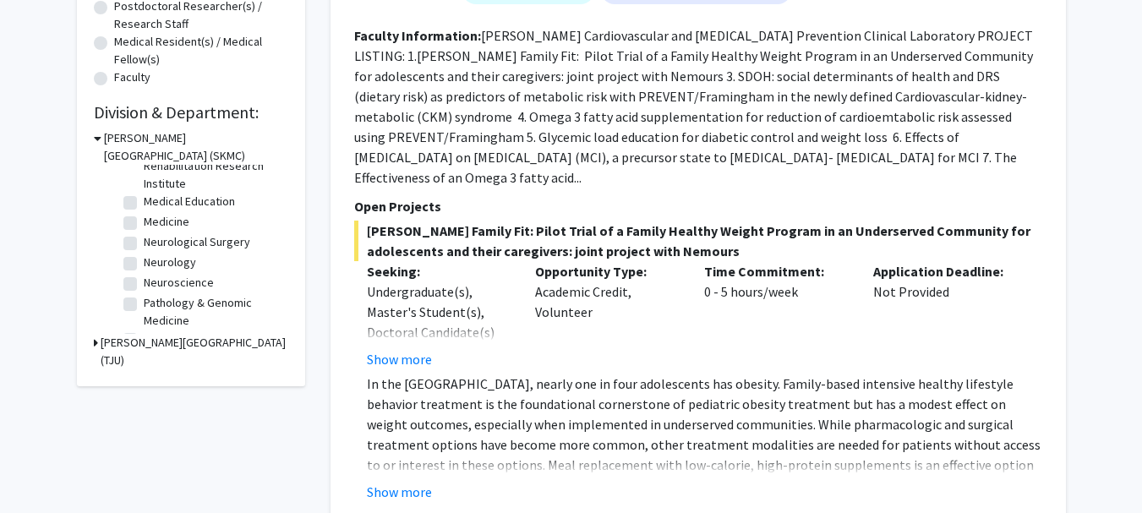
scroll to position [154, 0]
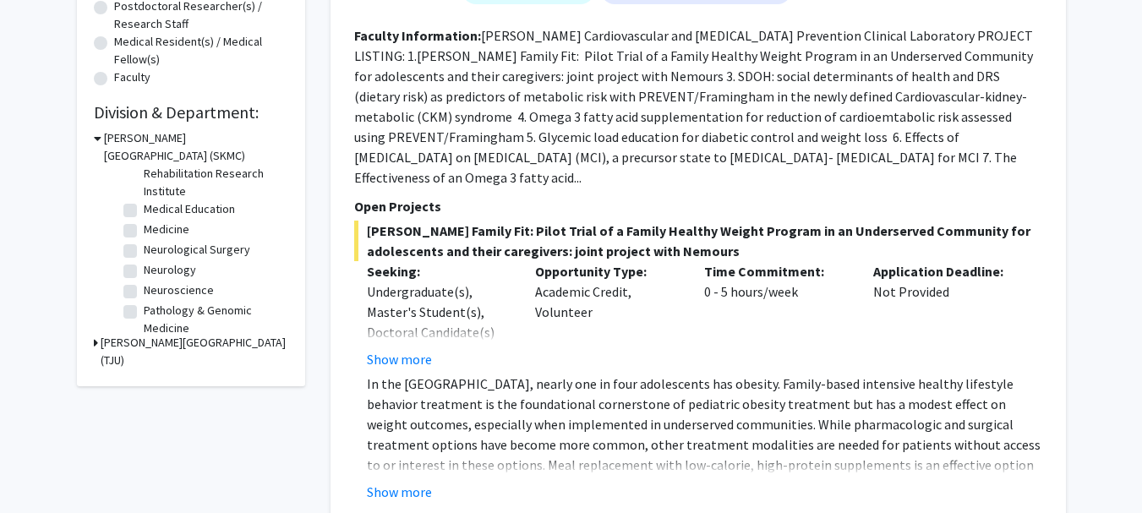
click at [144, 289] on label "Neuroscience" at bounding box center [179, 291] width 70 height 18
click at [144, 289] on input "Neuroscience" at bounding box center [149, 287] width 11 height 11
checkbox input "true"
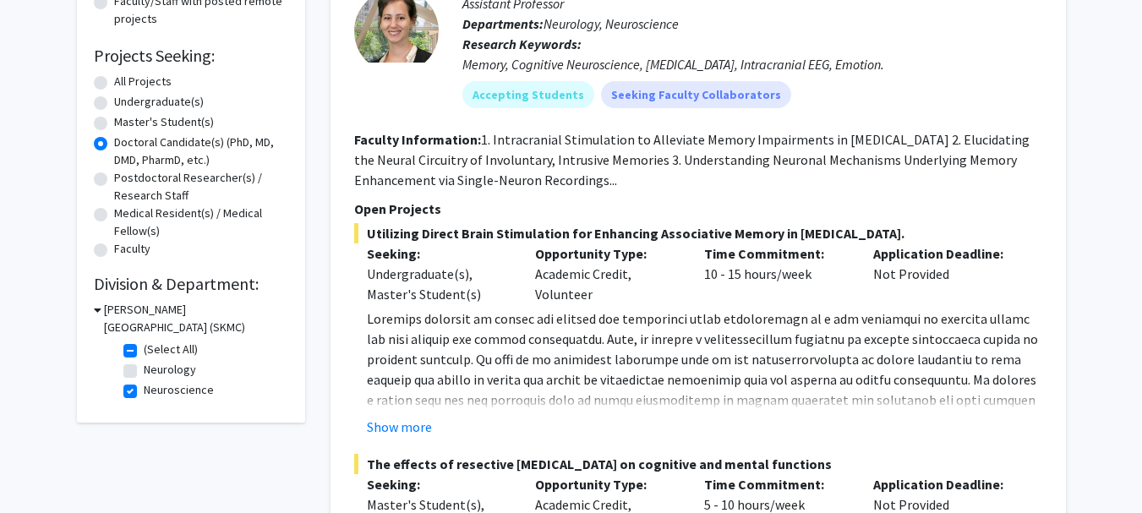
scroll to position [394, 0]
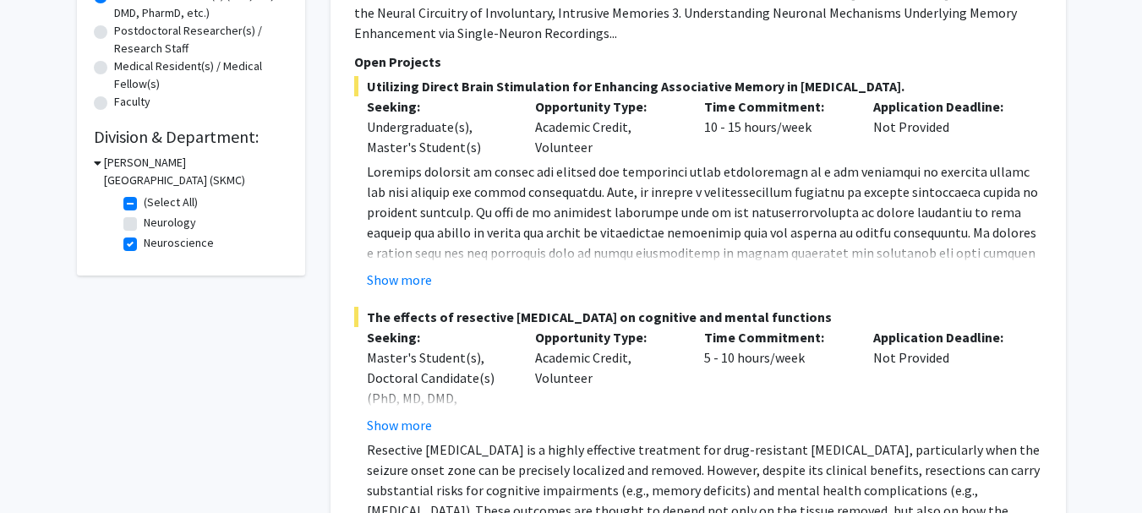
click at [131, 196] on fg-checkbox "(Select All) (Select All)" at bounding box center [203, 204] width 161 height 20
click at [144, 208] on label "(Select All)" at bounding box center [171, 203] width 54 height 18
click at [144, 205] on input "(Select All)" at bounding box center [149, 199] width 11 height 11
checkbox input "false"
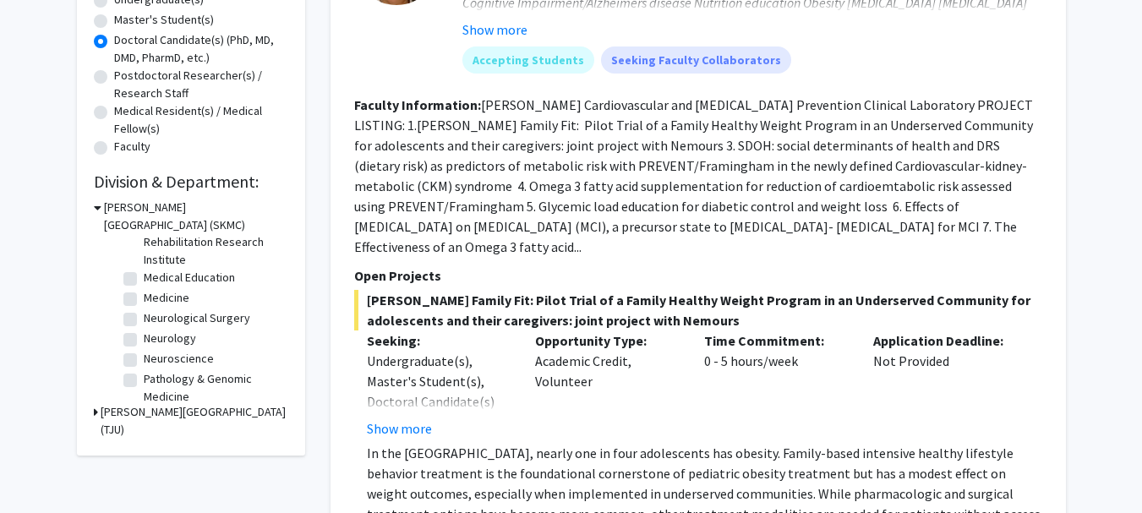
scroll to position [129, 0]
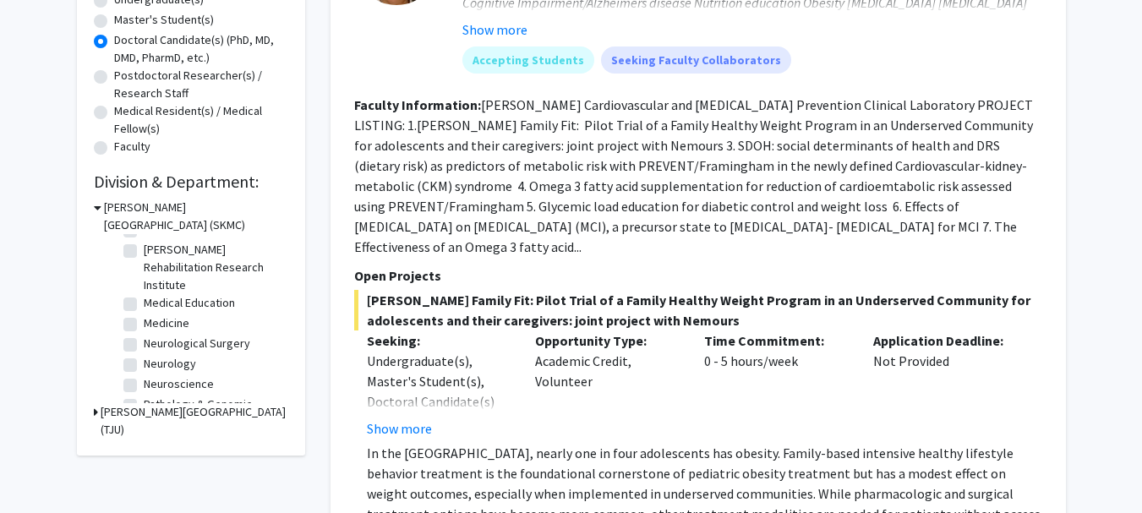
click at [144, 327] on label "Medicine" at bounding box center [167, 323] width 46 height 18
click at [144, 325] on input "Medicine" at bounding box center [149, 319] width 11 height 11
checkbox input "true"
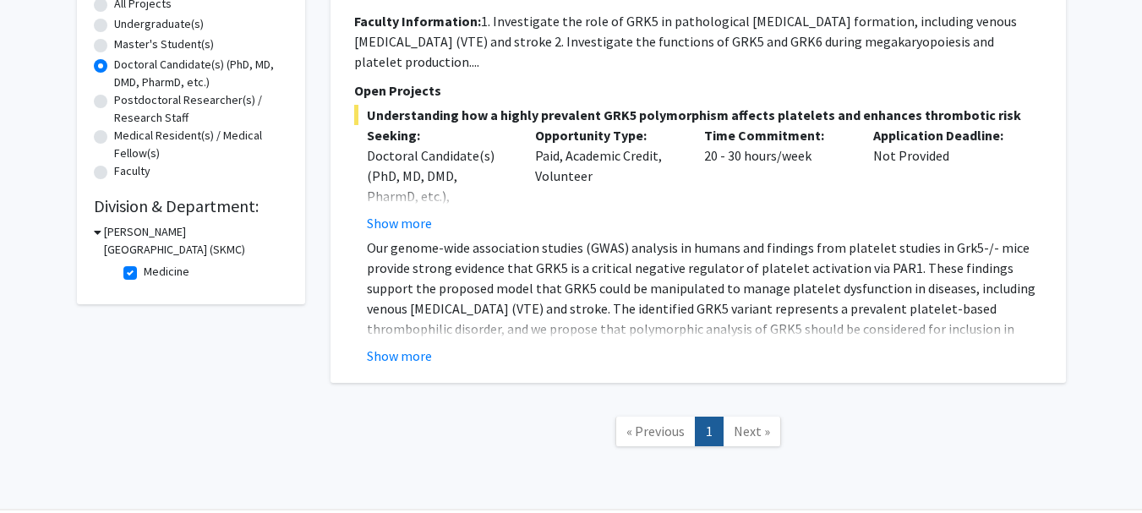
scroll to position [329, 0]
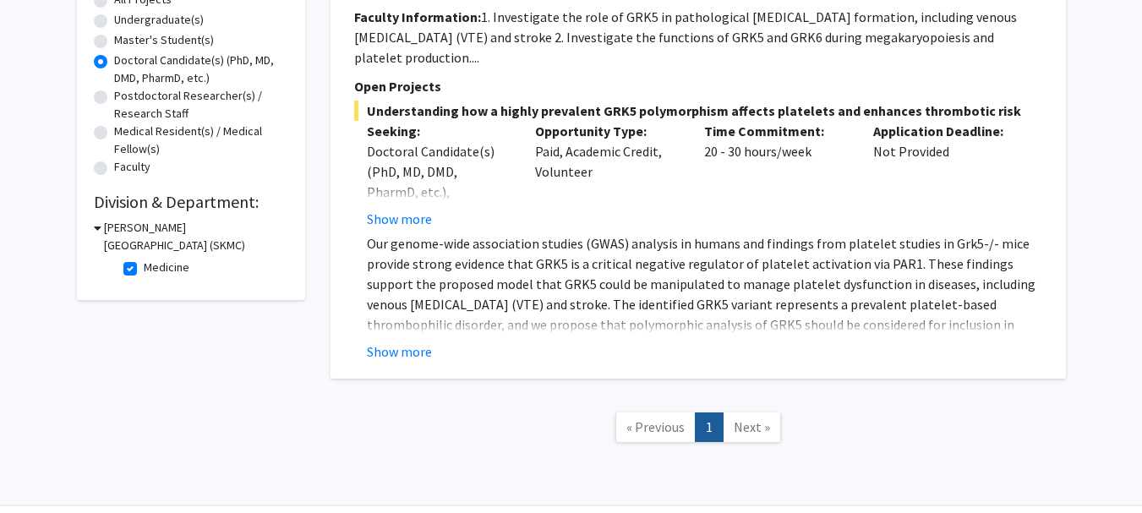
click at [144, 267] on label "Medicine" at bounding box center [167, 268] width 46 height 18
click at [144, 267] on input "Medicine" at bounding box center [149, 264] width 11 height 11
checkbox input "false"
